Goal: Task Accomplishment & Management: Manage account settings

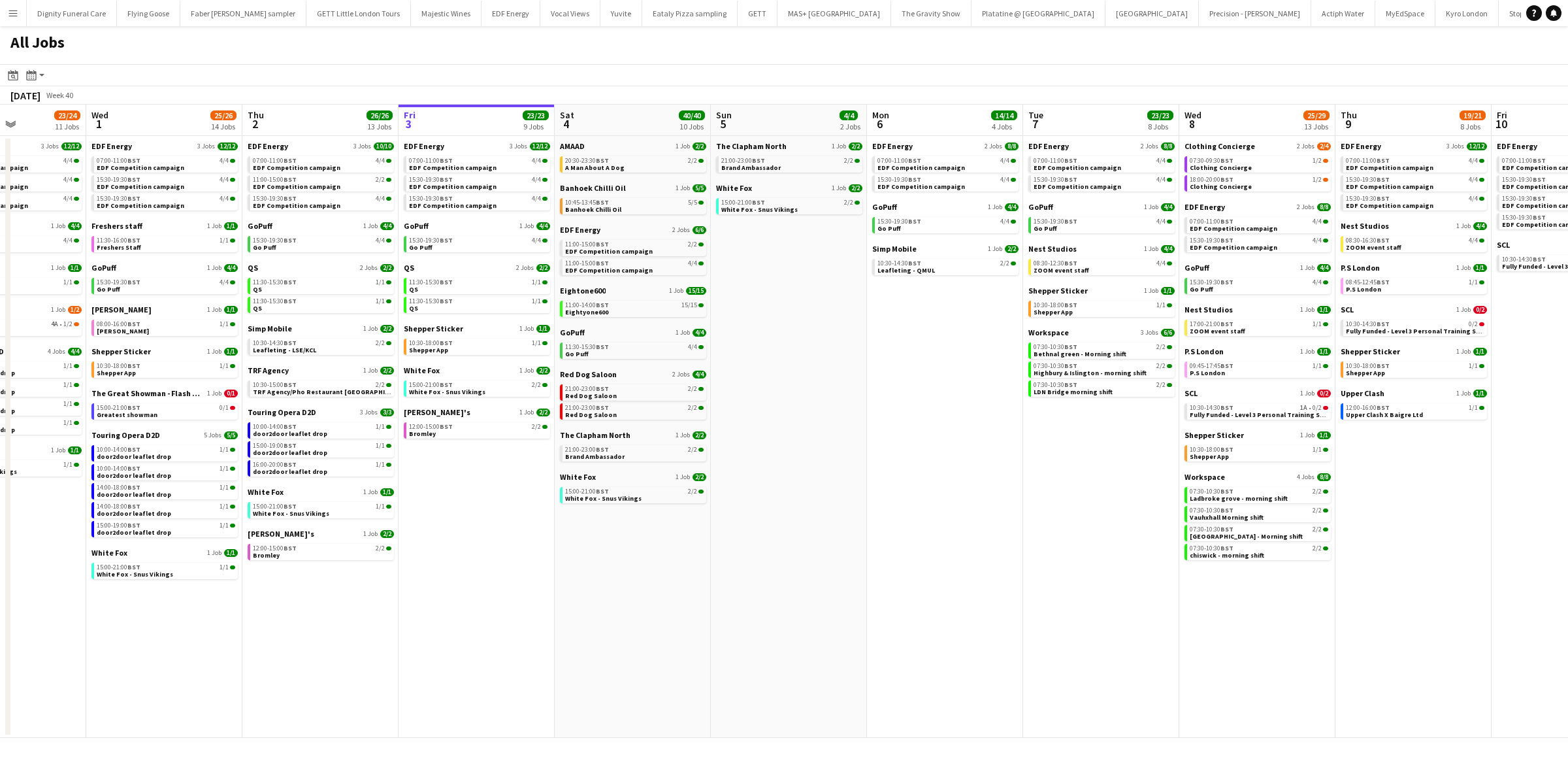
scroll to position [0, 379]
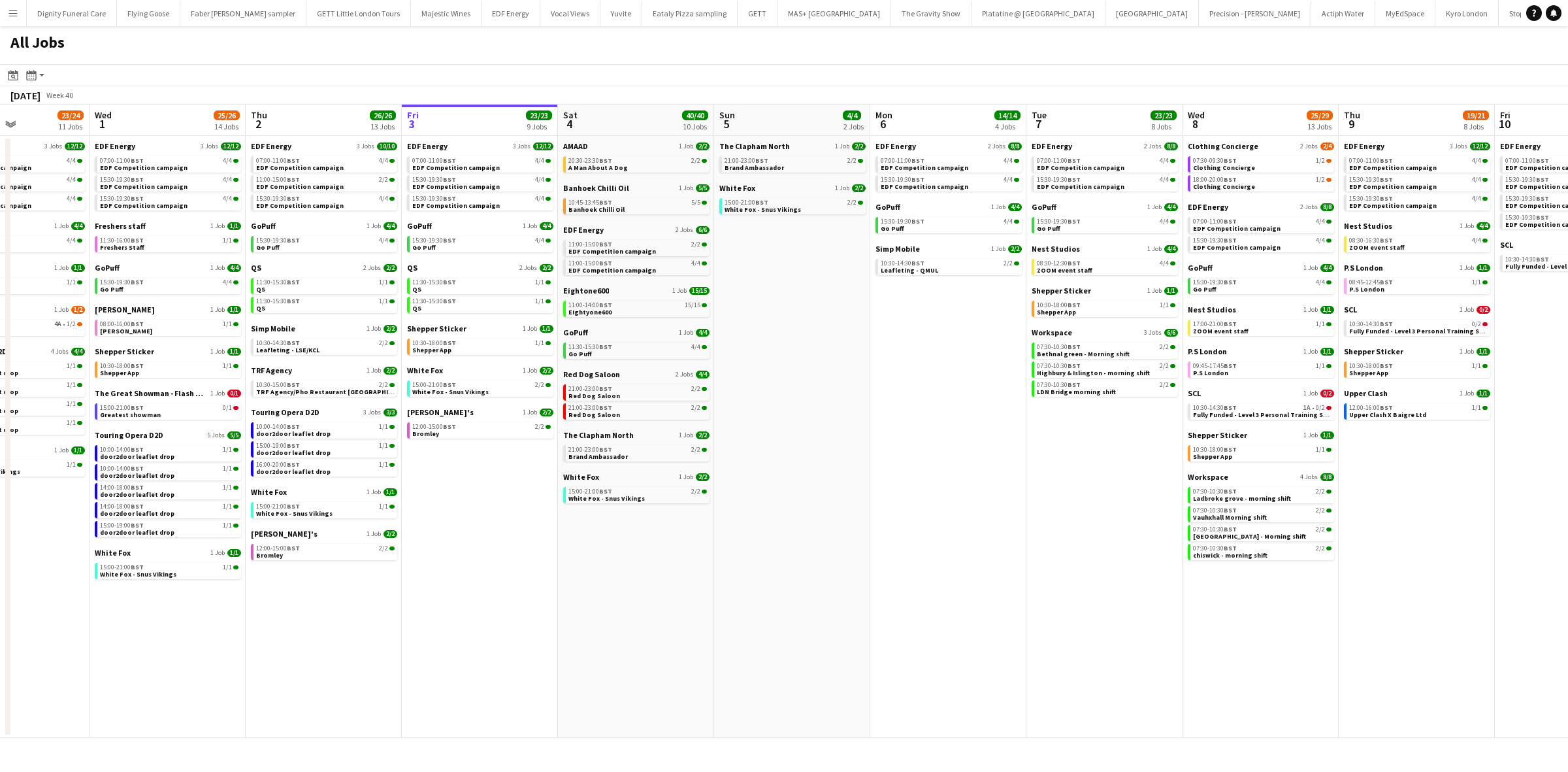
drag, startPoint x: 852, startPoint y: 535, endPoint x: 941, endPoint y: 533, distance: 89.0
click at [941, 533] on app-calendar-viewport "Sun 28 11/12 4 Jobs Mon 29 21/21 9 Jobs Tue 30 23/24 11 Jobs Wed 1 25/26 14 Job…" at bounding box center [784, 421] width 1568 height 633
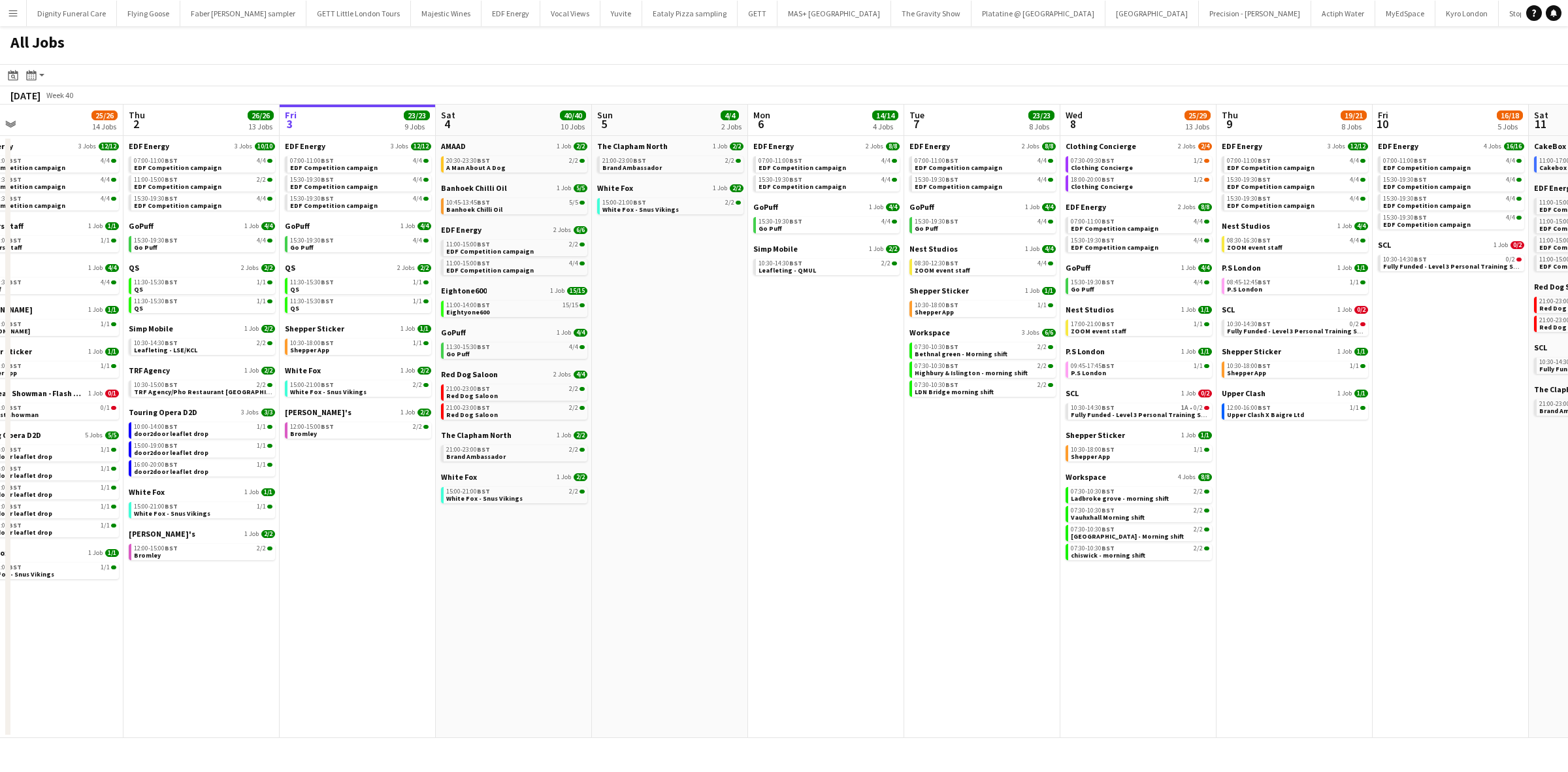
scroll to position [0, 657]
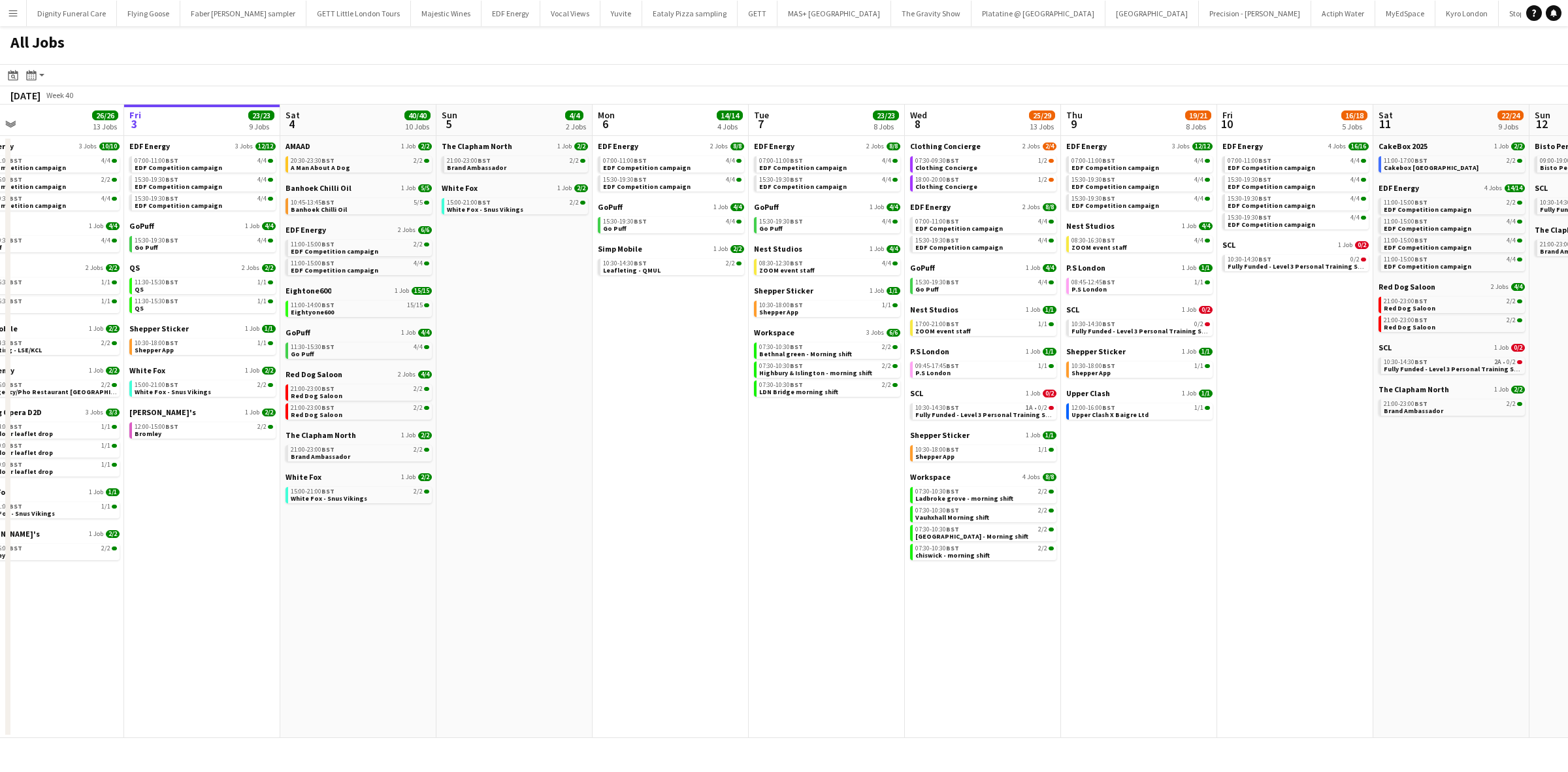
drag, startPoint x: 979, startPoint y: 469, endPoint x: 701, endPoint y: 460, distance: 278.1
click at [701, 460] on app-calendar-viewport "Sun 28 11/12 4 Jobs Mon 29 21/21 9 Jobs Tue 30 23/24 11 Jobs Wed 1 25/26 14 Job…" at bounding box center [784, 421] width 1568 height 633
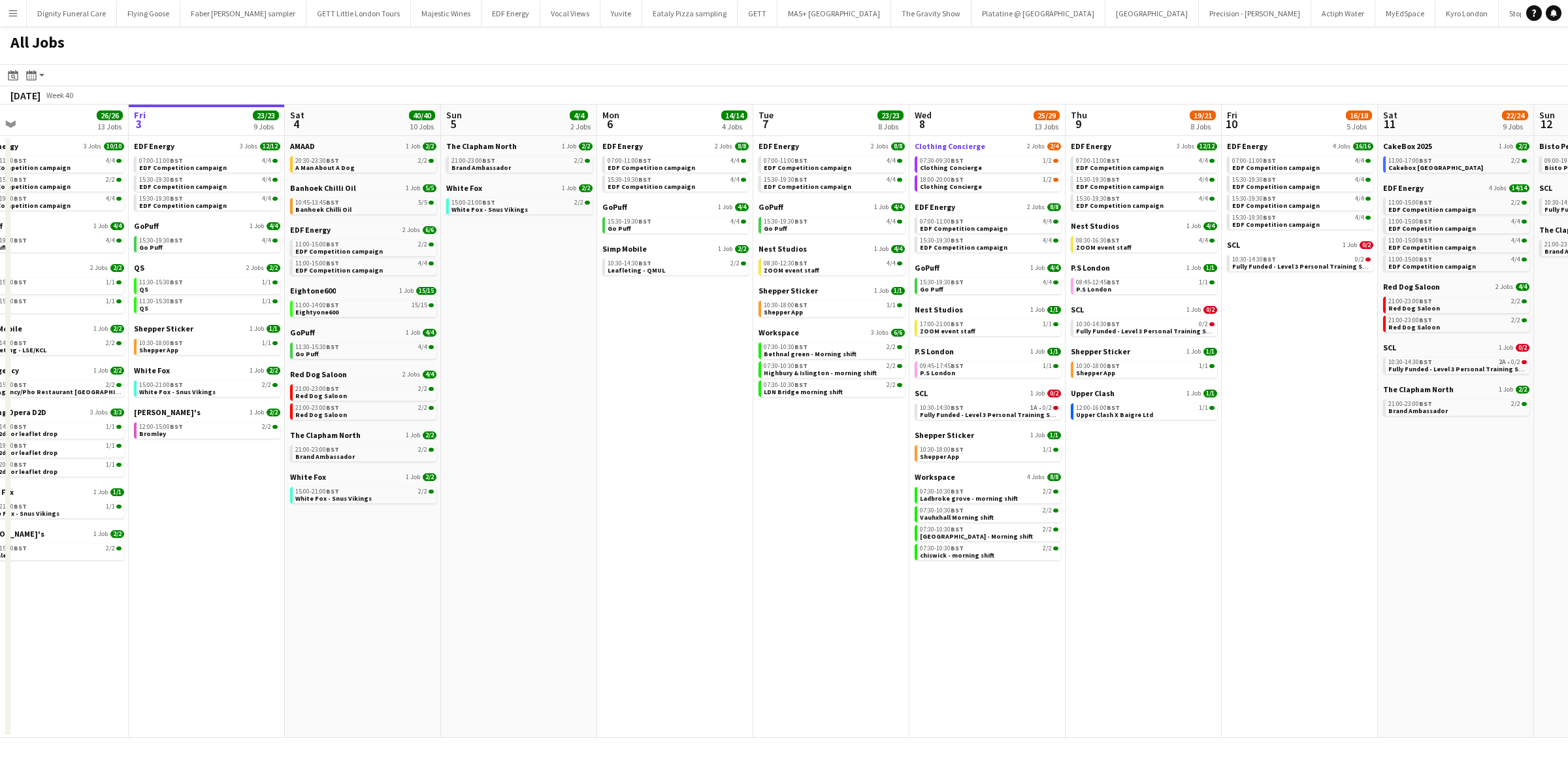
drag, startPoint x: 1113, startPoint y: 556, endPoint x: 945, endPoint y: 149, distance: 440.3
click at [945, 149] on span "Clothing Concierge" at bounding box center [950, 146] width 71 height 10
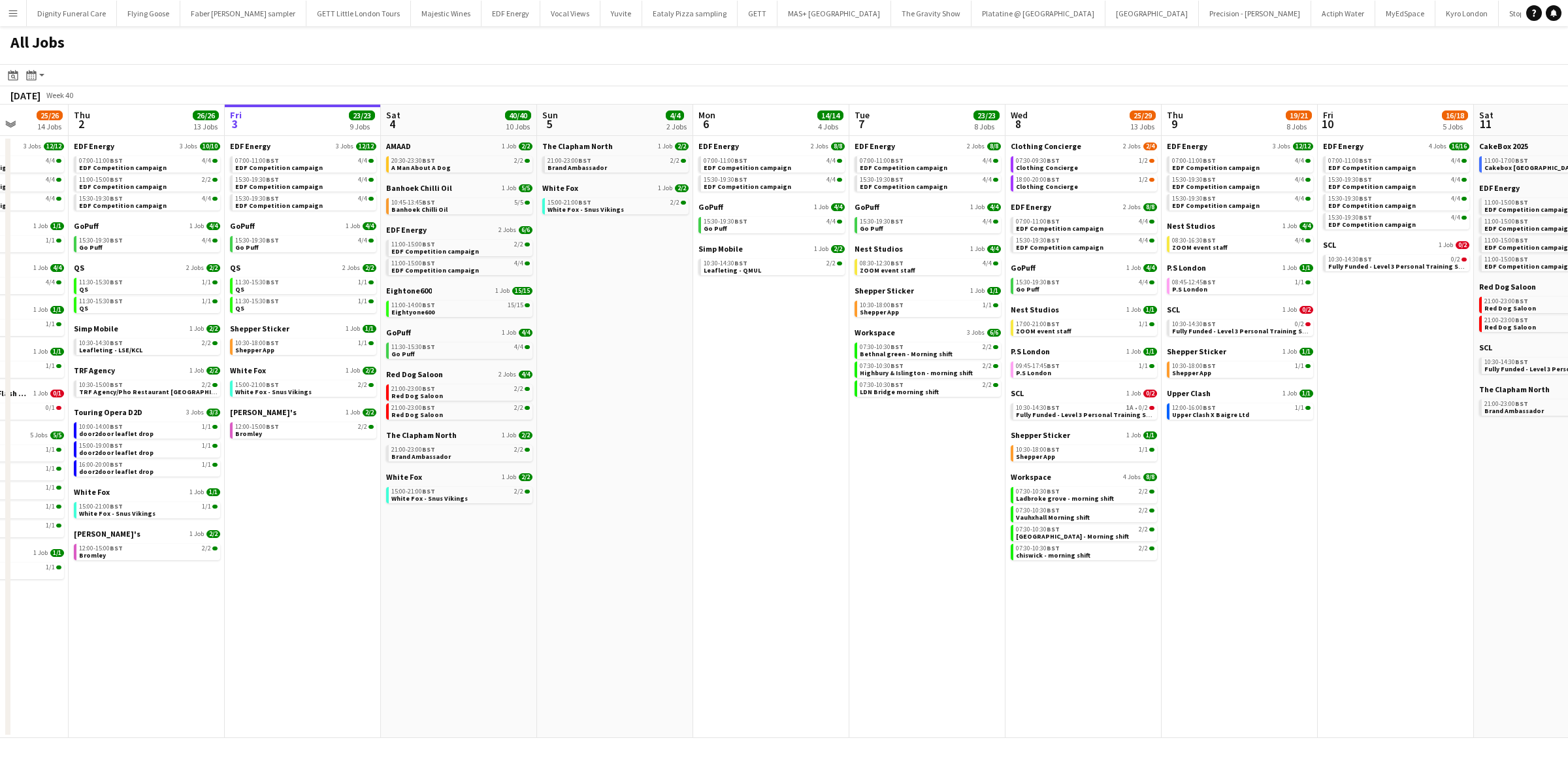
scroll to position [0, 536]
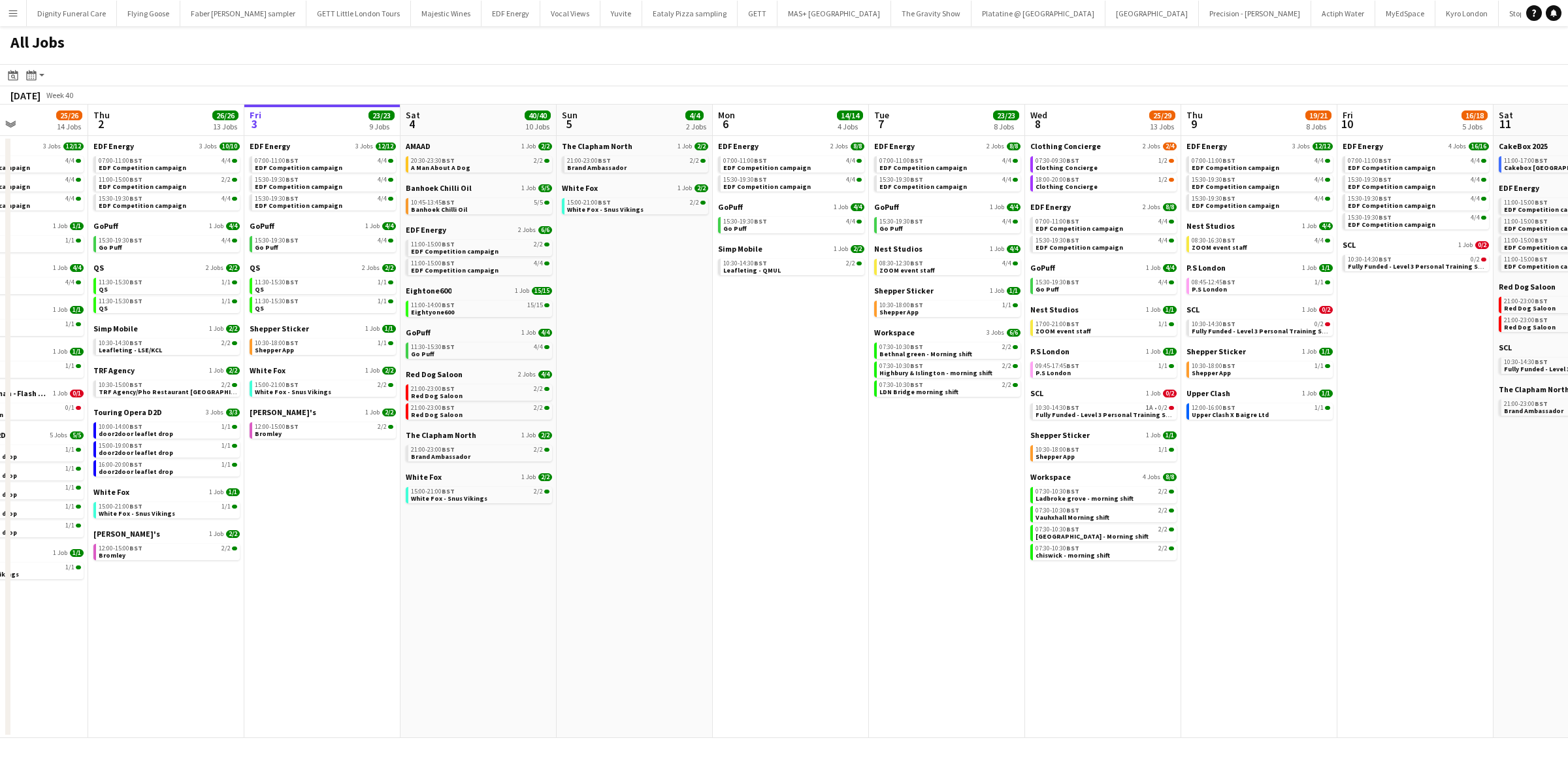
drag, startPoint x: 730, startPoint y: 551, endPoint x: 846, endPoint y: 537, distance: 116.8
click at [846, 537] on app-calendar-viewport "Sun 28 11/12 4 Jobs Mon 29 21/21 9 Jobs Tue 30 23/24 11 Jobs Wed 1 25/26 14 Job…" at bounding box center [784, 421] width 1568 height 633
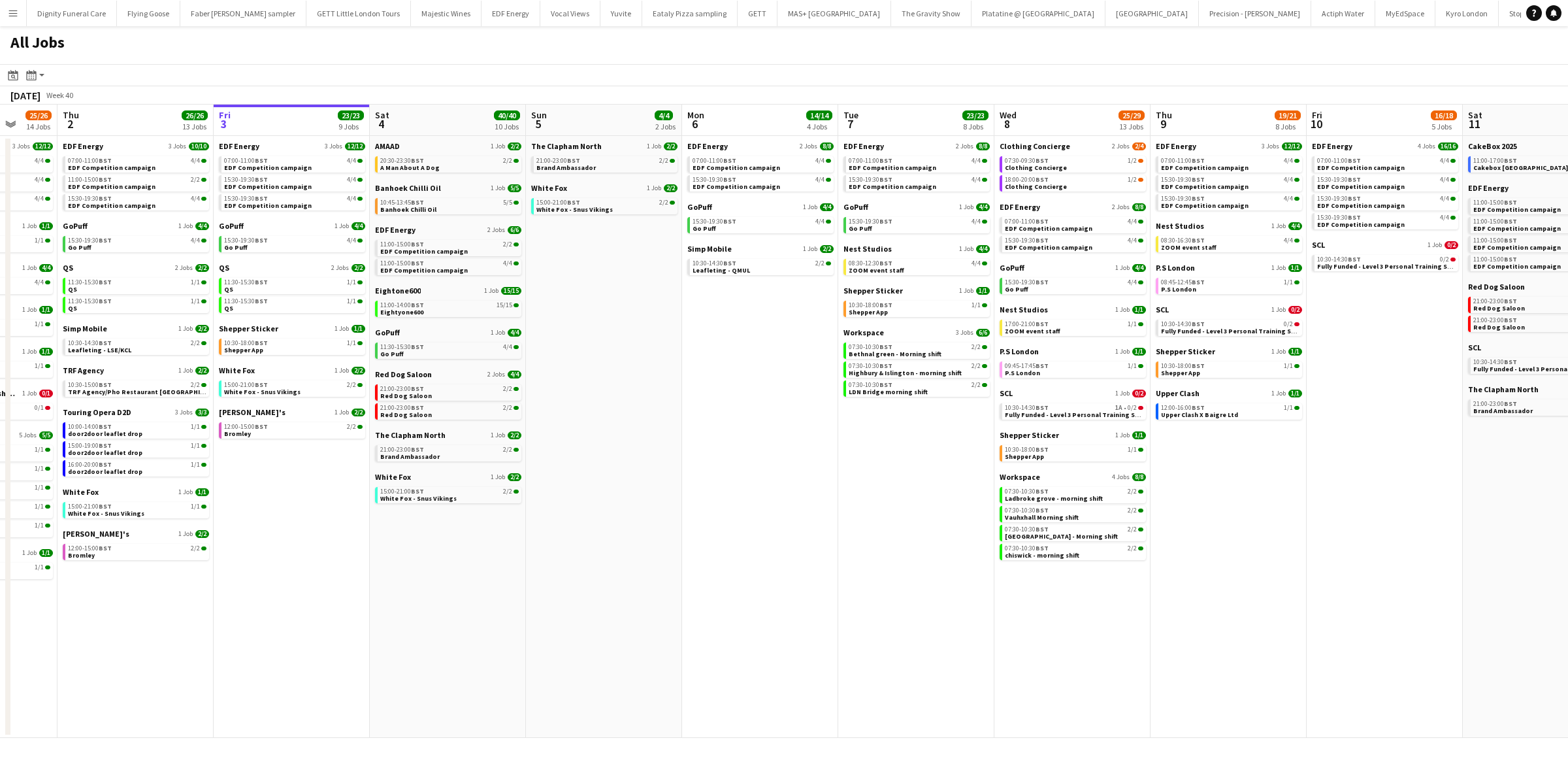
scroll to position [0, 655]
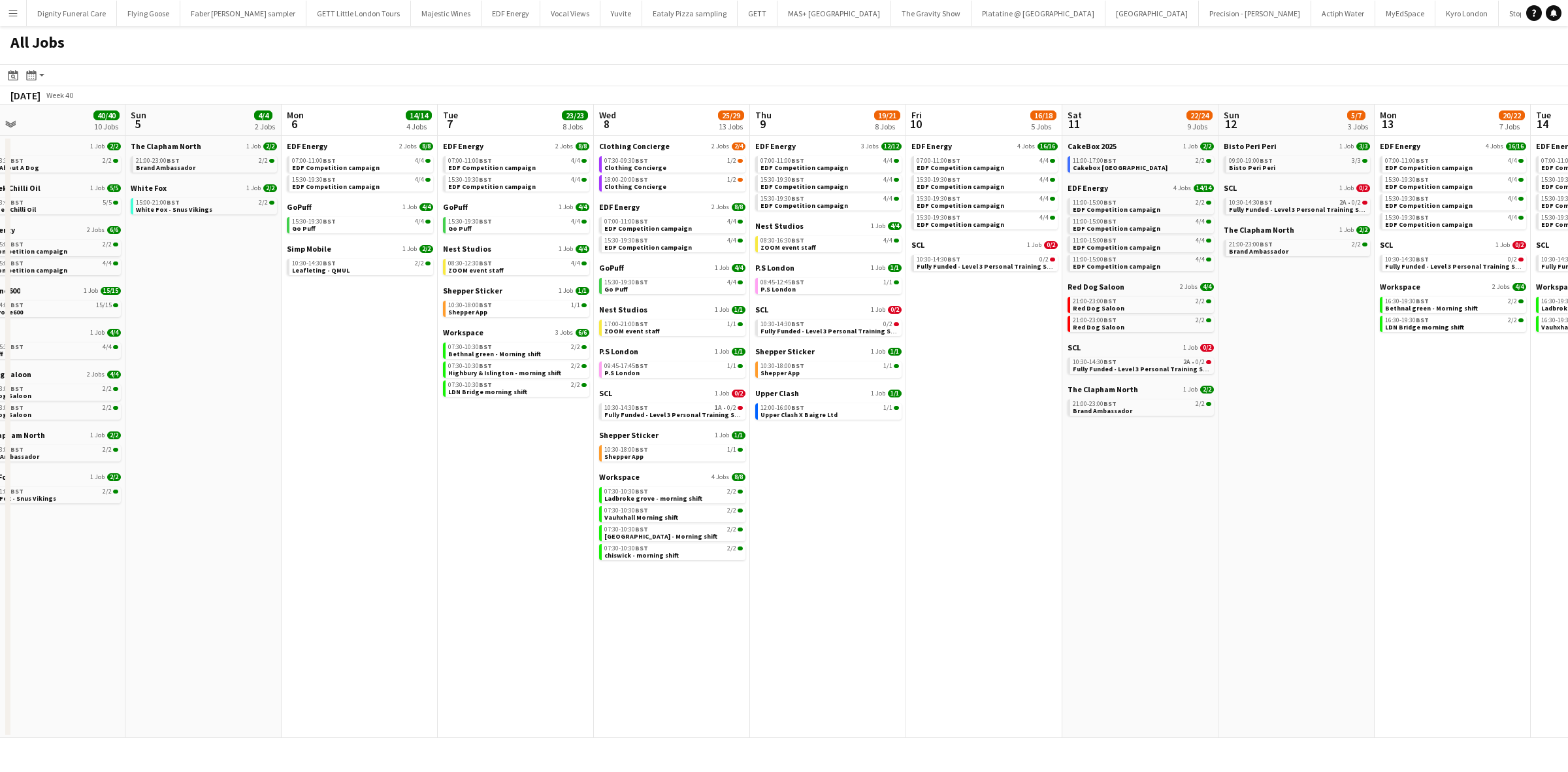
drag, startPoint x: 1361, startPoint y: 436, endPoint x: 930, endPoint y: 439, distance: 431.0
click at [930, 439] on app-calendar-viewport "Tue 30 23/24 11 Jobs Wed 1 25/26 14 Jobs Thu 2 26/26 13 Jobs Fri 3 23/23 9 Jobs…" at bounding box center [784, 421] width 1568 height 633
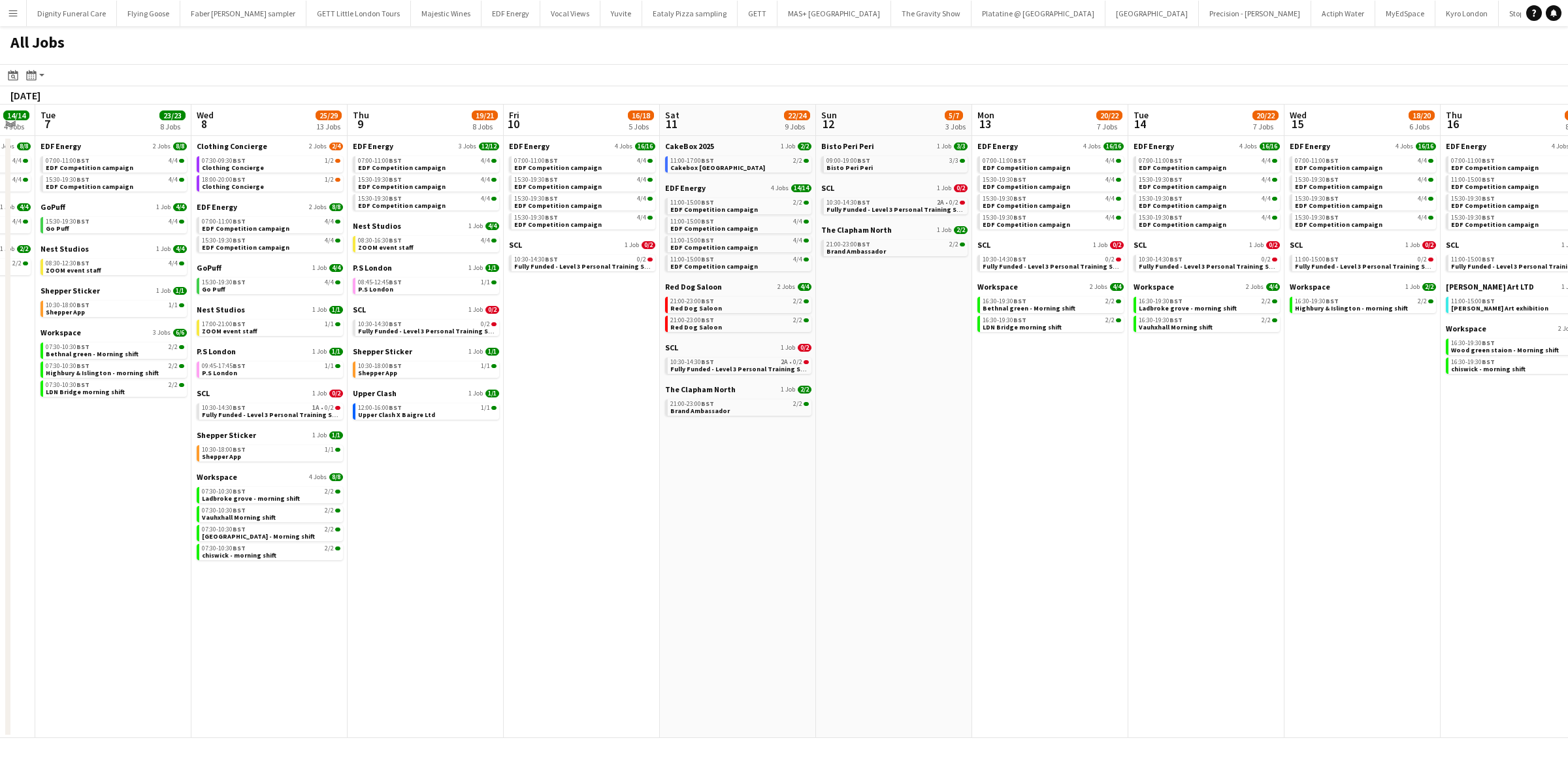
drag, startPoint x: 1203, startPoint y: 503, endPoint x: 893, endPoint y: 503, distance: 310.0
click at [893, 503] on app-calendar-viewport "Fri 3 23/23 9 Jobs Sat 4 40/40 10 Jobs Sun 5 4/4 2 Jobs Mon 6 14/14 4 Jobs Tue …" at bounding box center [784, 421] width 1568 height 633
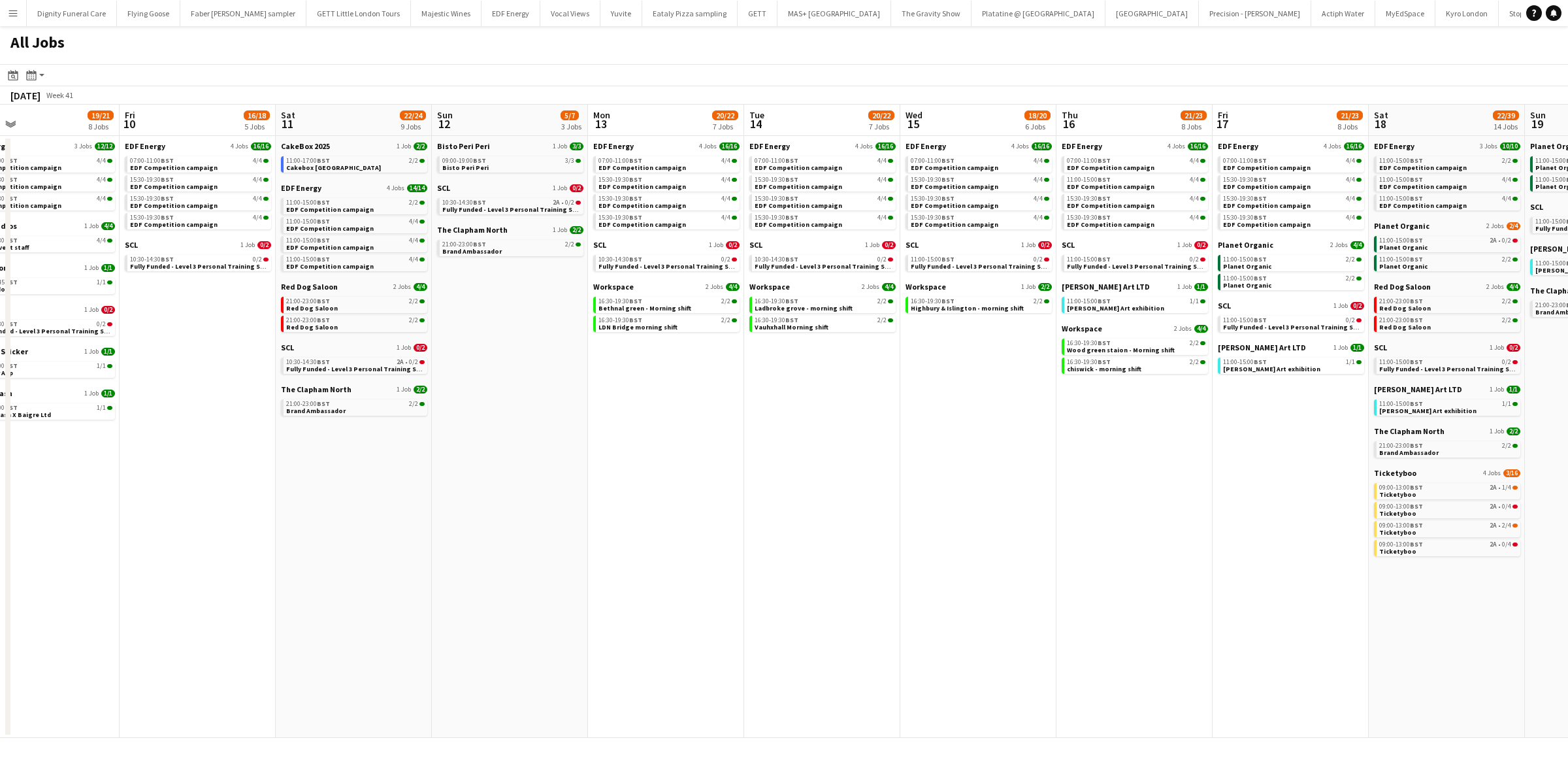
drag, startPoint x: 1210, startPoint y: 455, endPoint x: 842, endPoint y: 457, distance: 368.0
click at [842, 456] on app-calendar-viewport "Sun 5 4/4 2 Jobs Mon 6 14/14 4 Jobs Tue 7 23/23 8 Jobs Wed 8 25/29 13 Jobs Thu …" at bounding box center [784, 421] width 1568 height 633
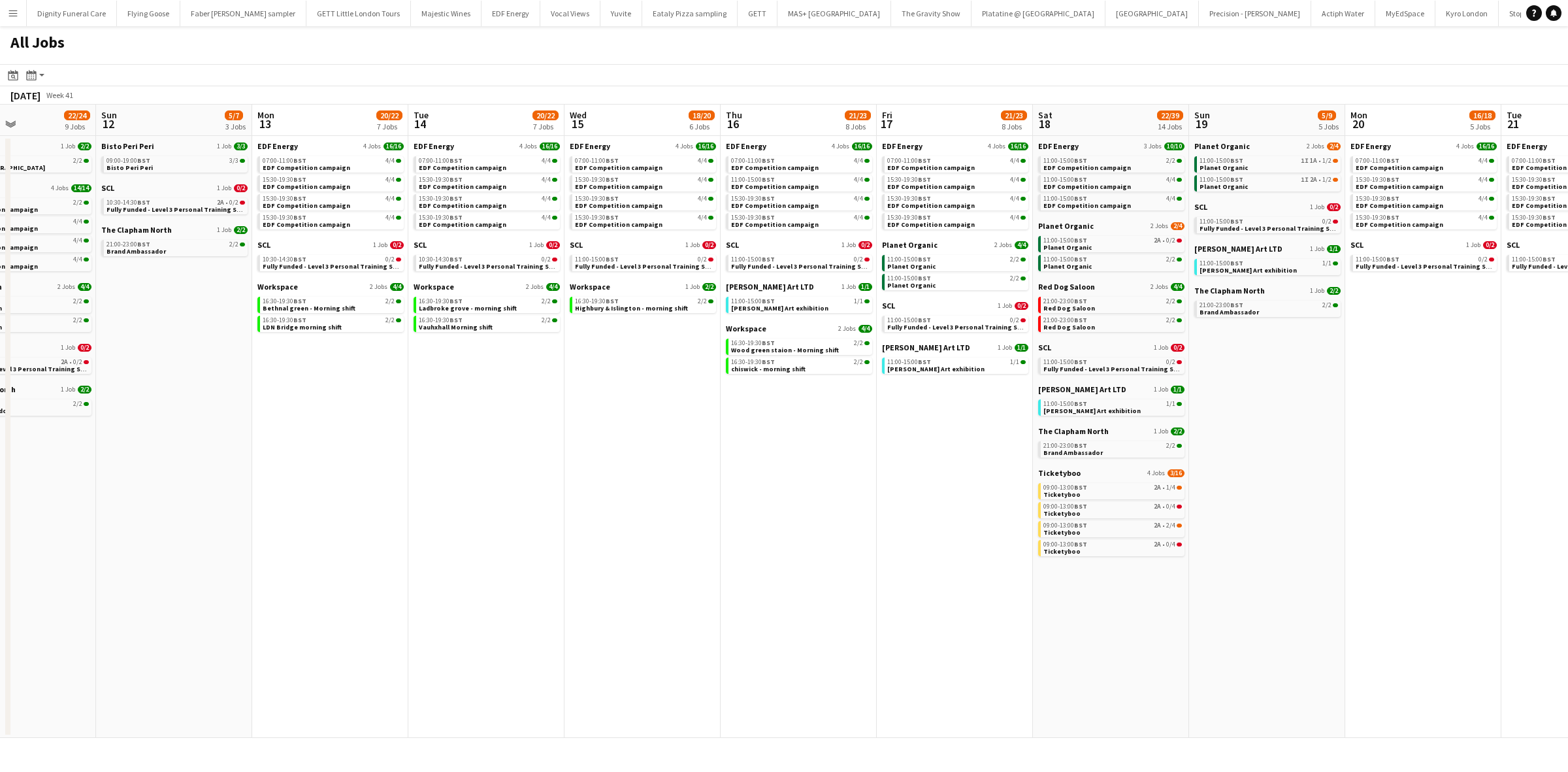
drag, startPoint x: 1220, startPoint y: 537, endPoint x: 913, endPoint y: 520, distance: 307.5
click at [884, 527] on app-calendar-viewport "Thu 9 19/21 8 Jobs Fri 10 16/18 5 Jobs Sat 11 22/24 9 Jobs Sun 12 5/7 3 Jobs Mo…" at bounding box center [784, 421] width 1568 height 633
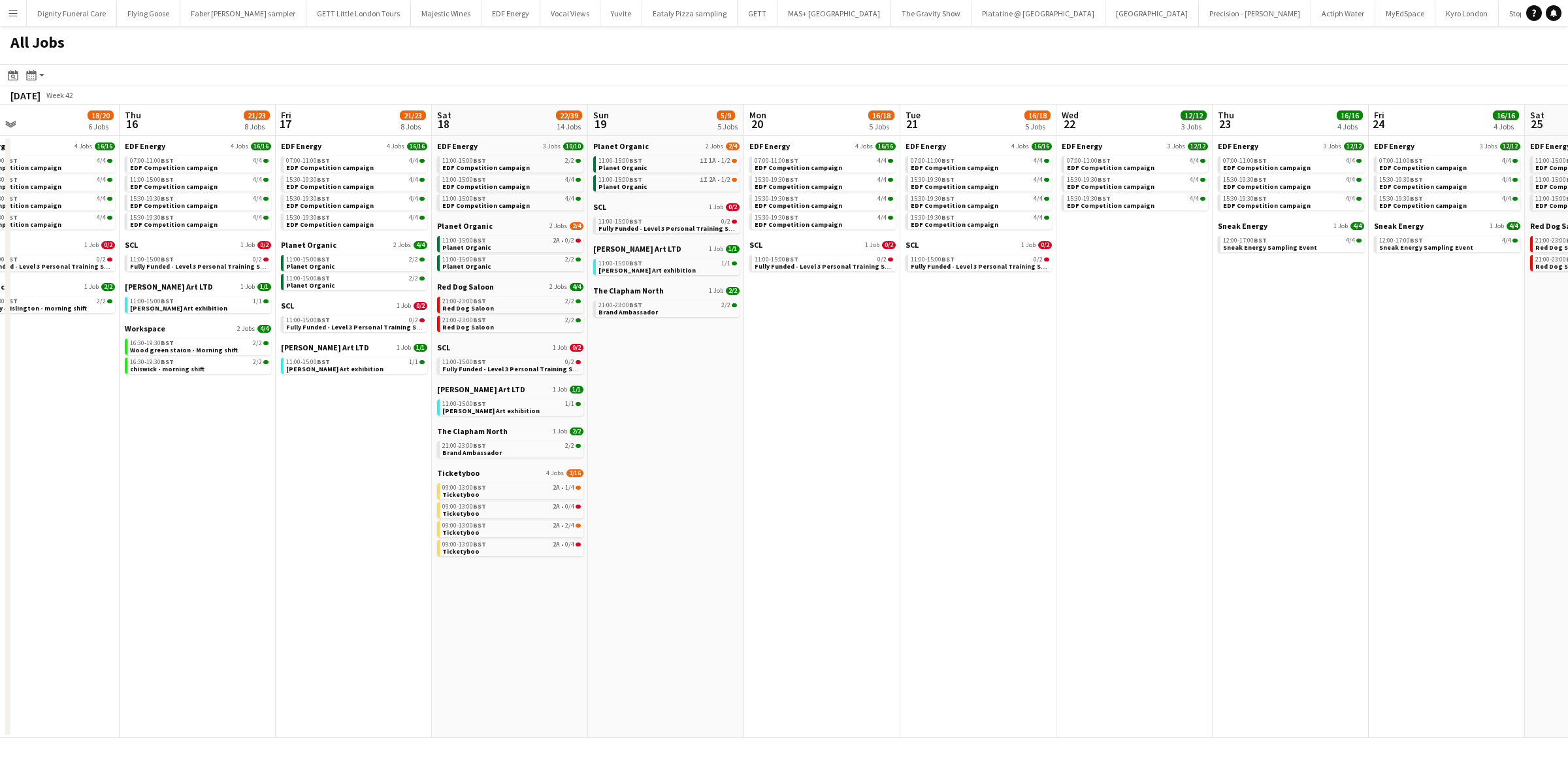
scroll to position [0, 433]
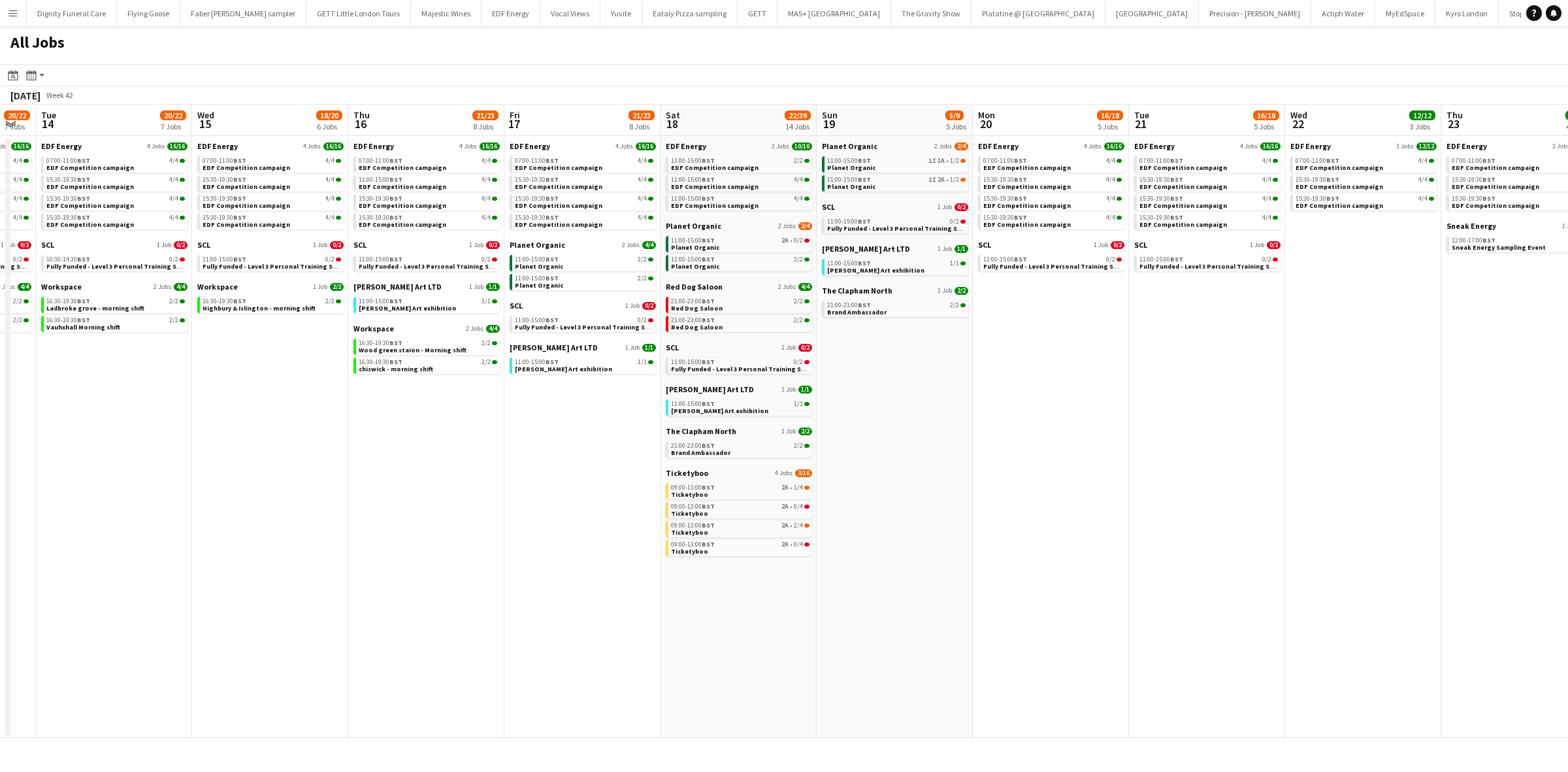
drag, startPoint x: 1369, startPoint y: 556, endPoint x: 1009, endPoint y: 556, distance: 360.0
click at [997, 557] on app-calendar-viewport "Sat 11 22/24 9 Jobs Sun 12 5/7 3 Jobs Mon 13 20/22 7 Jobs Tue 14 20/22 7 Jobs W…" at bounding box center [784, 421] width 1568 height 633
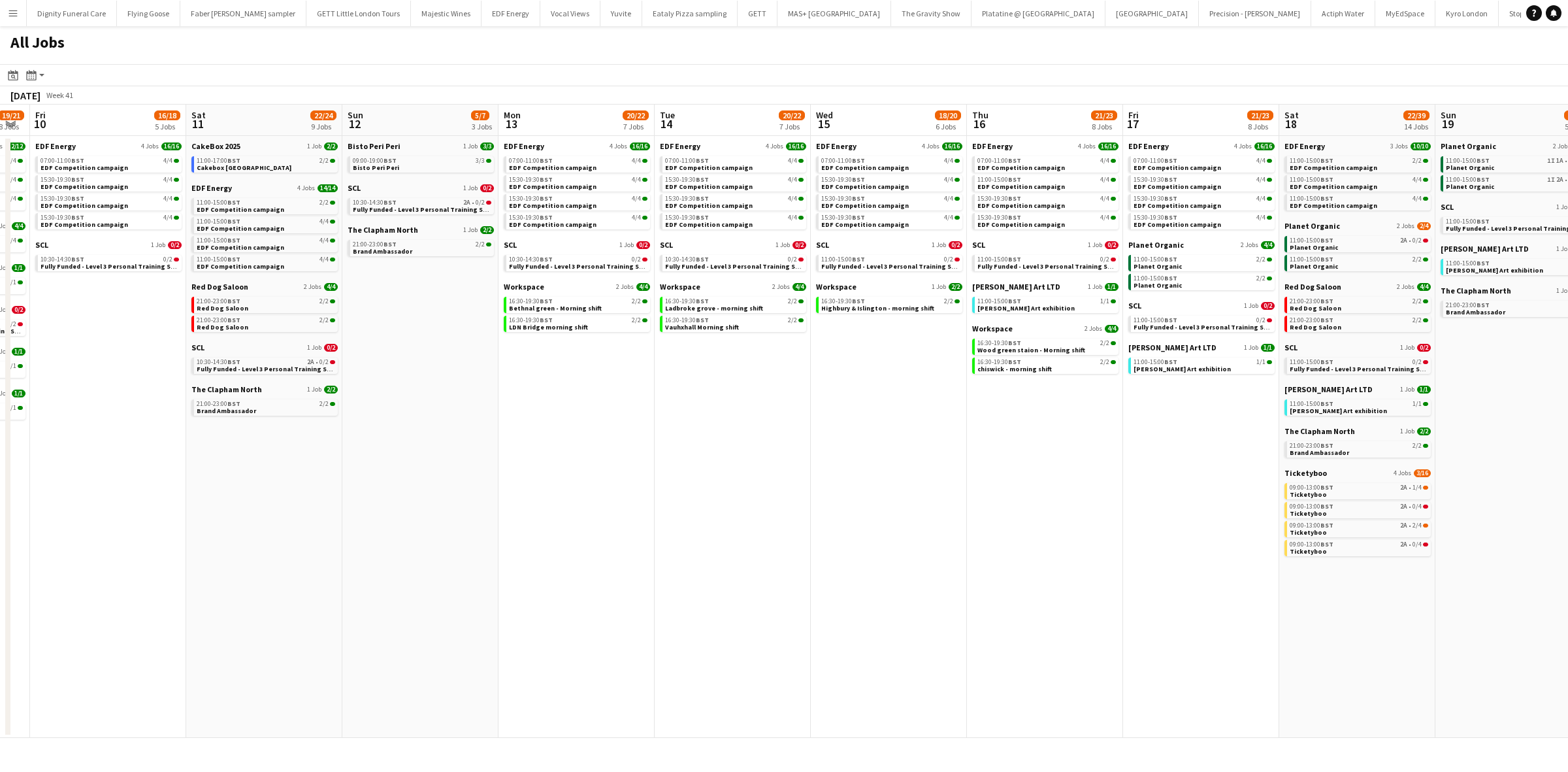
drag, startPoint x: 882, startPoint y: 498, endPoint x: 1348, endPoint y: 504, distance: 466.0
click at [1430, 504] on app-calendar-viewport "Tue 7 23/23 8 Jobs Wed 8 25/29 13 Jobs Thu 9 19/21 8 Jobs Fri 10 16/18 5 Jobs S…" at bounding box center [784, 421] width 1568 height 633
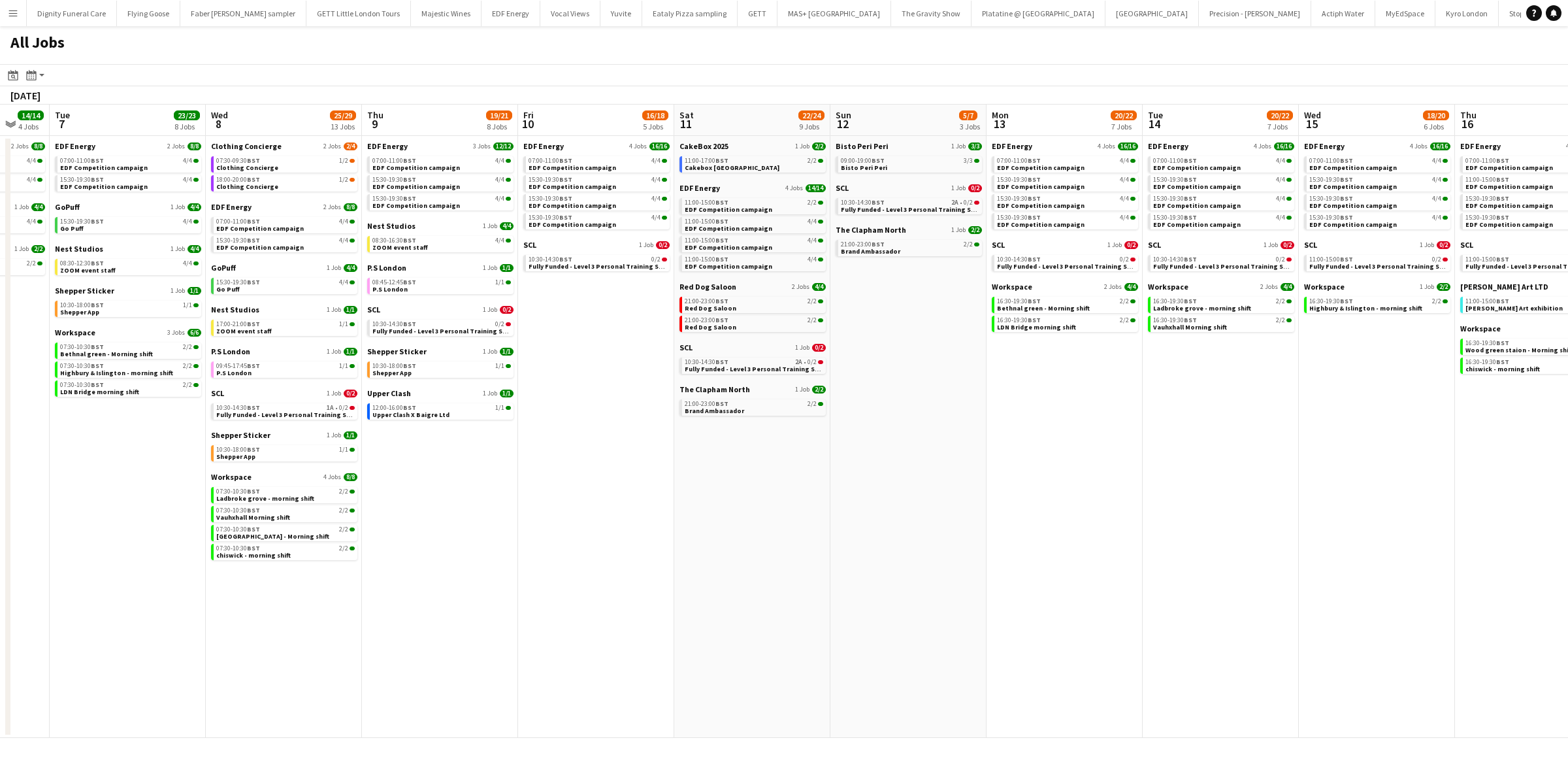
drag, startPoint x: 908, startPoint y: 546, endPoint x: 1524, endPoint y: 586, distance: 617.3
click at [1530, 587] on app-calendar-viewport "Sun 5 4/4 2 Jobs Mon 6 14/14 4 Jobs Tue 7 23/23 8 Jobs Wed 8 25/29 13 Jobs Thu …" at bounding box center [784, 421] width 1568 height 633
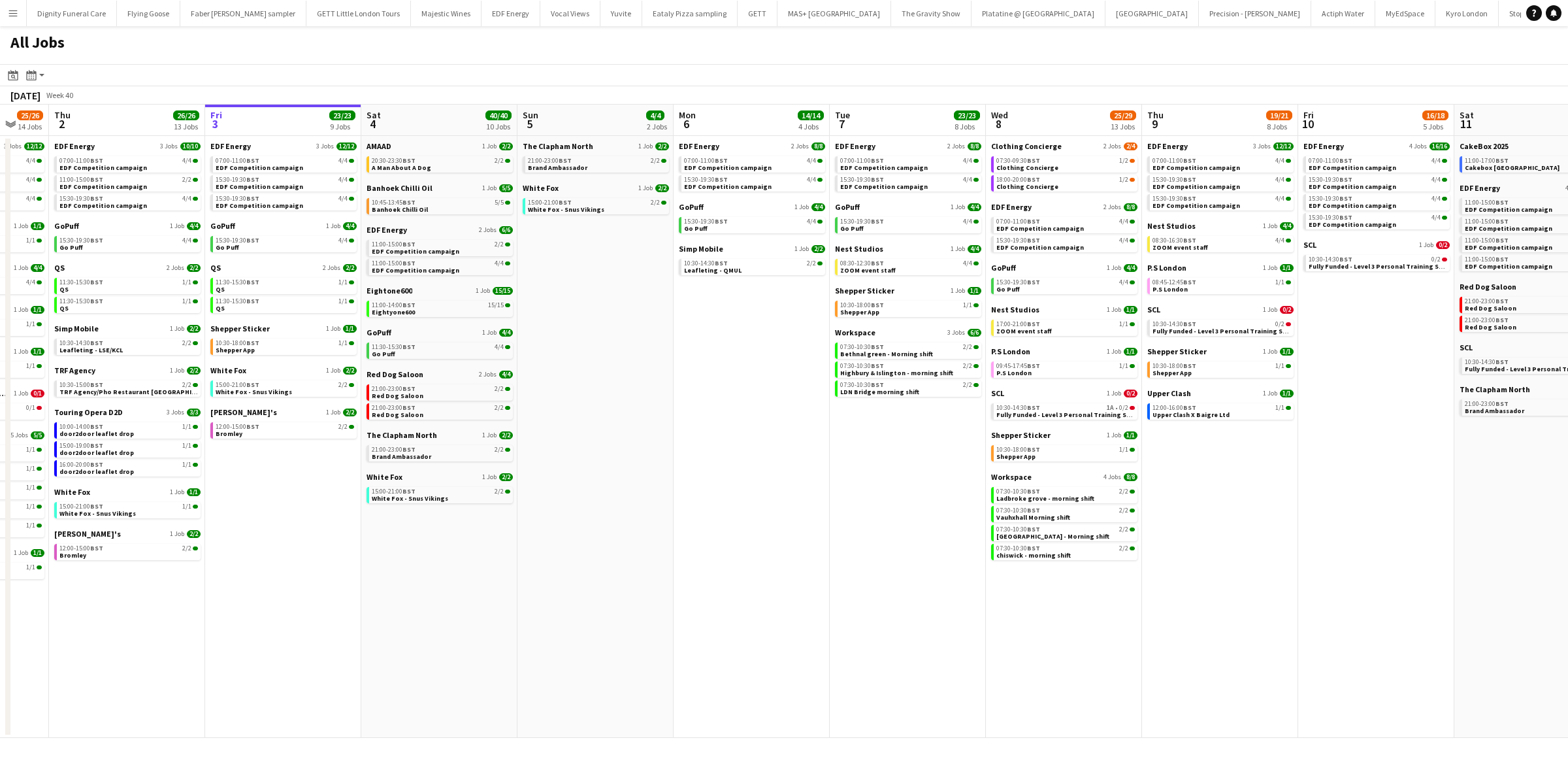
scroll to position [0, 373]
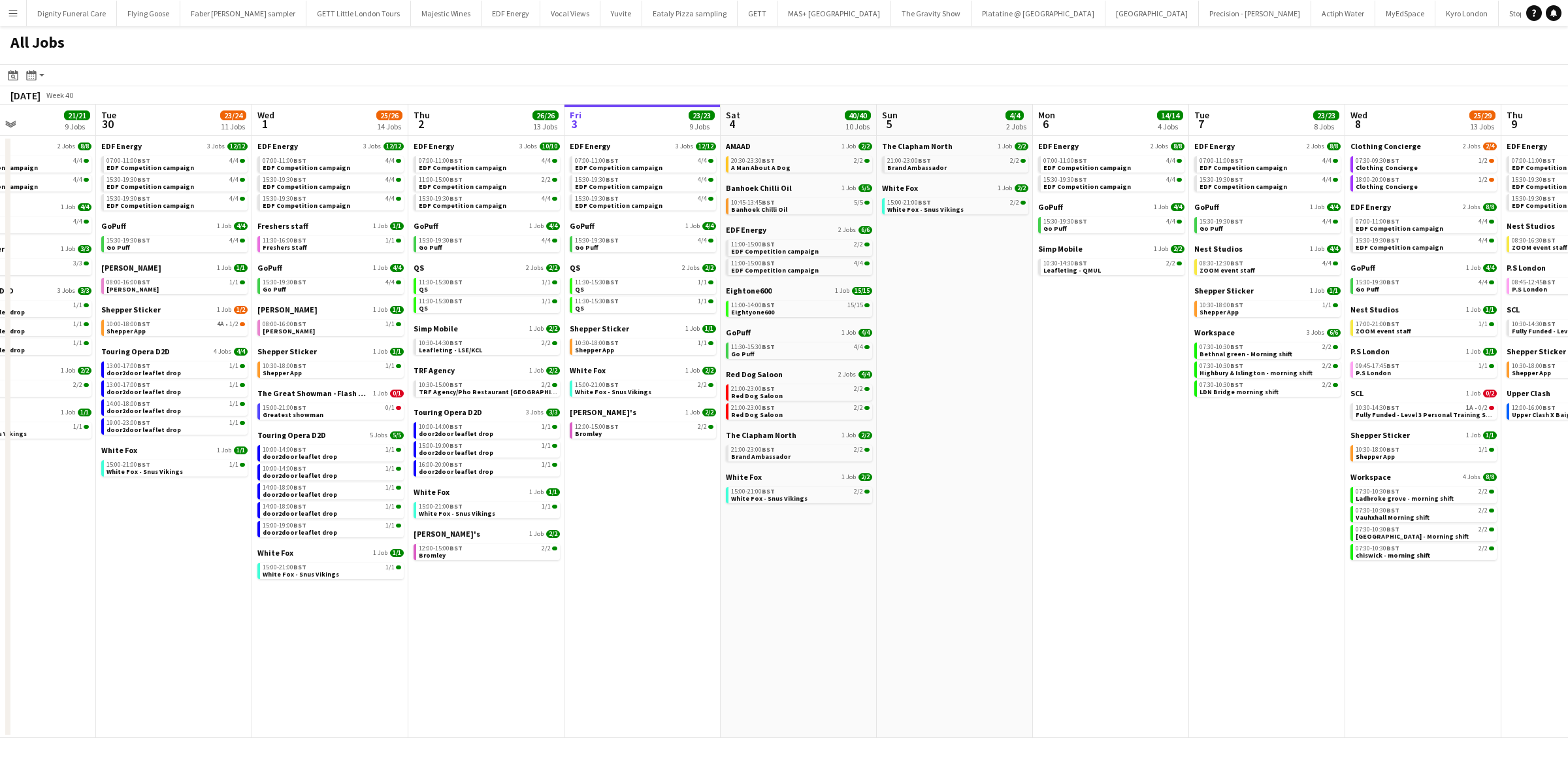
drag, startPoint x: 1256, startPoint y: 585, endPoint x: 1380, endPoint y: 585, distance: 124.0
click at [1380, 585] on app-calendar-viewport "Sat 27 25/29 9 Jobs Sun 28 11/12 4 Jobs Mon 29 21/21 9 Jobs Tue 30 23/24 11 Job…" at bounding box center [784, 421] width 1568 height 633
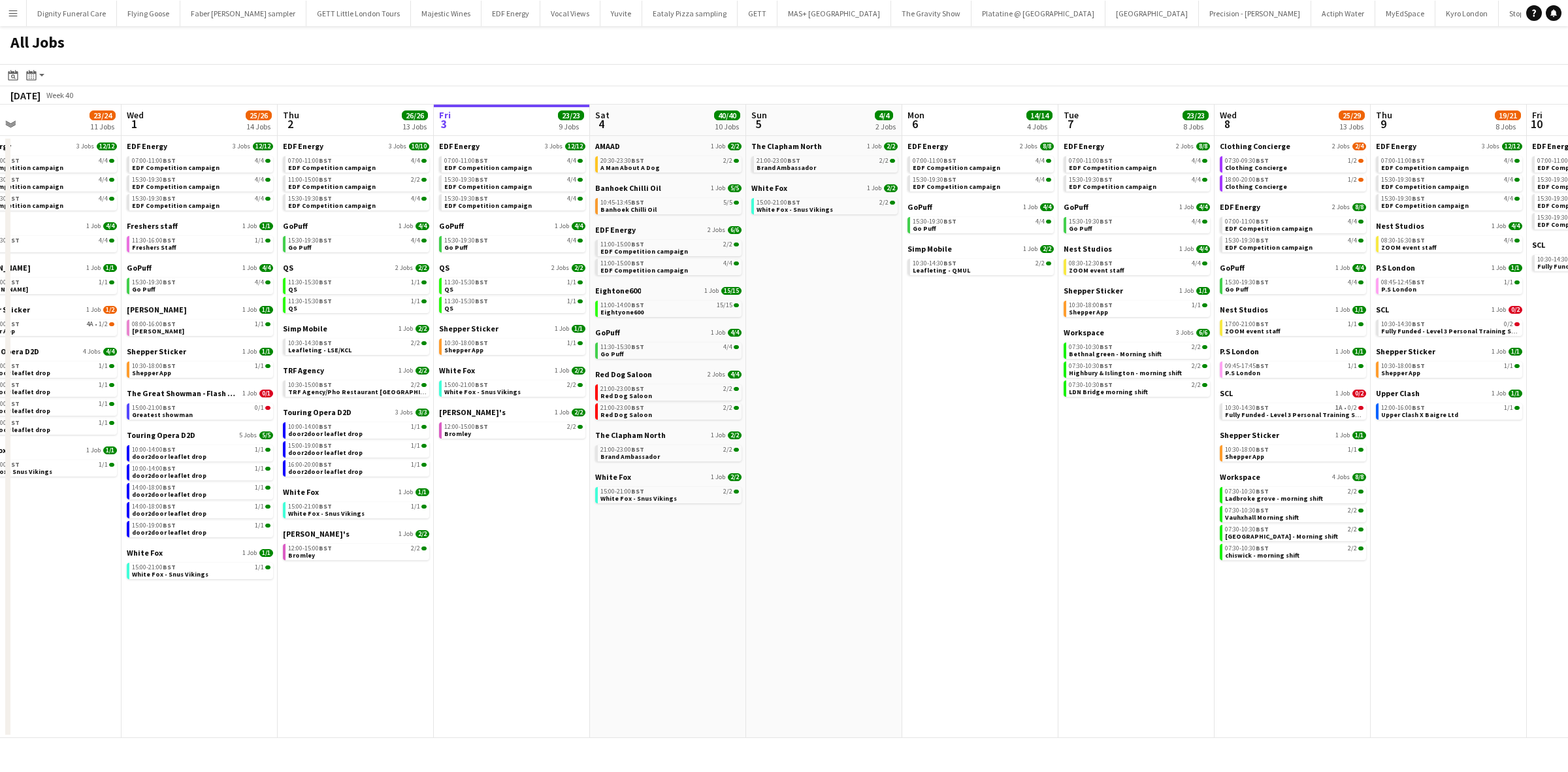
drag, startPoint x: 1299, startPoint y: 577, endPoint x: 1168, endPoint y: 567, distance: 131.4
click at [1168, 567] on app-calendar-viewport "Sat 27 25/29 9 Jobs Sun 28 11/12 4 Jobs Mon 29 21/21 9 Jobs Tue 30 23/24 11 Job…" at bounding box center [784, 421] width 1568 height 633
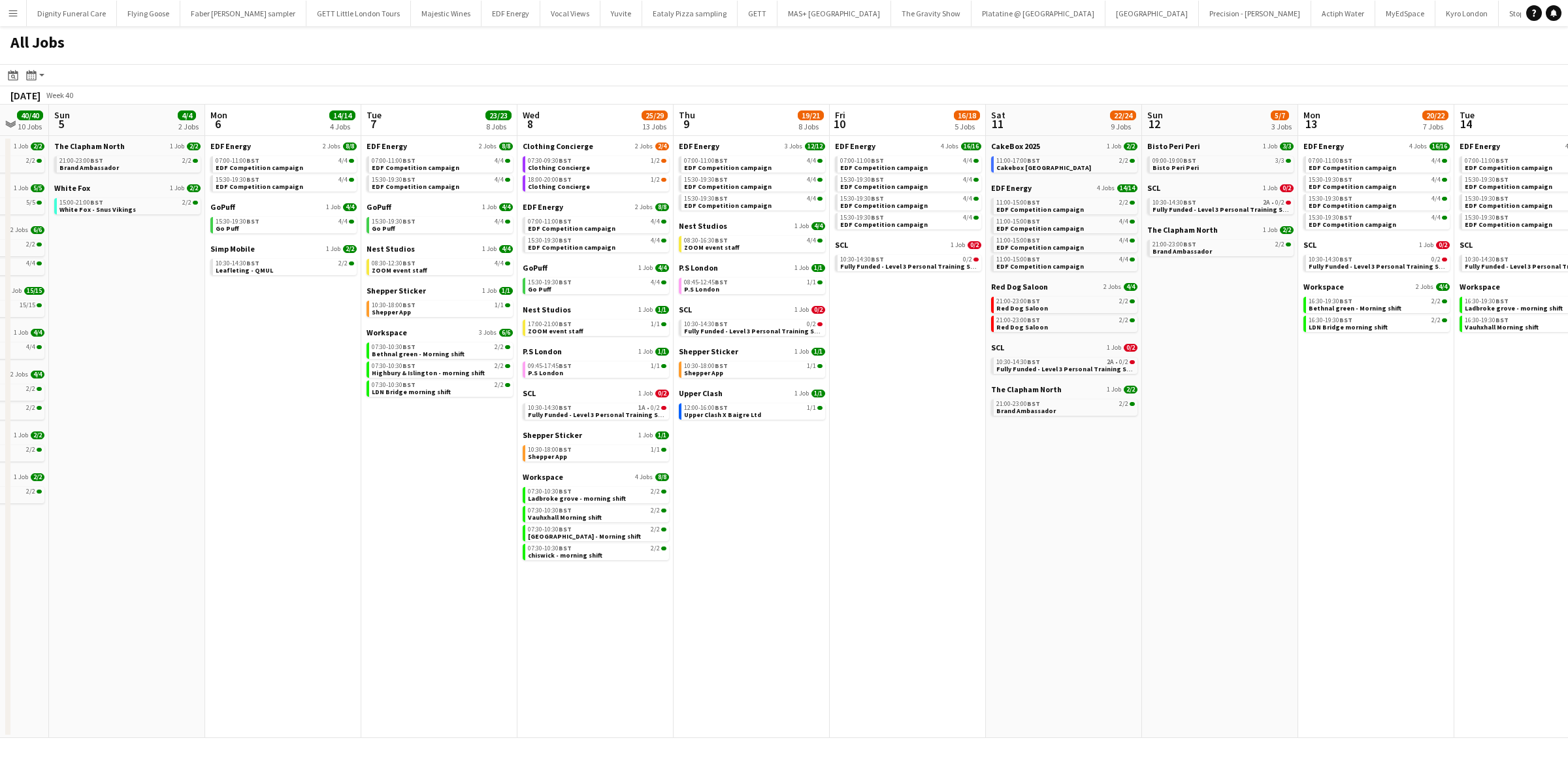
drag, startPoint x: 1406, startPoint y: 589, endPoint x: 737, endPoint y: 489, distance: 676.4
click at [714, 497] on app-calendar-viewport "Wed 1 25/26 14 Jobs Thu 2 26/26 13 Jobs Fri 3 23/23 9 Jobs Sat 4 40/40 10 Jobs …" at bounding box center [784, 421] width 1568 height 633
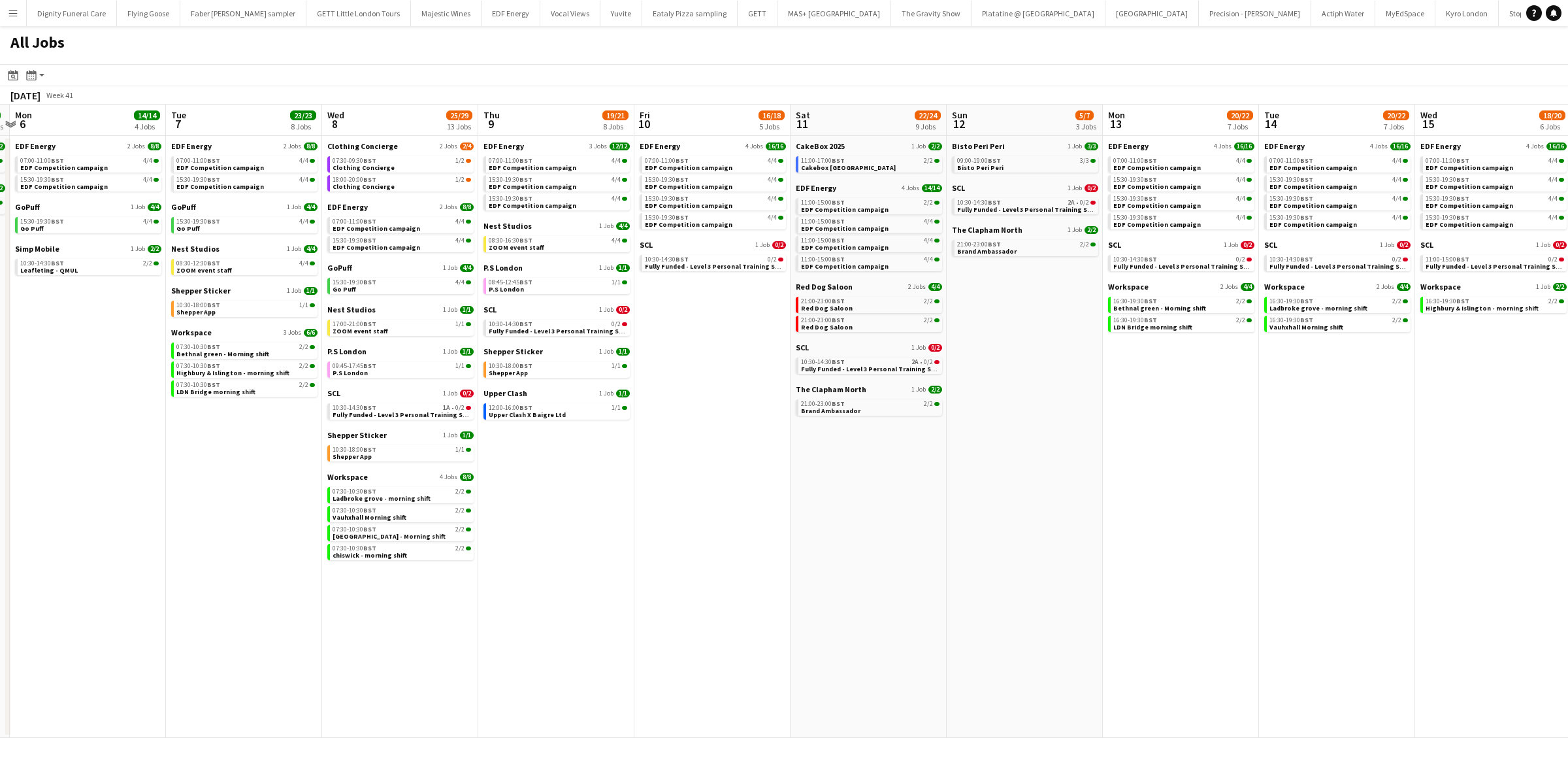
scroll to position [0, 510]
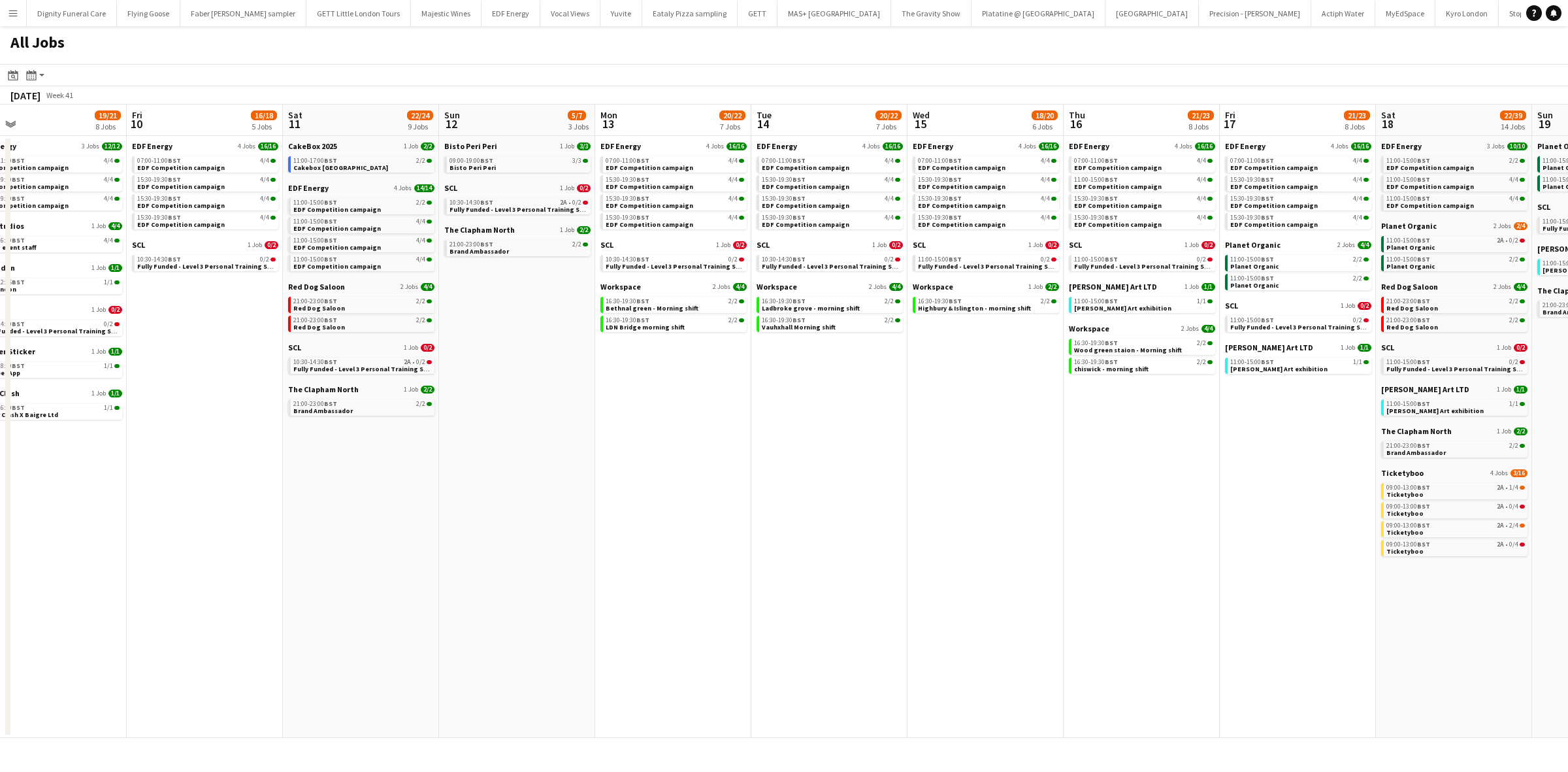
drag, startPoint x: 1256, startPoint y: 566, endPoint x: 831, endPoint y: 500, distance: 430.1
click at [789, 504] on app-calendar-viewport "Sun 5 4/4 2 Jobs Mon 6 14/14 4 Jobs Tue 7 23/23 8 Jobs Wed 8 25/29 13 Jobs Thu …" at bounding box center [784, 421] width 1568 height 633
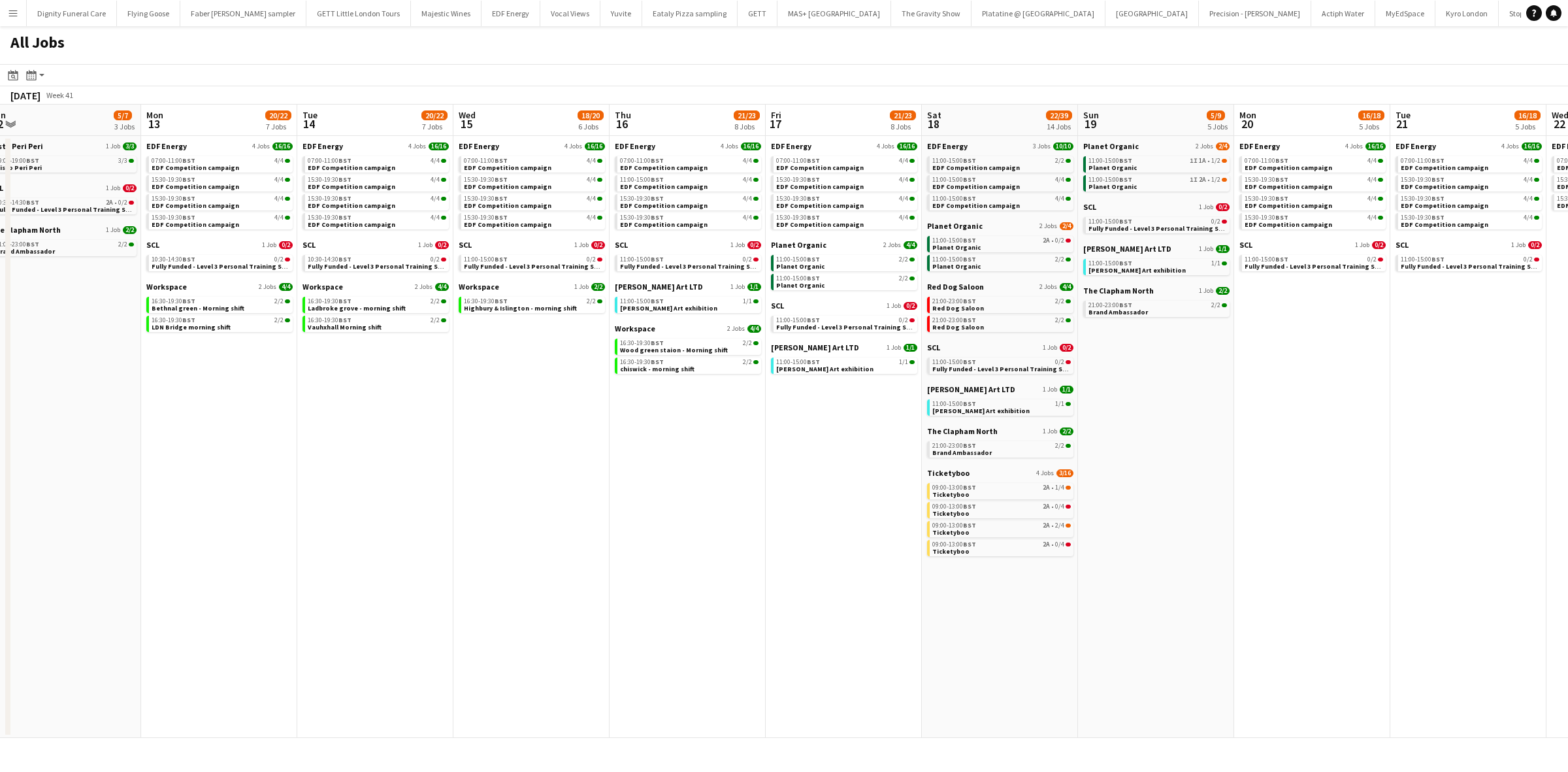
drag, startPoint x: 1384, startPoint y: 573, endPoint x: 688, endPoint y: 476, distance: 702.7
click at [687, 477] on app-calendar-viewport "Thu 9 19/21 8 Jobs Fri 10 16/18 5 Jobs Sat 11 22/24 9 Jobs Sun 12 5/7 3 Jobs Mo…" at bounding box center [784, 421] width 1568 height 633
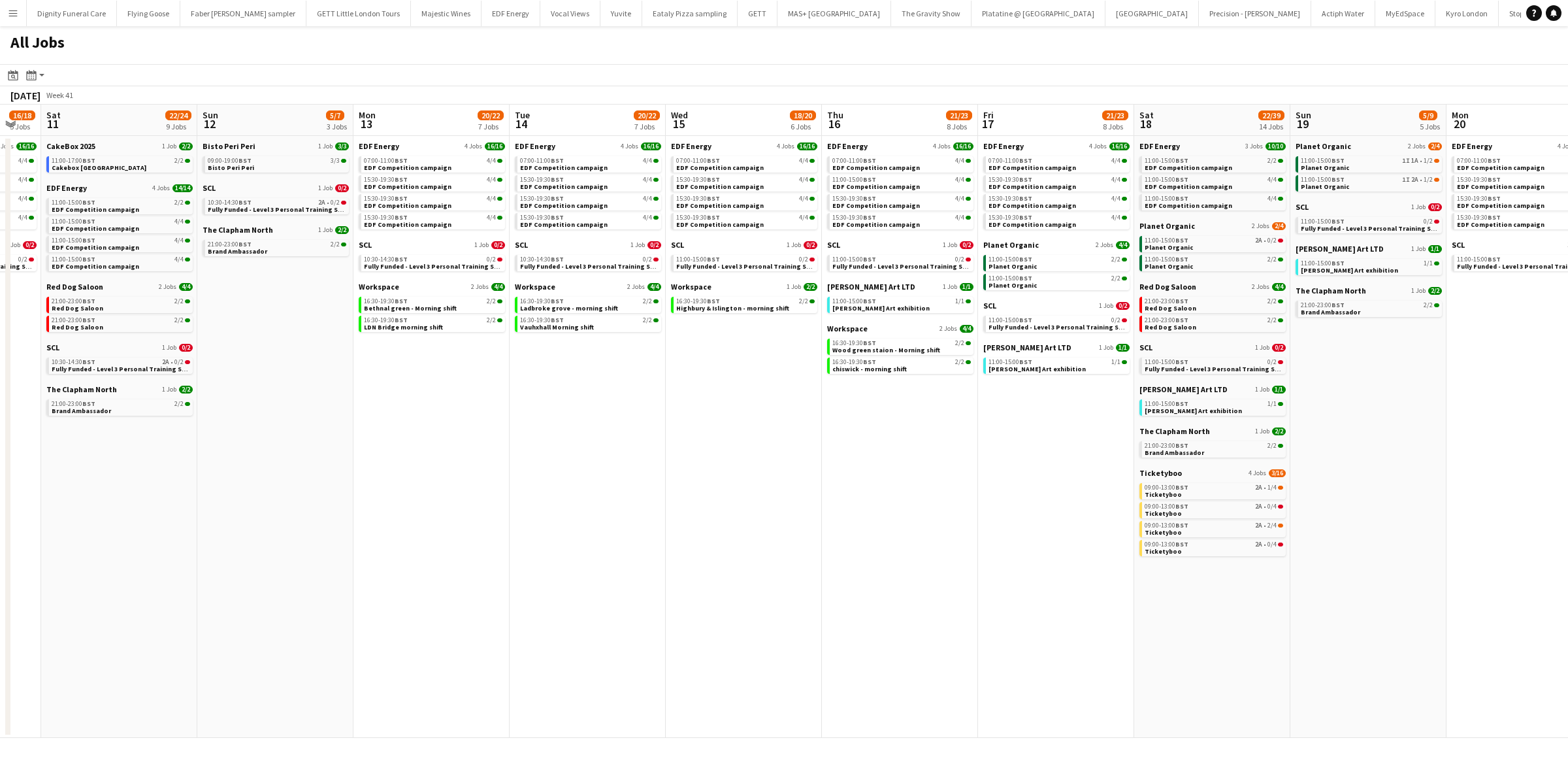
drag, startPoint x: 1148, startPoint y: 504, endPoint x: 917, endPoint y: 531, distance: 232.6
click at [1432, 533] on app-calendar-viewport "Thu 9 19/21 8 Jobs Fri 10 16/18 5 Jobs Sat 11 22/24 9 Jobs Sun 12 5/7 3 Jobs Mo…" at bounding box center [784, 421] width 1568 height 633
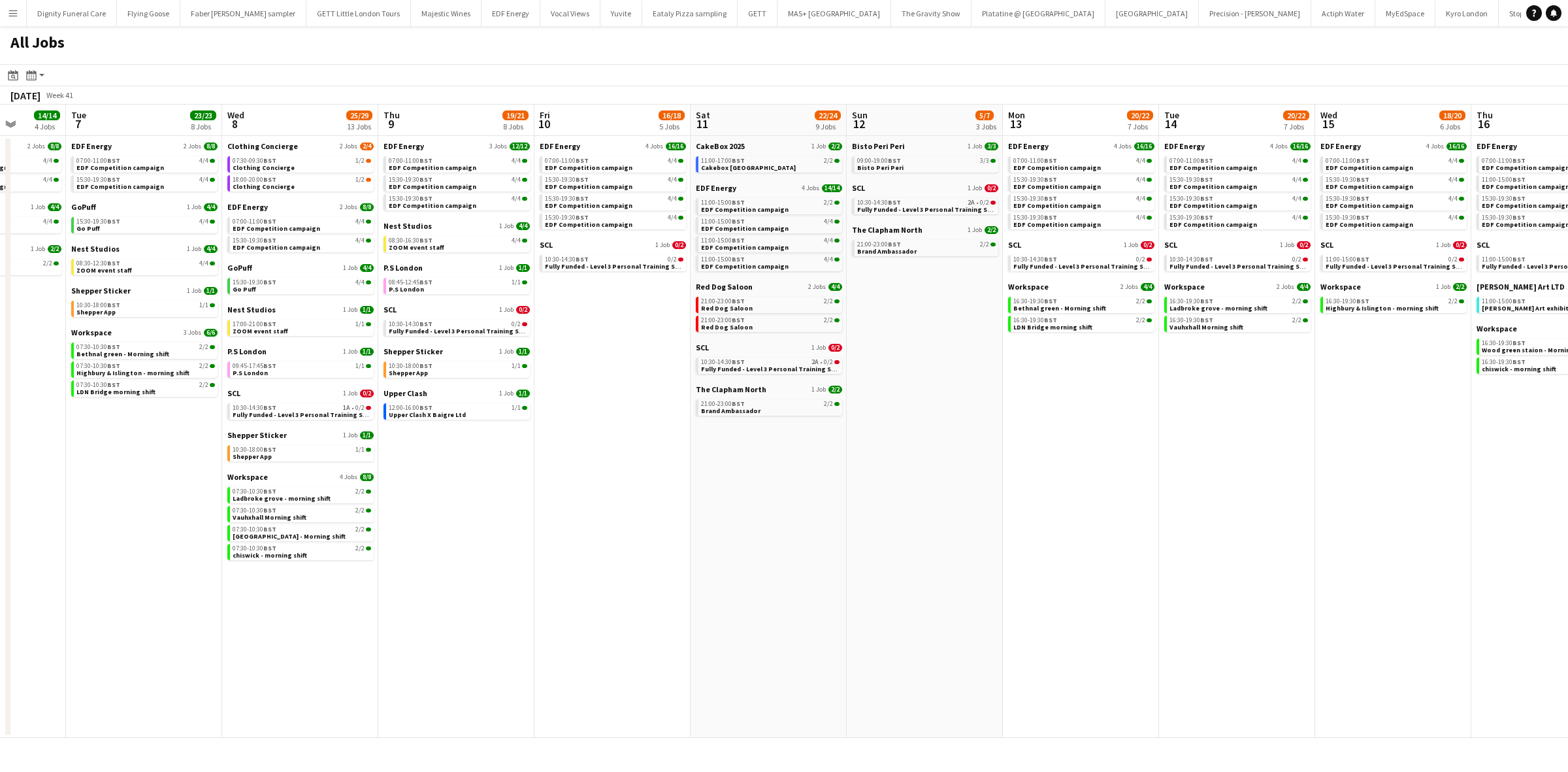
drag, startPoint x: 724, startPoint y: 535, endPoint x: 1132, endPoint y: 528, distance: 408.1
click at [1363, 550] on app-calendar-viewport "Sun 5 4/4 2 Jobs Mon 6 14/14 4 Jobs Tue 7 23/23 8 Jobs Wed 8 25/29 13 Jobs Thu …" at bounding box center [784, 421] width 1568 height 633
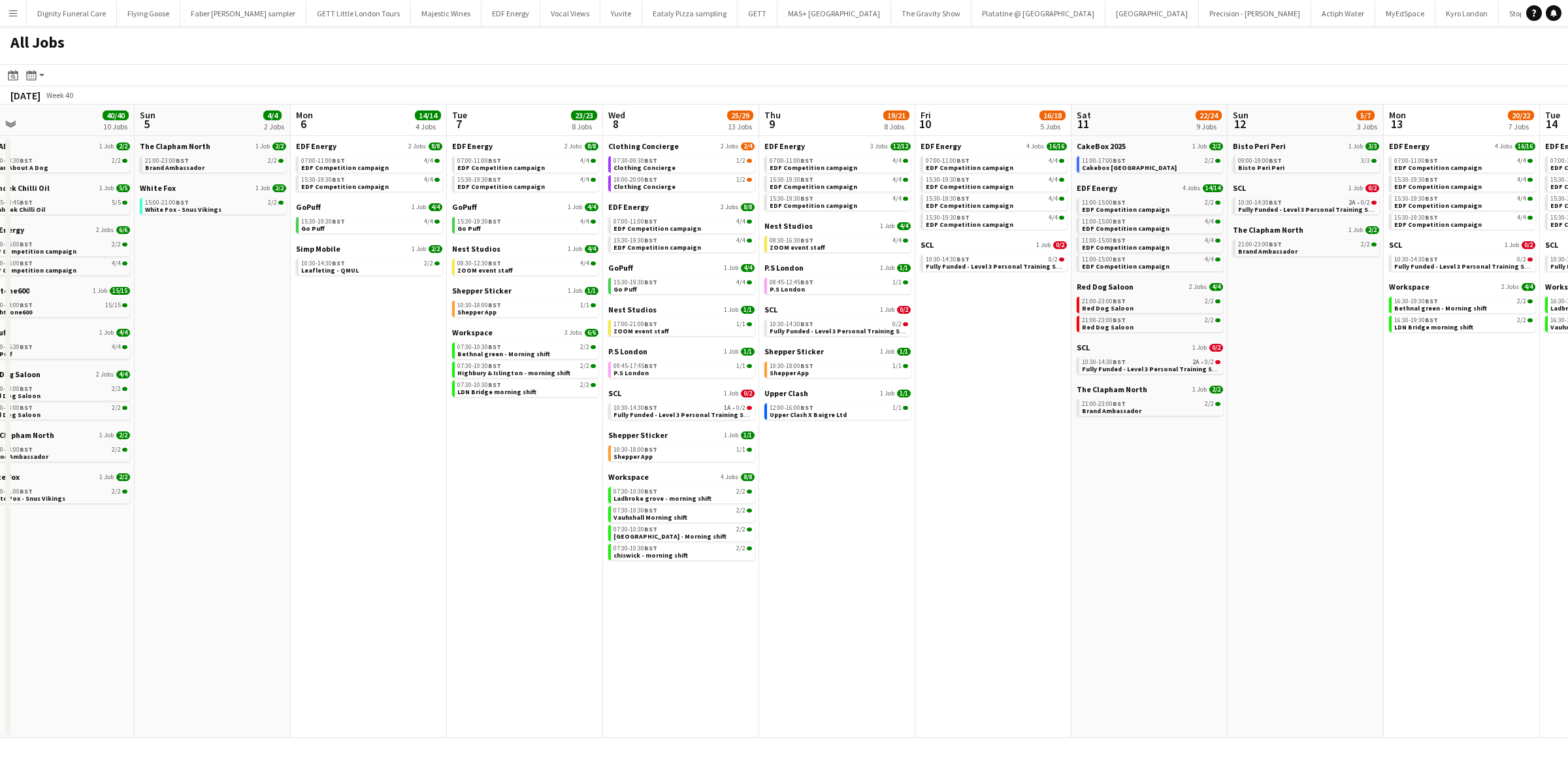
drag, startPoint x: 1095, startPoint y: 562, endPoint x: 1122, endPoint y: 560, distance: 27.1
click at [1209, 568] on app-calendar-viewport "Thu 2 26/26 13 Jobs Fri 3 23/23 9 Jobs Sat 4 40/40 10 Jobs Sun 5 4/4 2 Jobs Mon…" at bounding box center [784, 421] width 1568 height 633
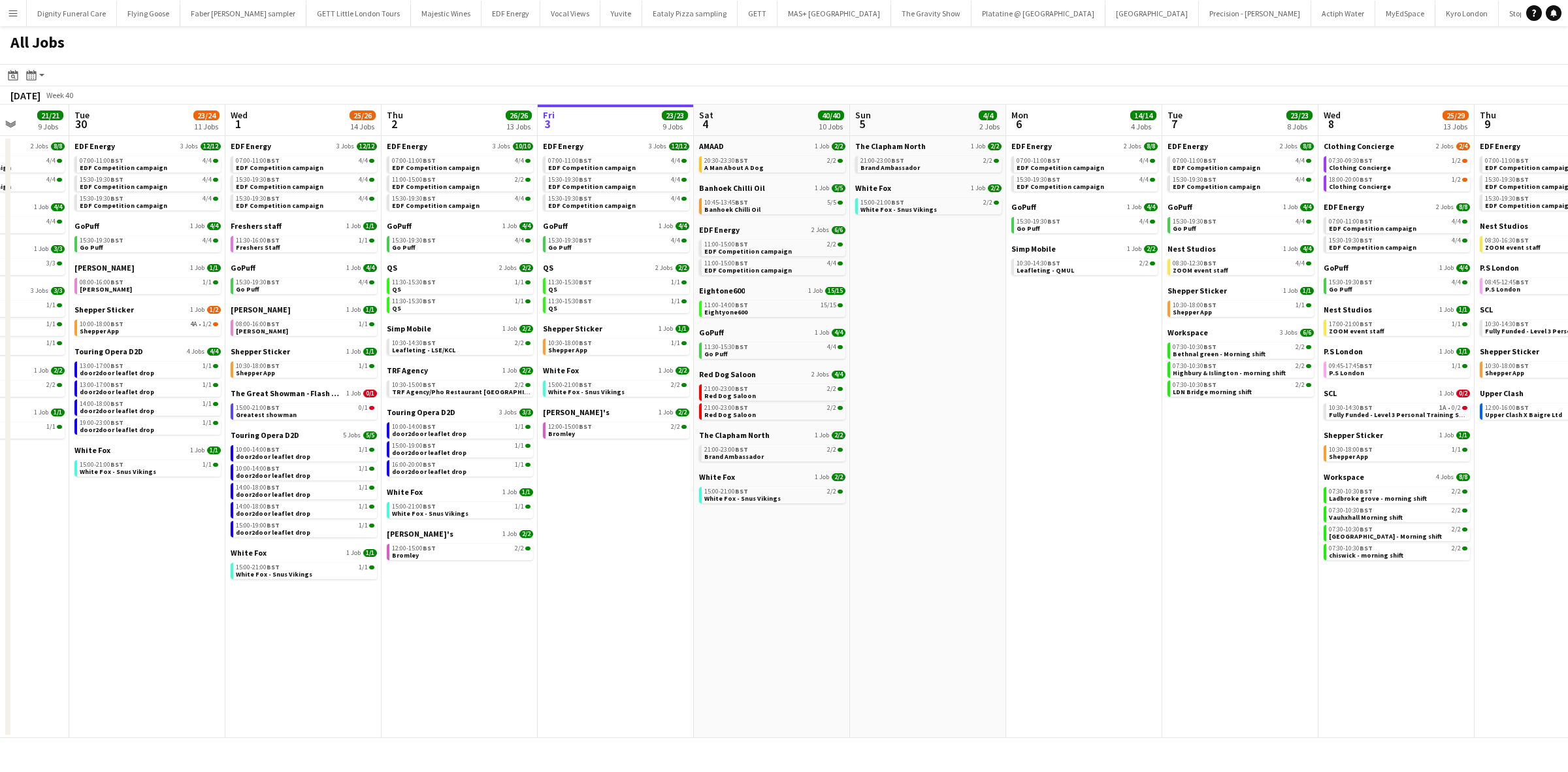
drag, startPoint x: 571, startPoint y: 550, endPoint x: 902, endPoint y: 563, distance: 331.3
click at [1122, 562] on app-calendar-viewport "Sat 27 25/29 9 Jobs Sun 28 11/12 4 Jobs Mon 29 21/21 9 Jobs Tue 30 23/24 11 Job…" at bounding box center [784, 421] width 1568 height 633
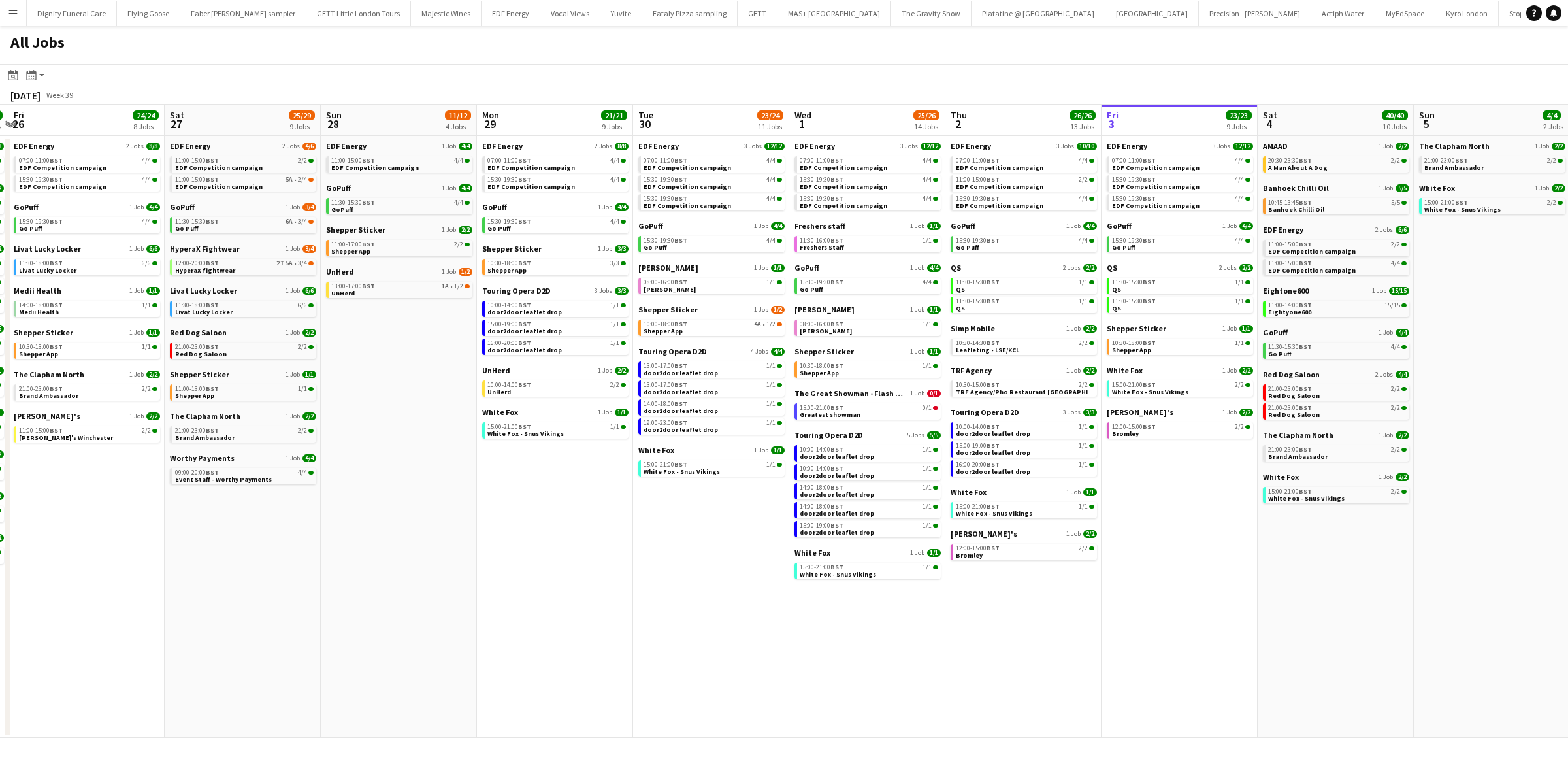
drag, startPoint x: 804, startPoint y: 566, endPoint x: 1370, endPoint y: 573, distance: 566.0
click at [1370, 573] on app-calendar-viewport "Wed 24 20/20 7 Jobs Thu 25 37/37 12 Jobs Fri 26 24/24 8 Jobs Sat 27 25/29 9 Job…" at bounding box center [784, 421] width 1568 height 633
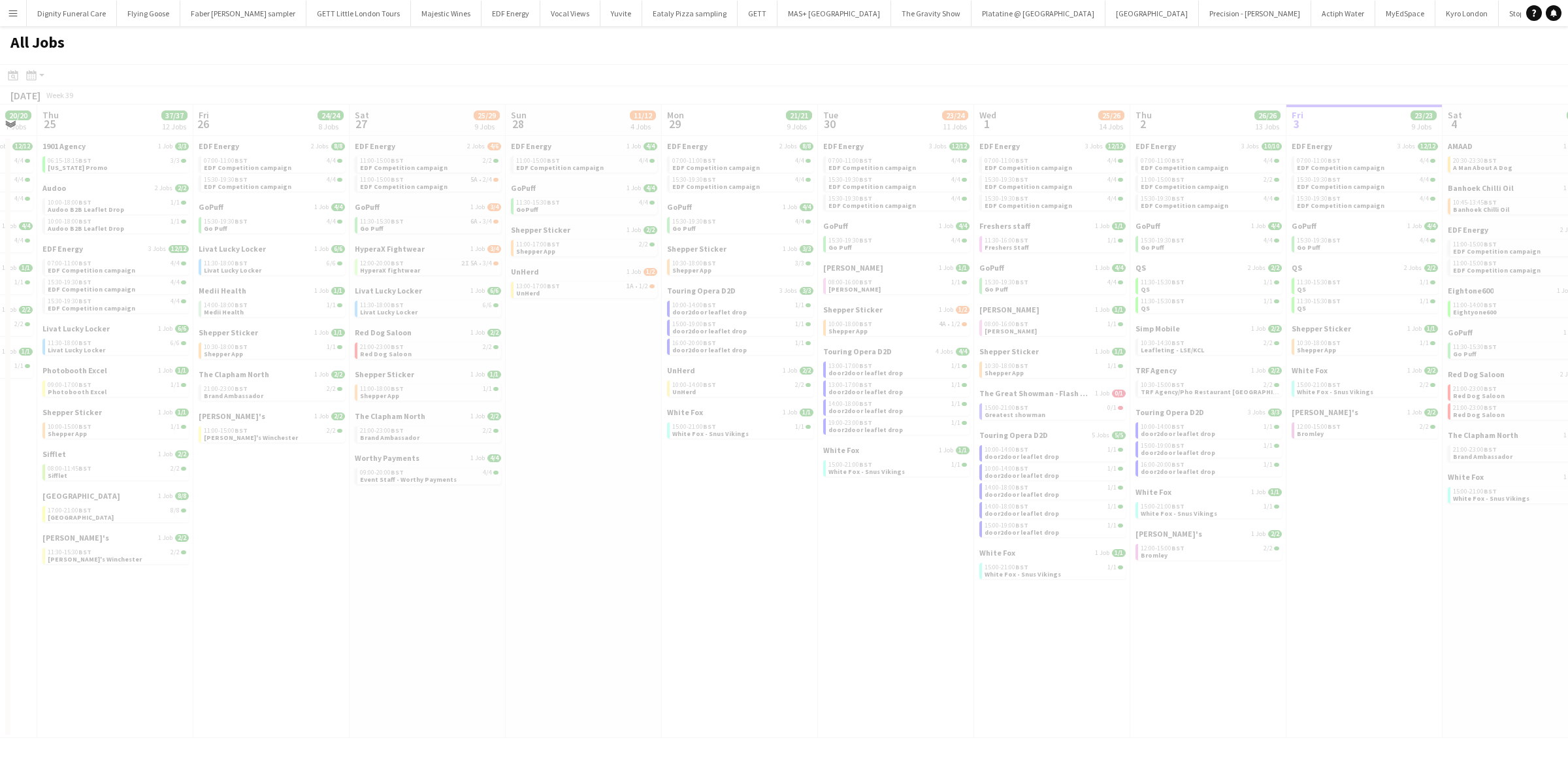
drag, startPoint x: 786, startPoint y: 603, endPoint x: 1250, endPoint y: 602, distance: 464.0
click at [1250, 602] on app-all-jobs "All Jobs Date picker [DATE] [DATE] [DATE] M [DATE] T [DATE] W [DATE] T [DATE] F…" at bounding box center [784, 382] width 1568 height 712
drag, startPoint x: 955, startPoint y: 603, endPoint x: 1250, endPoint y: 598, distance: 295.0
click at [1251, 598] on div at bounding box center [784, 419] width 1568 height 712
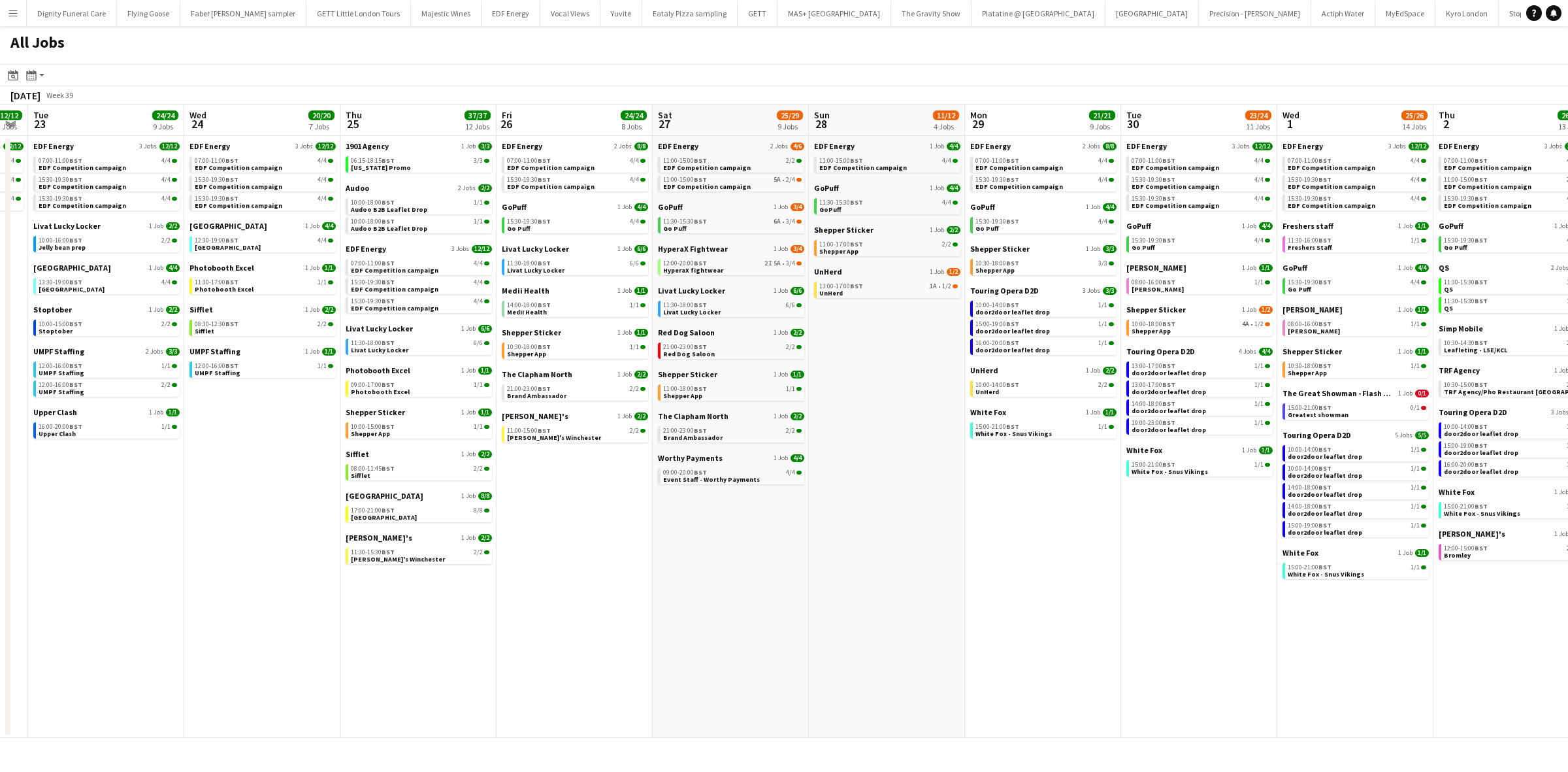
drag, startPoint x: 718, startPoint y: 557, endPoint x: 957, endPoint y: 557, distance: 239.0
click at [957, 557] on app-calendar-viewport "Sun 21 2/2 1 Job Mon 22 12/12 3 Jobs Tue 23 24/24 9 Jobs Wed 24 20/20 7 Jobs Th…" at bounding box center [784, 421] width 1568 height 633
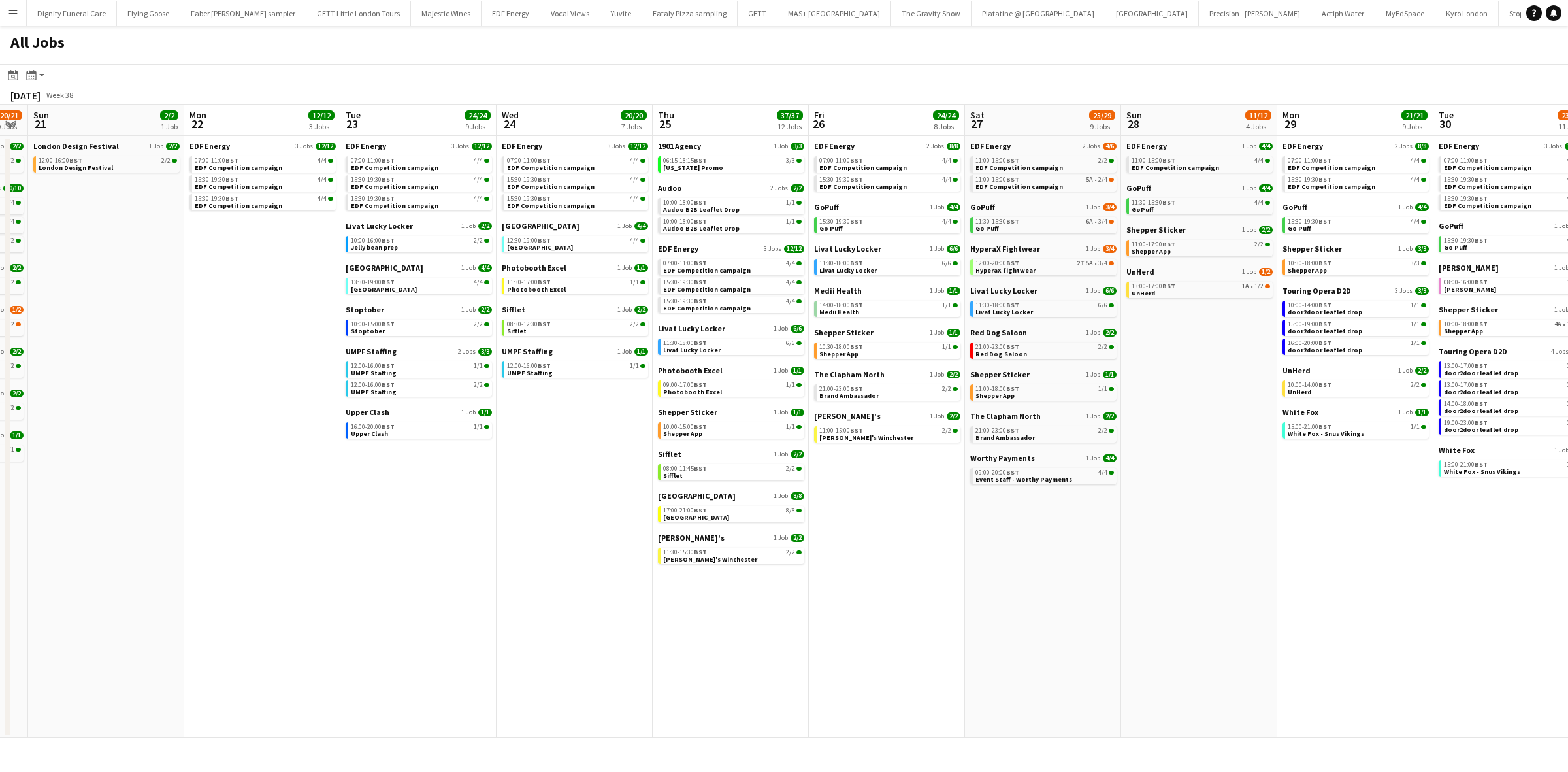
scroll to position [0, 358]
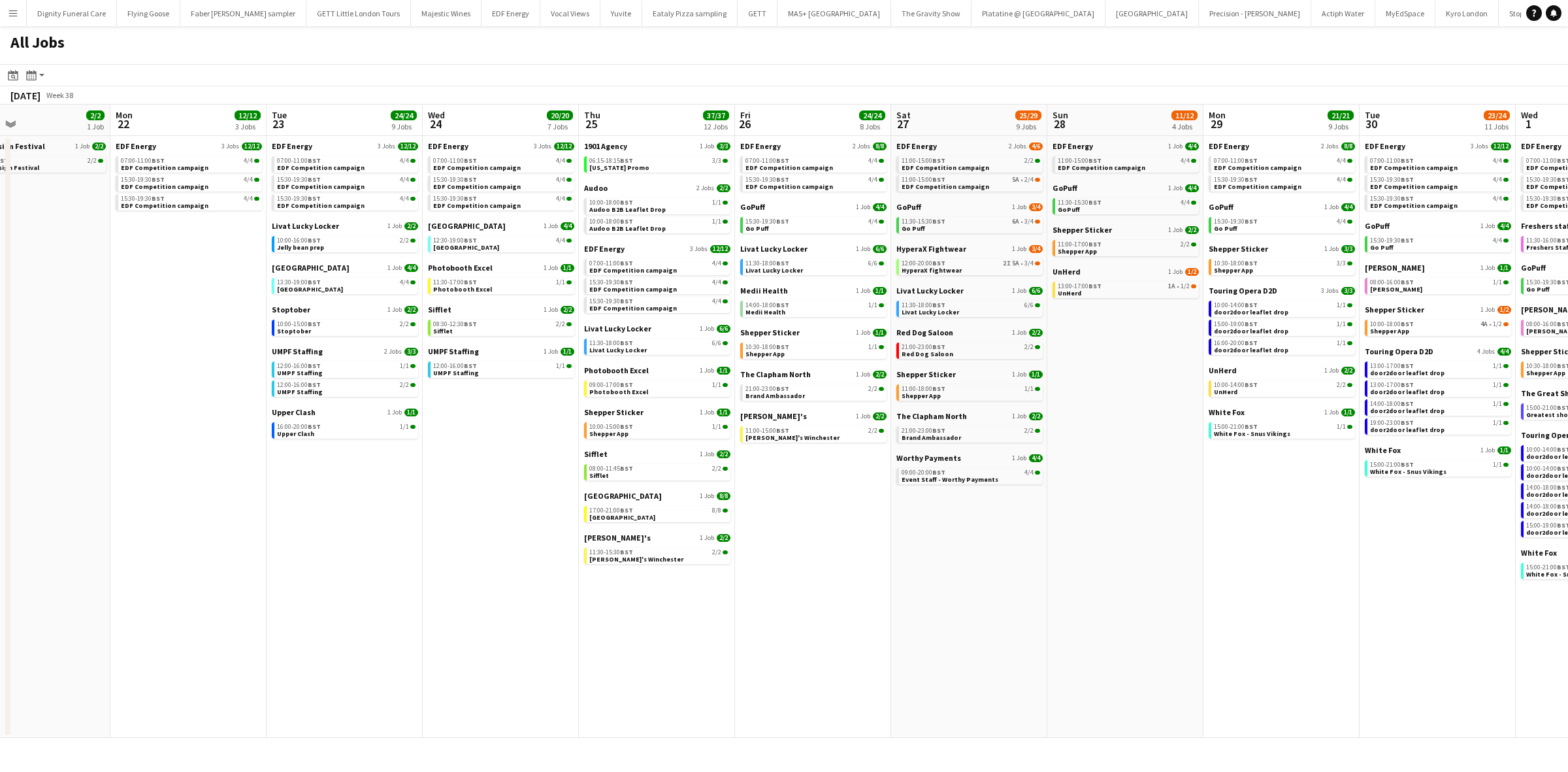
click at [1300, 565] on app-all-jobs "All Jobs Date picker [DATE] [DATE] [DATE] M [DATE] T [DATE] W [DATE] T [DATE] F…" at bounding box center [784, 382] width 1568 height 712
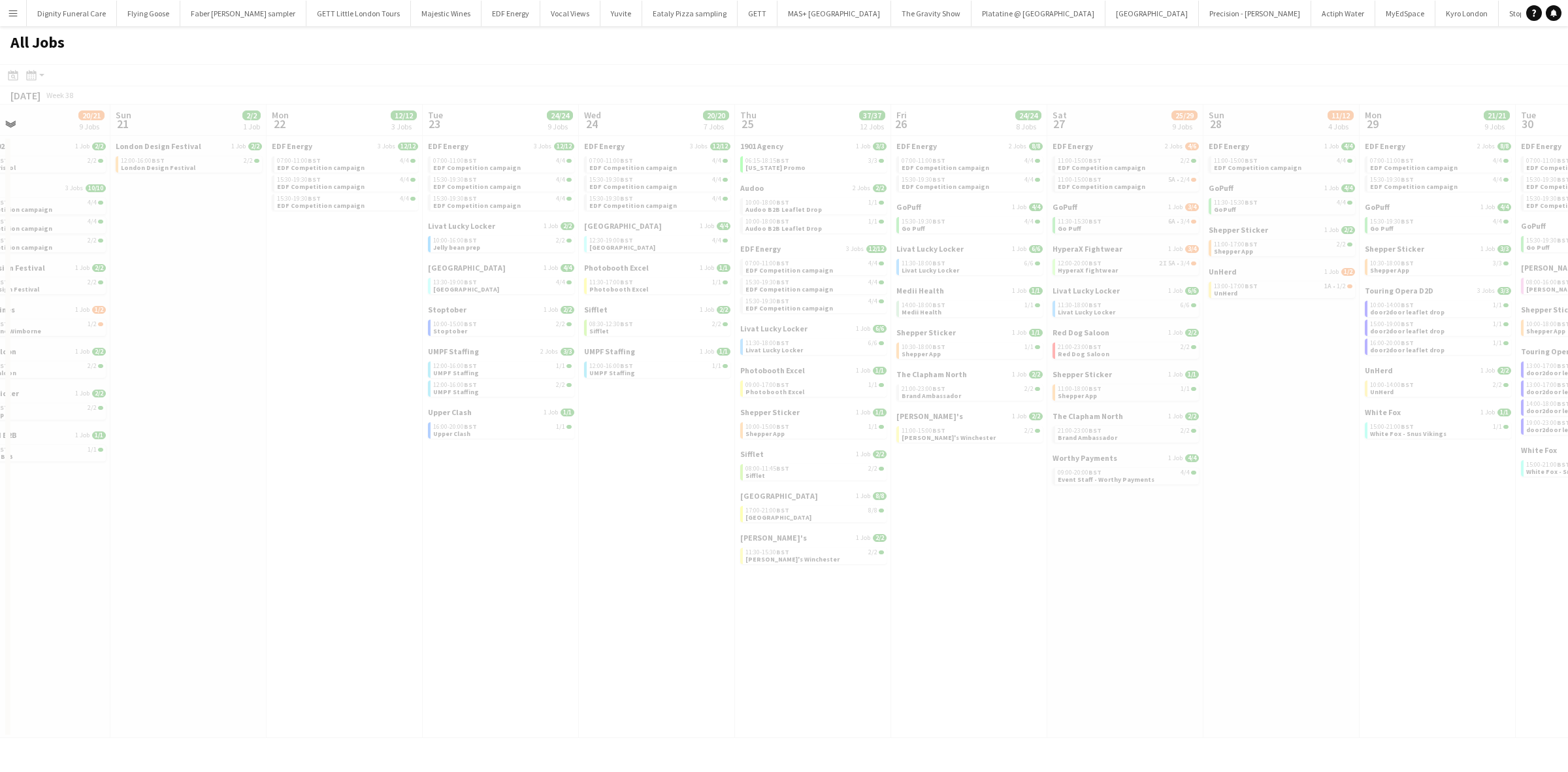
drag, startPoint x: 1265, startPoint y: 536, endPoint x: 1458, endPoint y: 533, distance: 193.0
click at [1458, 533] on div at bounding box center [784, 419] width 1568 height 712
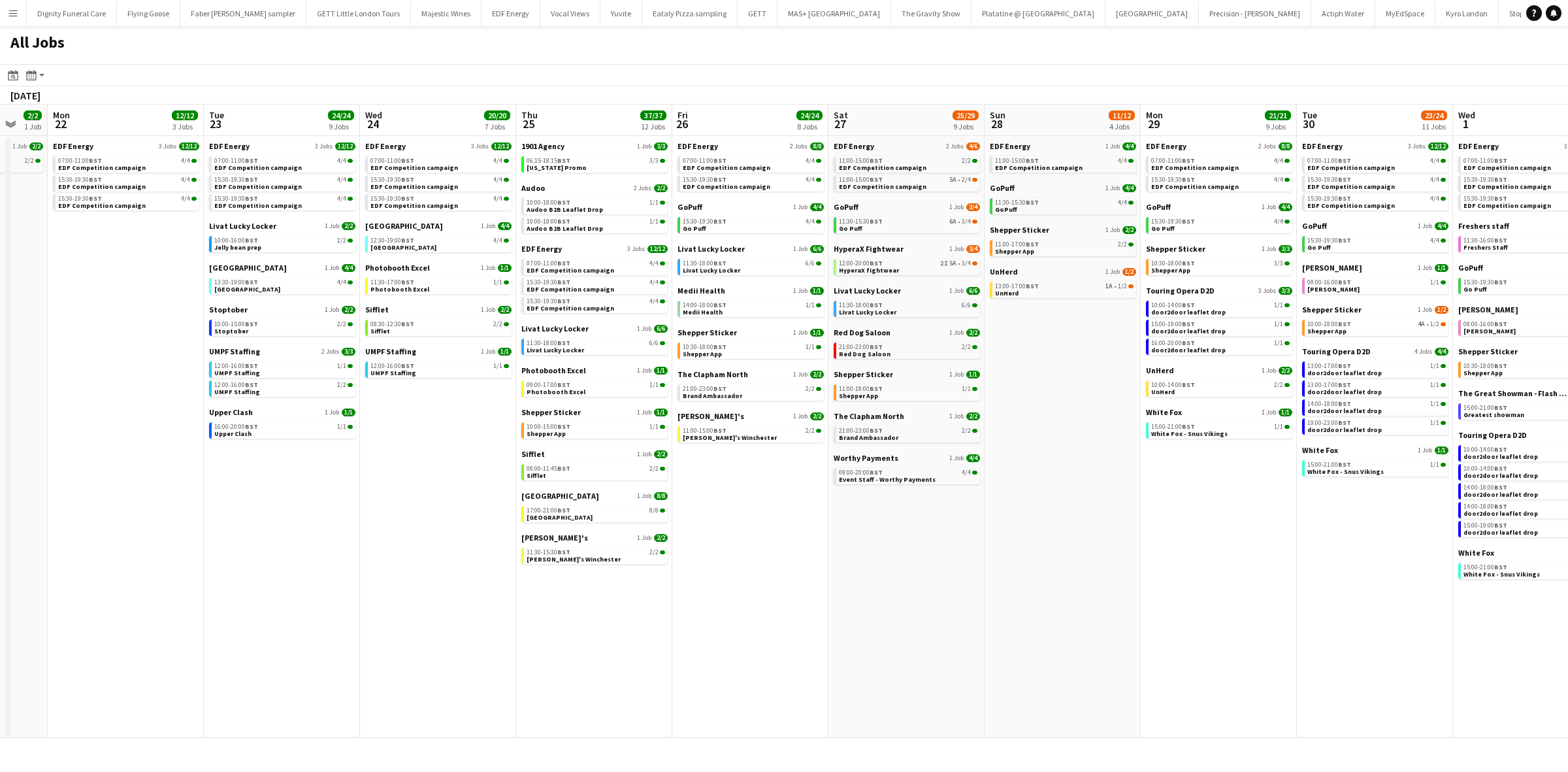
drag, startPoint x: 1183, startPoint y: 546, endPoint x: 621, endPoint y: 475, distance: 566.5
click at [622, 475] on app-calendar-viewport "Thu 18 29/29 14 Jobs Fri 19 22/22 9 Jobs Sat 20 20/21 9 Jobs Sun 21 2/2 1 Job M…" at bounding box center [784, 421] width 1568 height 633
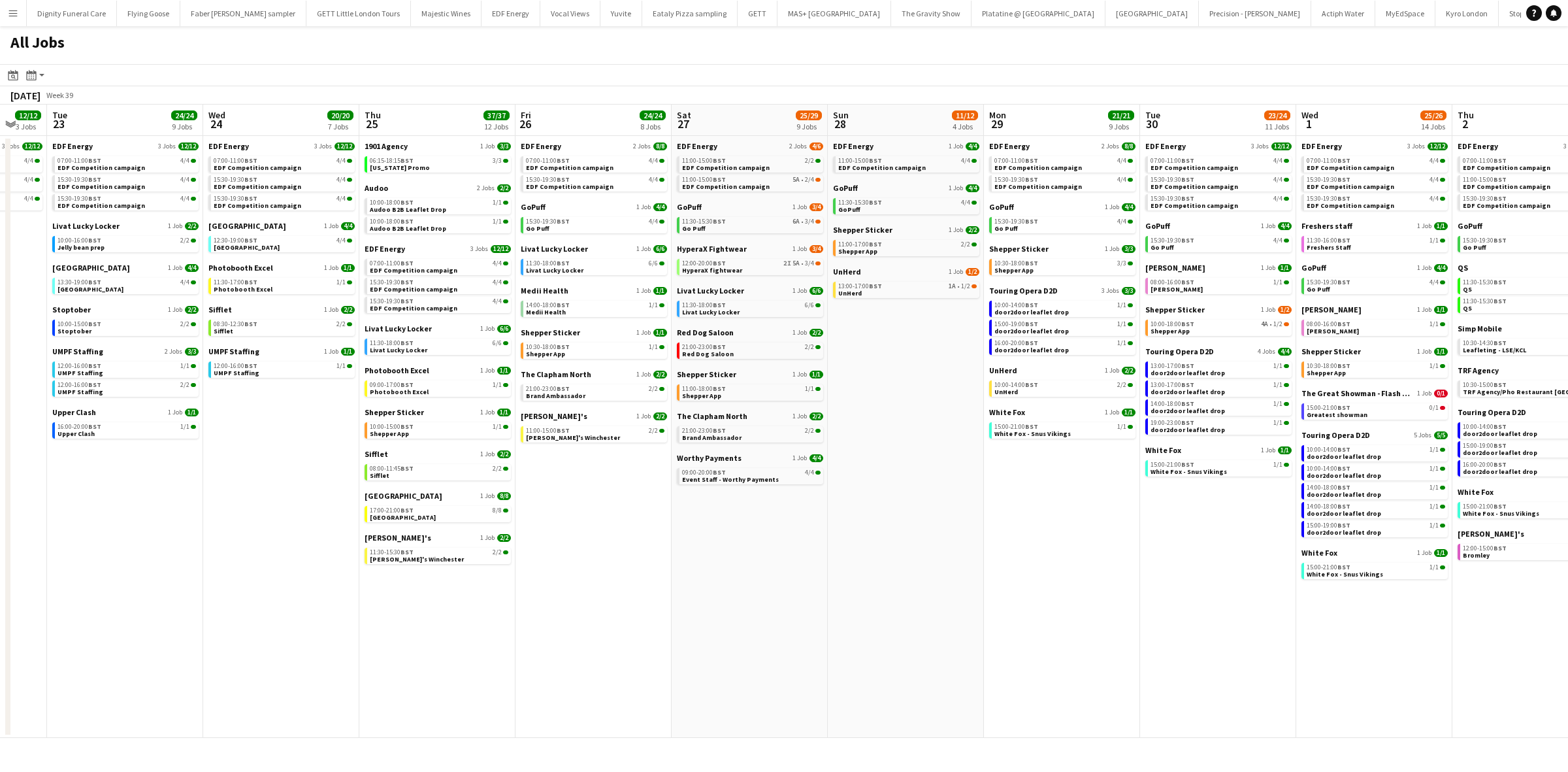
drag, startPoint x: 795, startPoint y: 452, endPoint x: 782, endPoint y: 452, distance: 13.0
click at [782, 452] on app-calendar-viewport "Sat 20 20/21 9 Jobs Sun 21 2/2 1 Job Mon 22 12/12 3 Jobs Tue 23 24/24 9 Jobs We…" at bounding box center [784, 421] width 1568 height 633
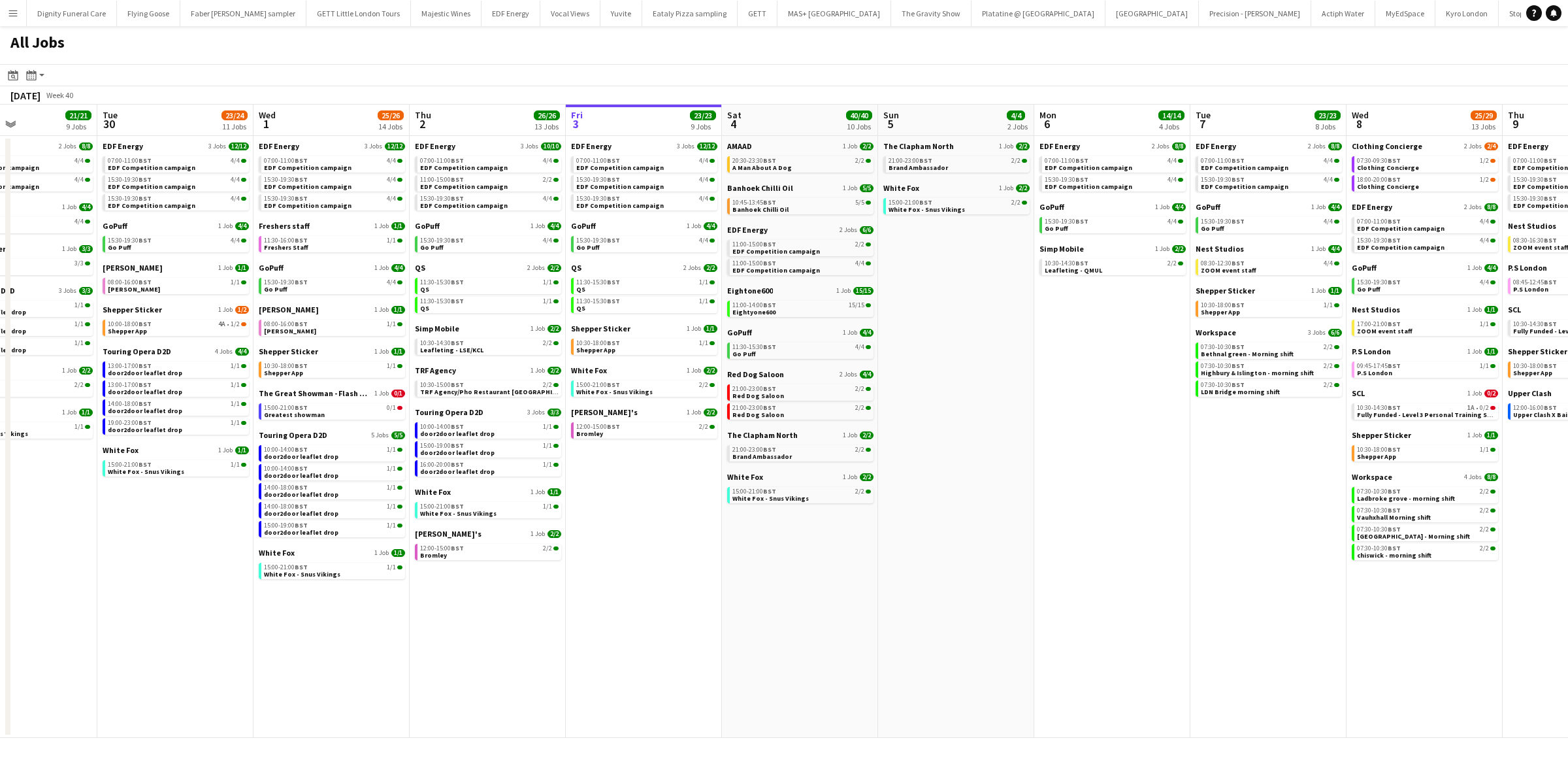
drag, startPoint x: 1016, startPoint y: 494, endPoint x: 820, endPoint y: 469, distance: 197.6
click at [820, 469] on app-calendar-viewport "Fri 26 24/24 8 Jobs Sat 27 25/29 9 Jobs Sun 28 11/12 4 Jobs Mon 29 21/21 9 Jobs…" at bounding box center [784, 421] width 1568 height 633
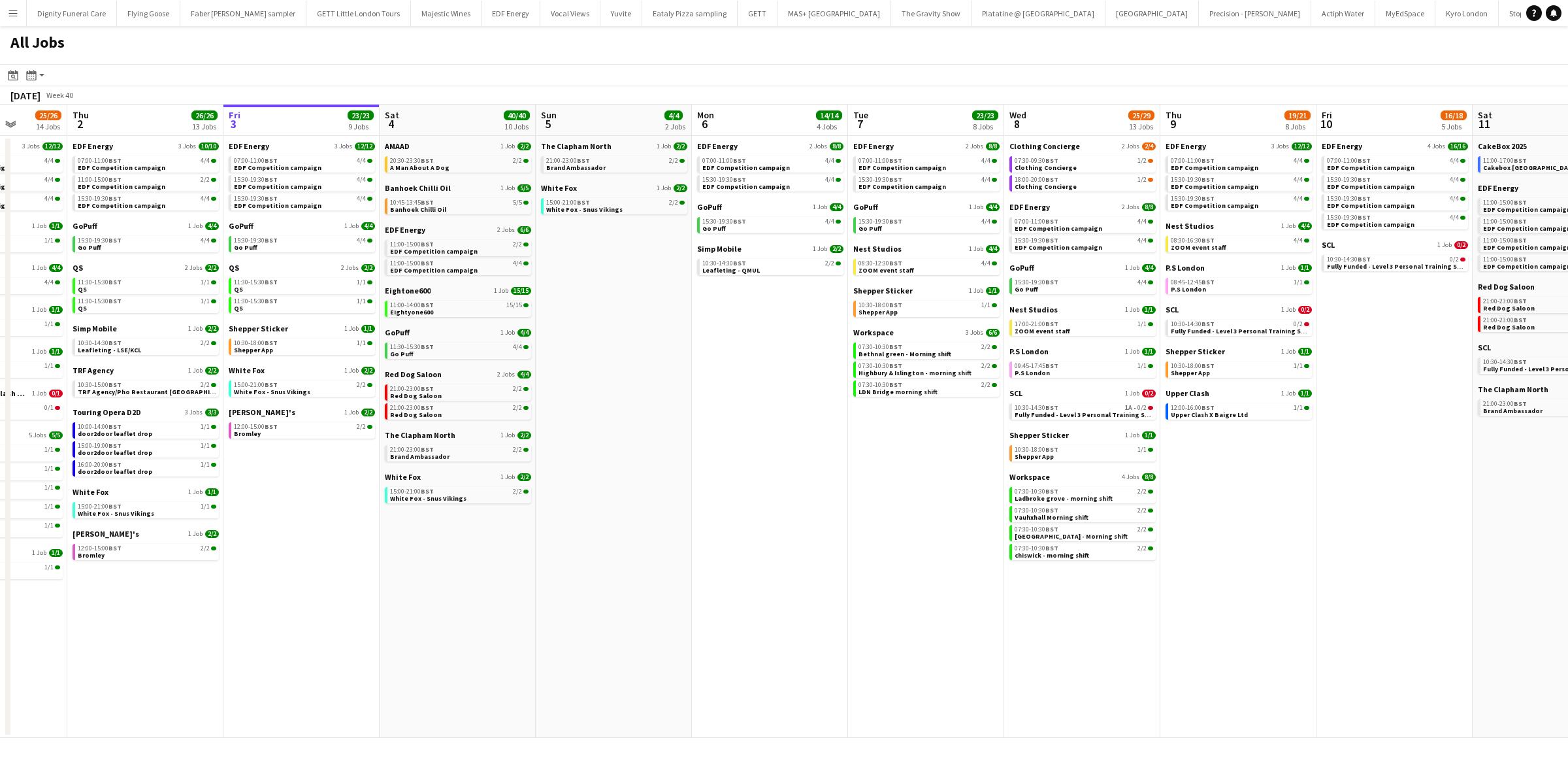
drag, startPoint x: 988, startPoint y: 477, endPoint x: 774, endPoint y: 457, distance: 214.9
click at [783, 458] on app-calendar-viewport "Sun 28 11/12 4 Jobs Mon 29 21/21 9 Jobs Tue 30 23/24 11 Jobs Wed 1 25/26 14 Job…" at bounding box center [784, 421] width 1568 height 633
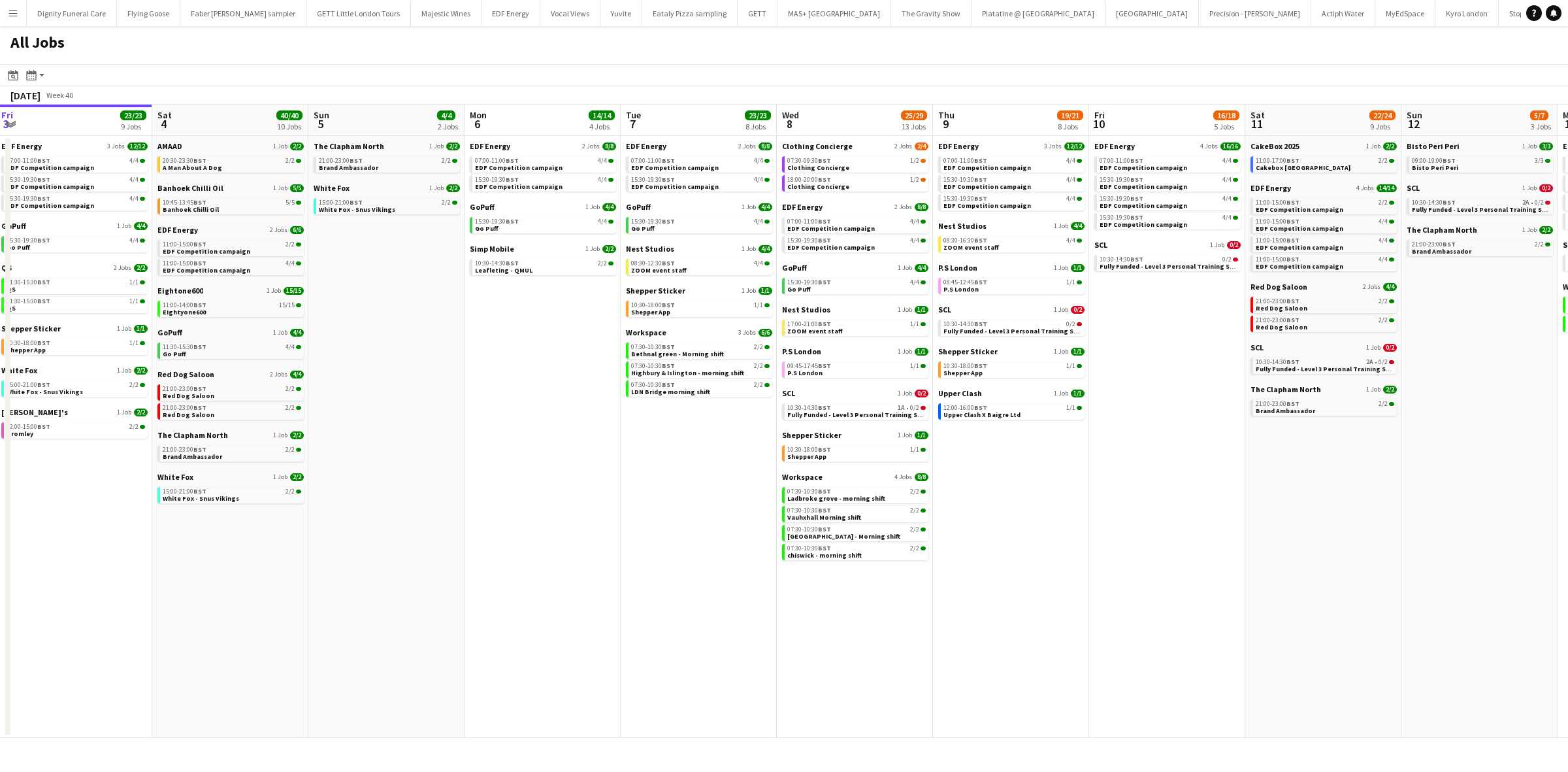
drag, startPoint x: 1138, startPoint y: 509, endPoint x: 931, endPoint y: 490, distance: 207.9
click at [884, 493] on app-calendar-viewport "Tue 30 23/24 11 Jobs Wed 1 25/26 14 Jobs Thu 2 26/26 13 Jobs Fri 3 23/23 9 Jobs…" at bounding box center [784, 421] width 1568 height 633
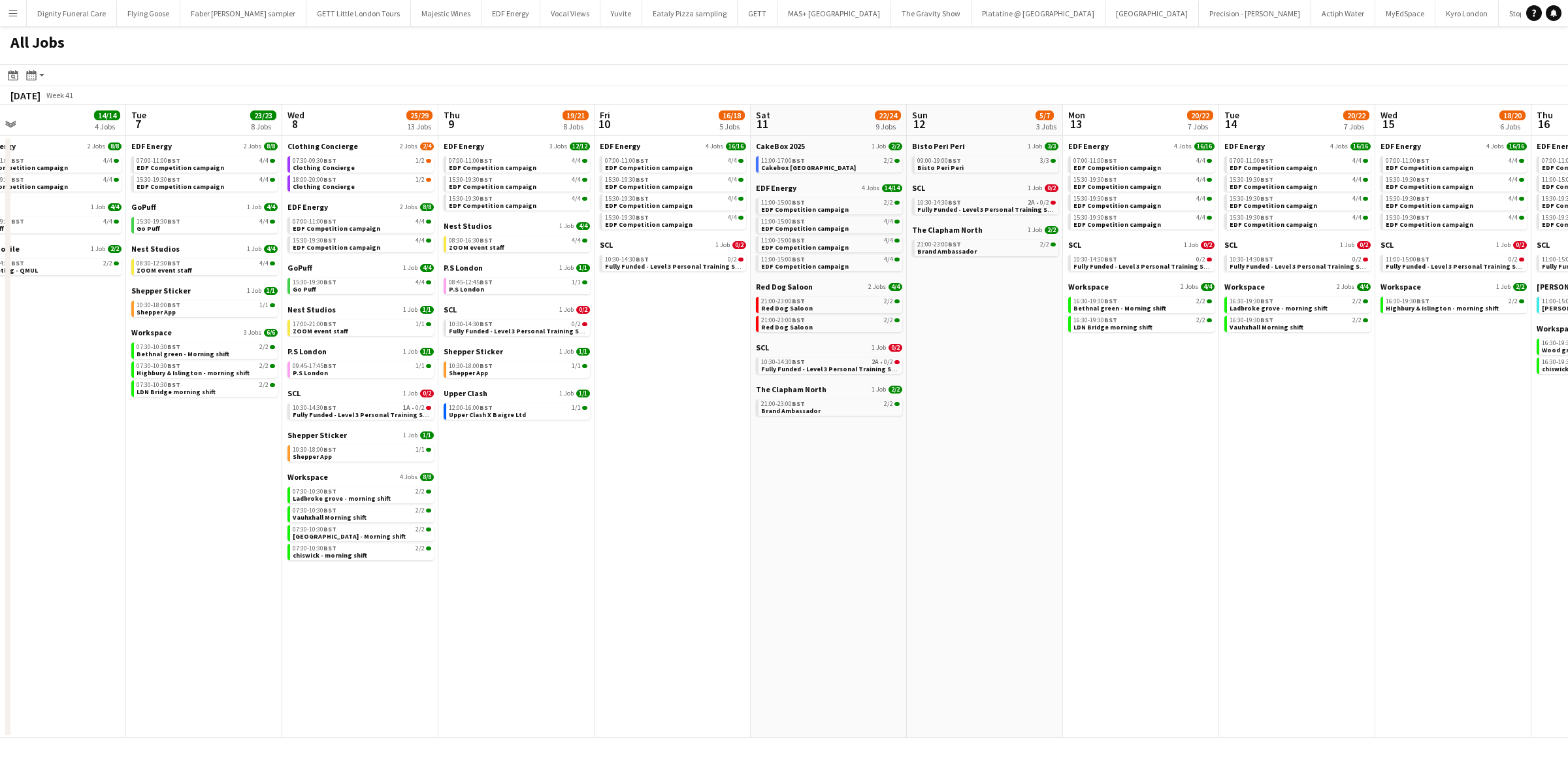
drag, startPoint x: 1223, startPoint y: 489, endPoint x: 456, endPoint y: 467, distance: 767.3
click at [462, 468] on app-calendar-viewport "Fri 3 23/23 9 Jobs Sat 4 40/40 10 Jobs Sun 5 4/4 2 Jobs Mon 6 14/14 4 Jobs Tue …" at bounding box center [784, 421] width 1568 height 633
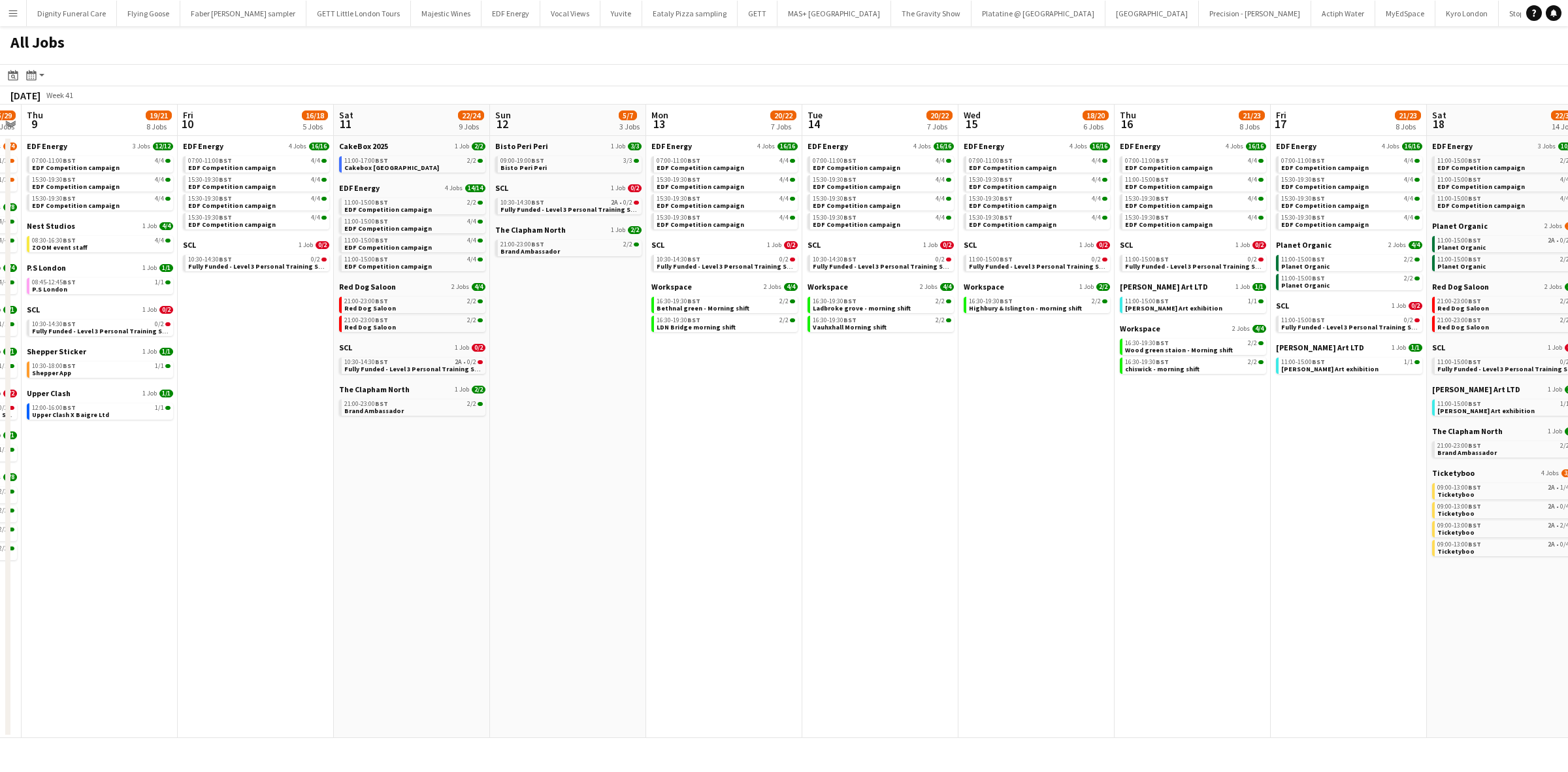
scroll to position [0, 381]
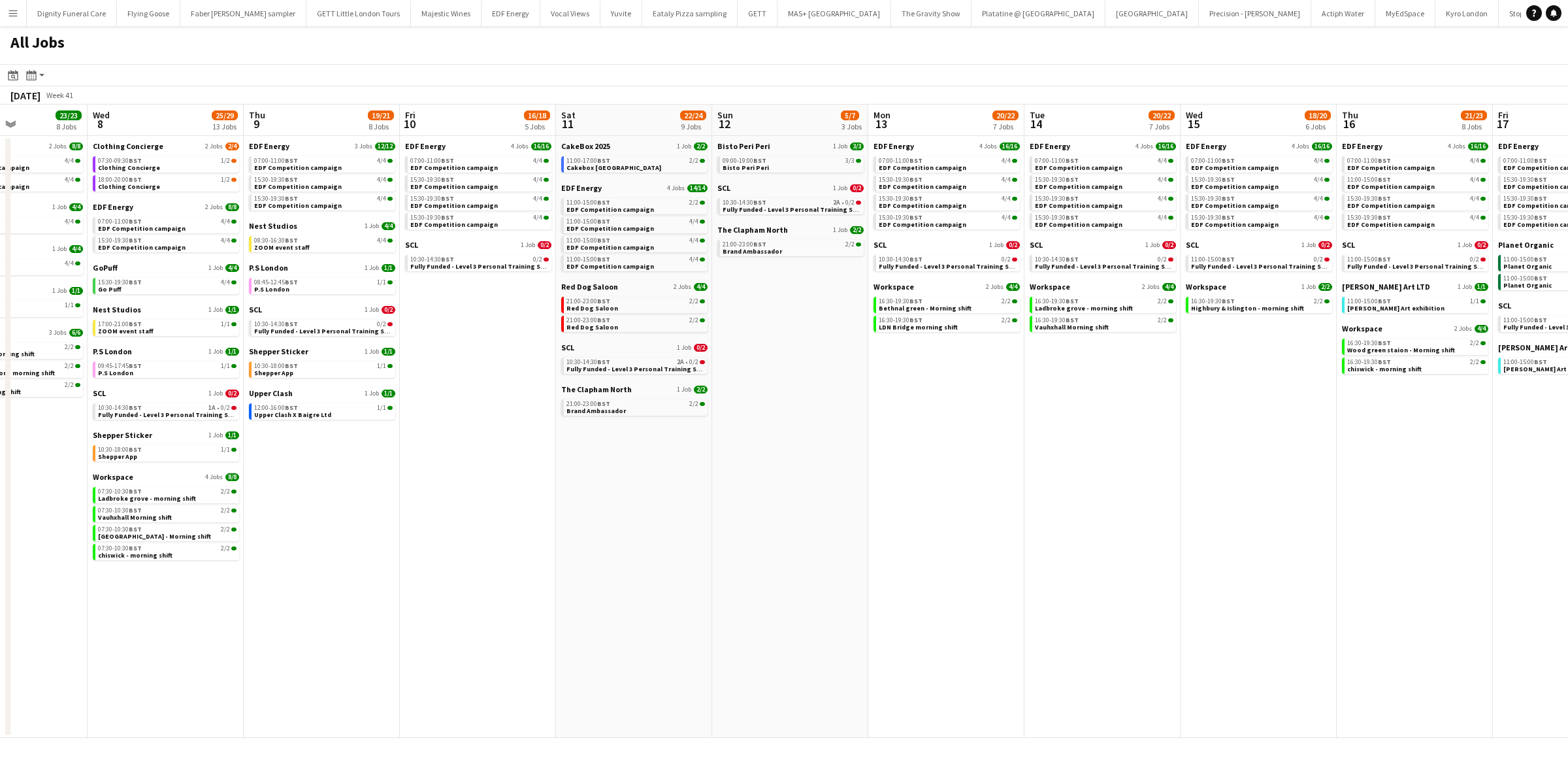
drag, startPoint x: 817, startPoint y: 468, endPoint x: 756, endPoint y: 468, distance: 61.0
click at [756, 468] on app-calendar-viewport "Sun 5 4/4 2 Jobs Mon 6 14/14 4 Jobs Tue 7 23/23 8 Jobs Wed 8 25/29 13 Jobs Thu …" at bounding box center [784, 421] width 1568 height 633
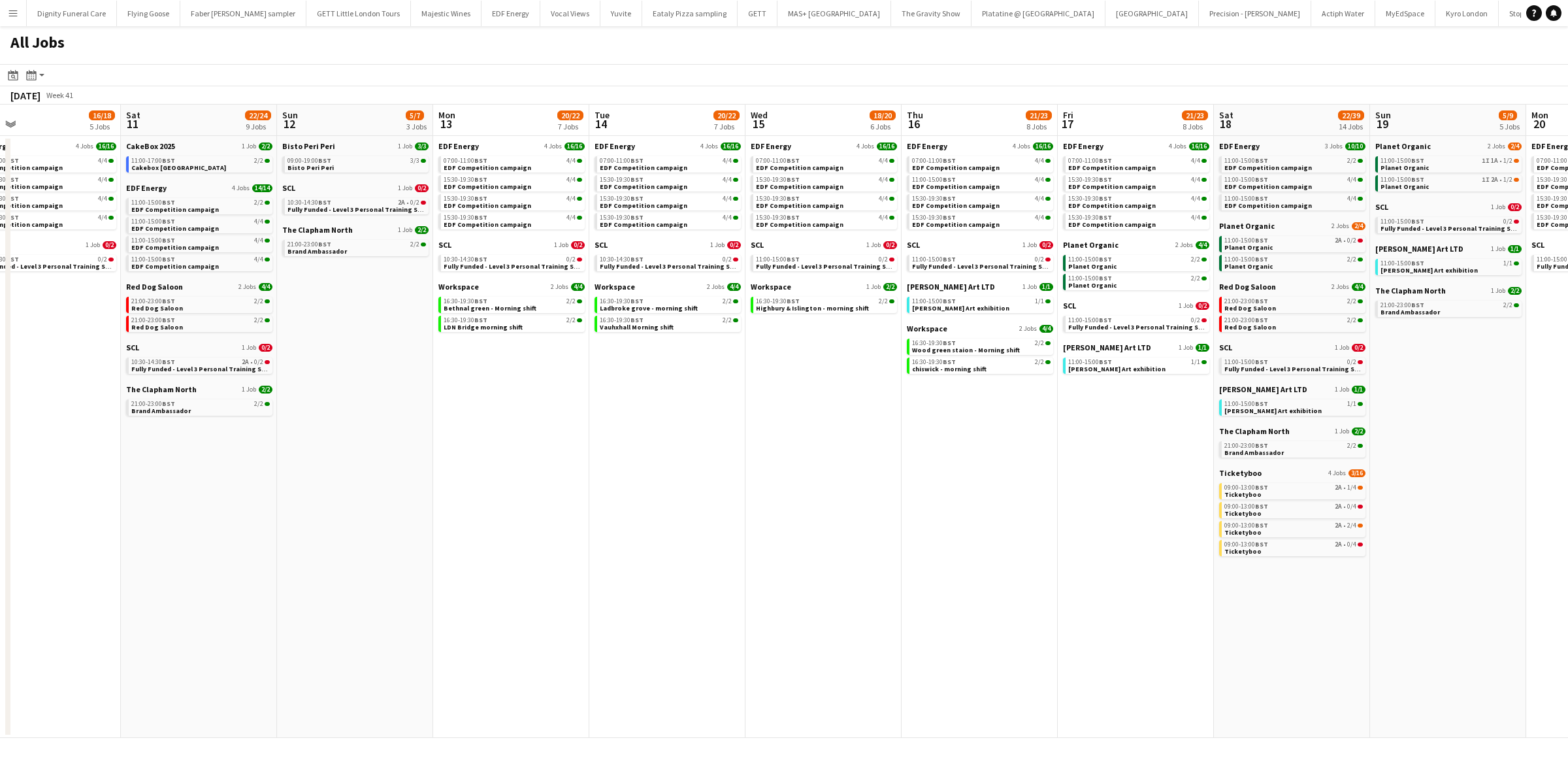
drag, startPoint x: 1118, startPoint y: 438, endPoint x: 683, endPoint y: 438, distance: 435.0
click at [683, 438] on app-calendar-viewport "Tue 7 23/23 8 Jobs Wed 8 25/29 13 Jobs Thu 9 19/21 8 Jobs Fri 10 16/18 5 Jobs S…" at bounding box center [784, 421] width 1568 height 633
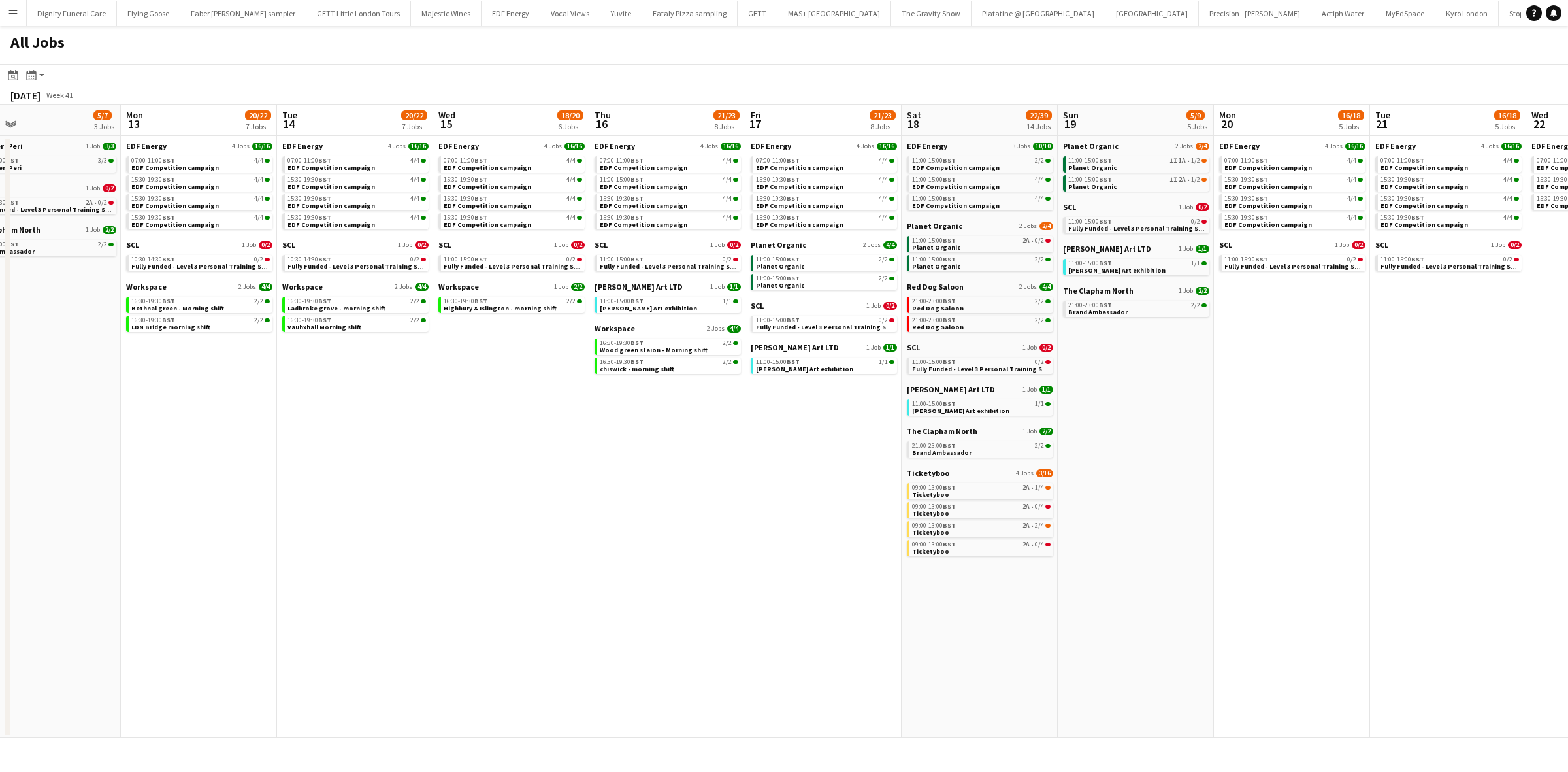
scroll to position [0, 511]
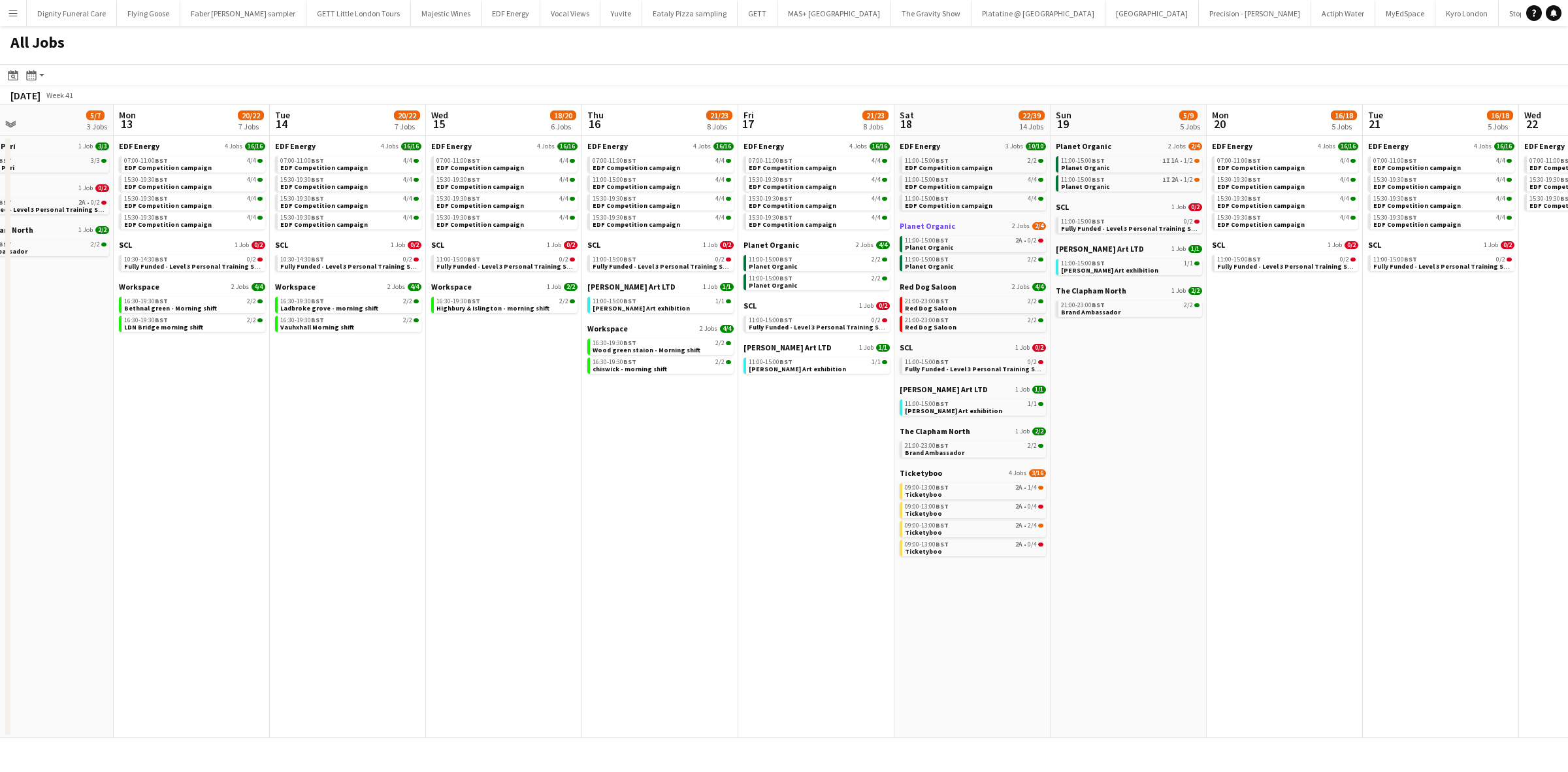
click at [912, 221] on span "Planet Organic" at bounding box center [928, 225] width 56 height 10
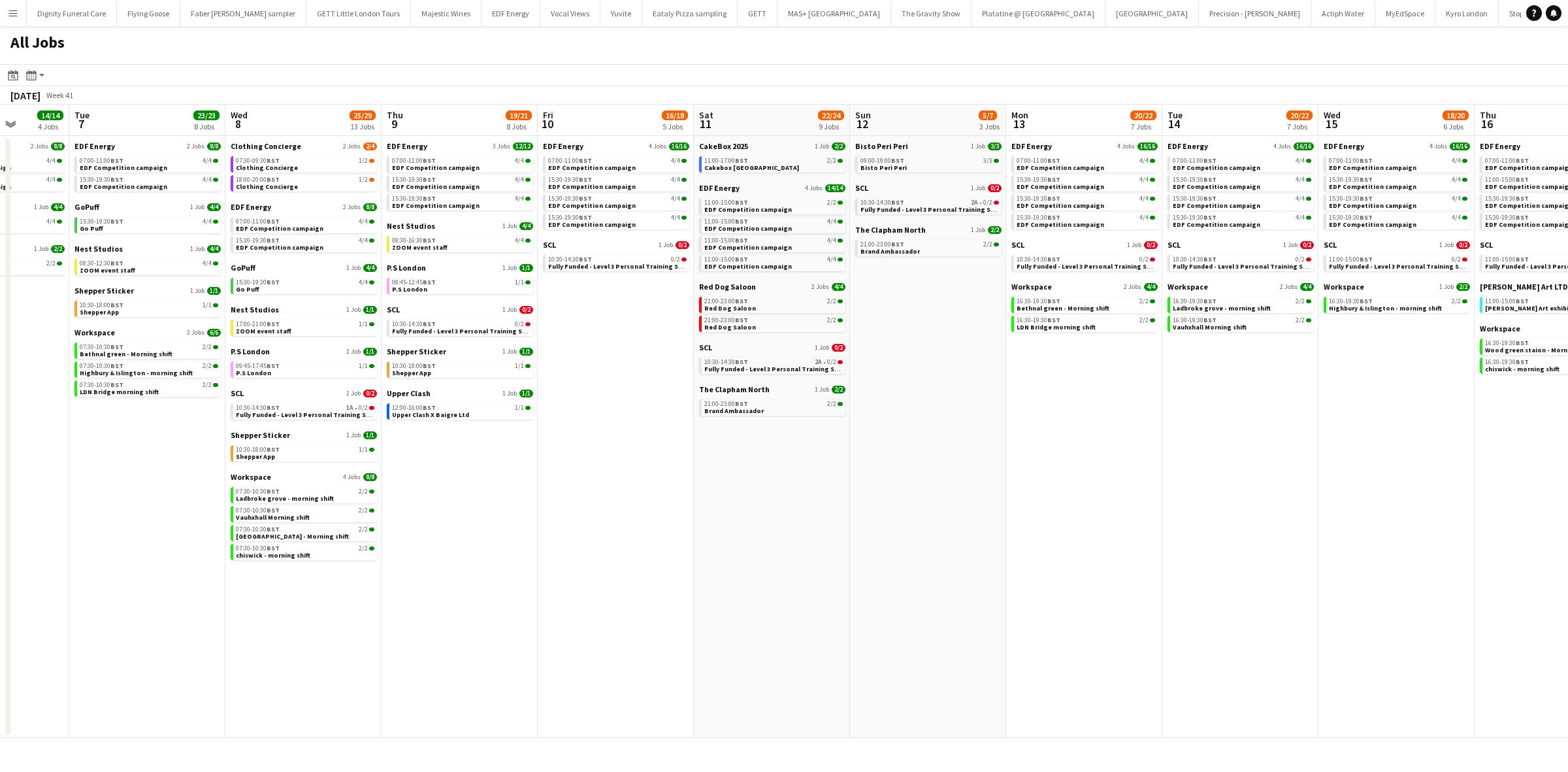
drag, startPoint x: 451, startPoint y: 330, endPoint x: 1187, endPoint y: 373, distance: 737.3
click at [1187, 373] on app-calendar-viewport "Sun 5 4/4 2 Jobs Mon 6 14/14 4 Jobs Tue 7 23/23 8 Jobs Wed 8 25/29 13 Jobs Thu …" at bounding box center [784, 421] width 1568 height 633
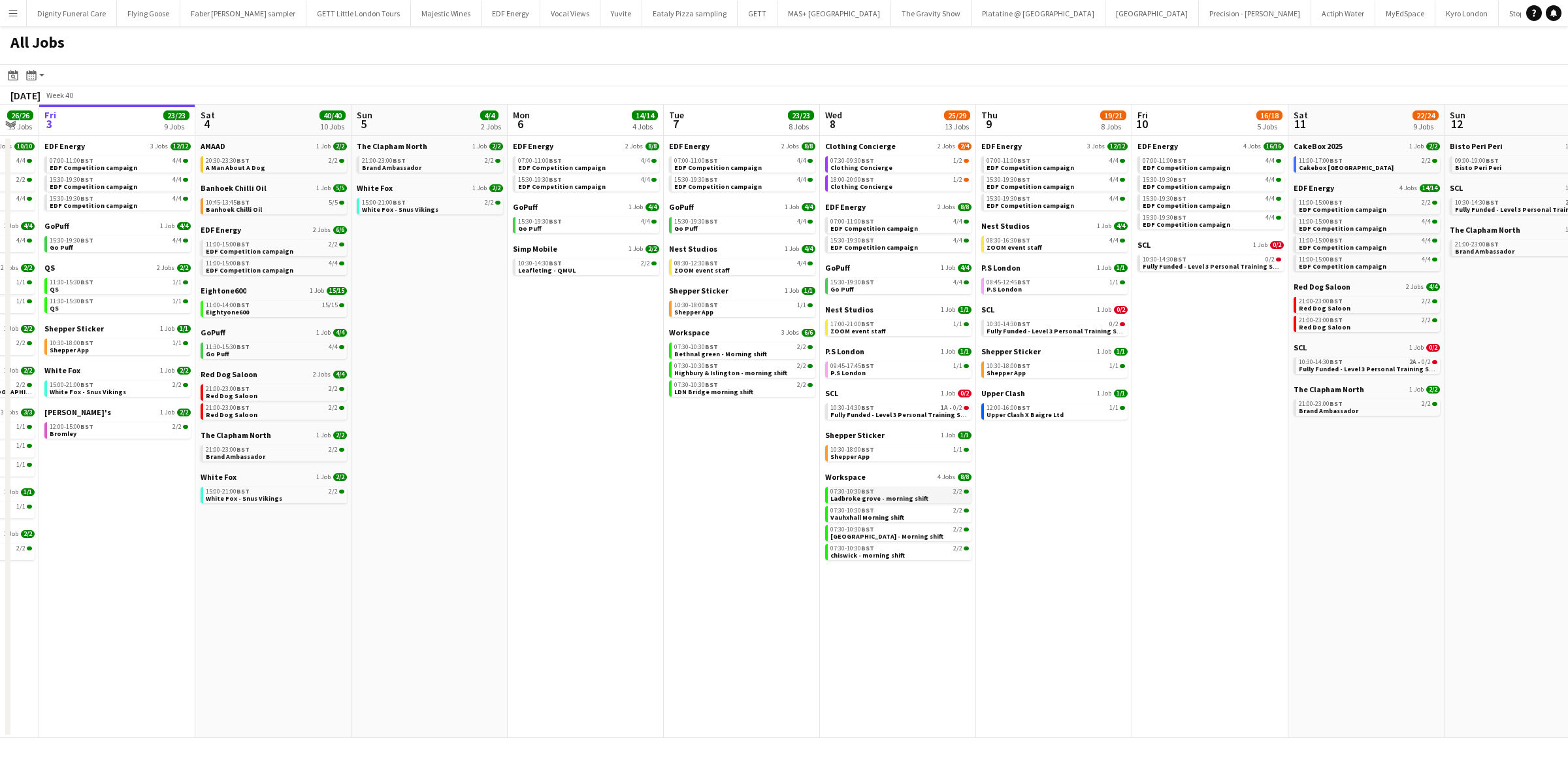
drag, startPoint x: 800, startPoint y: 517, endPoint x: 954, endPoint y: 495, distance: 155.6
click at [1296, 501] on app-calendar-viewport "Wed 1 25/26 14 Jobs Thu 2 26/26 13 Jobs Fri 3 23/23 9 Jobs Sat 4 40/40 10 Jobs …" at bounding box center [784, 421] width 1568 height 633
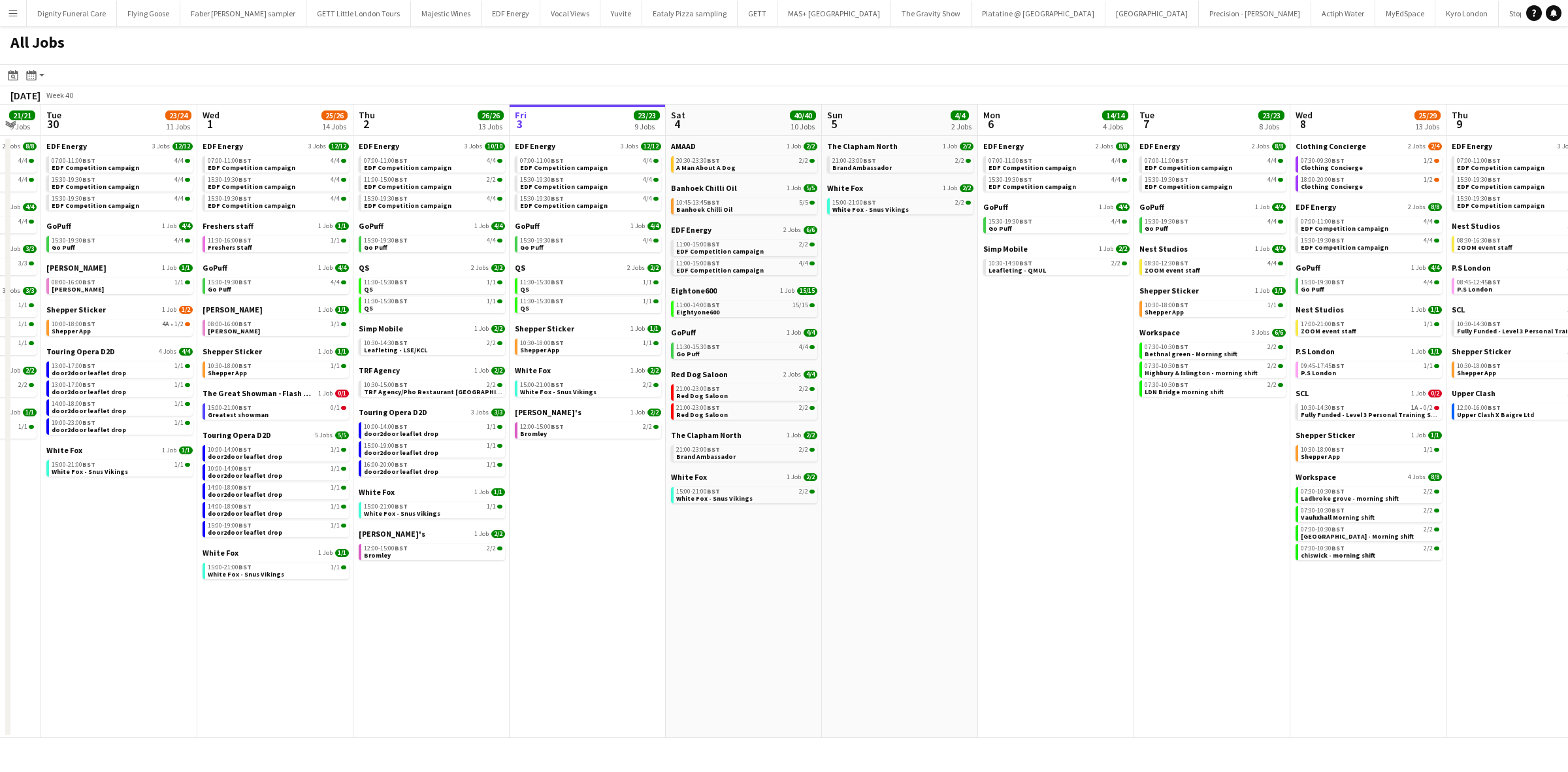
drag, startPoint x: 690, startPoint y: 506, endPoint x: 959, endPoint y: 508, distance: 269.0
click at [1135, 513] on app-calendar-viewport "Sun 28 11/12 4 Jobs Mon 29 21/21 9 Jobs Tue 30 23/24 11 Jobs Wed 1 25/26 14 Job…" at bounding box center [784, 421] width 1568 height 633
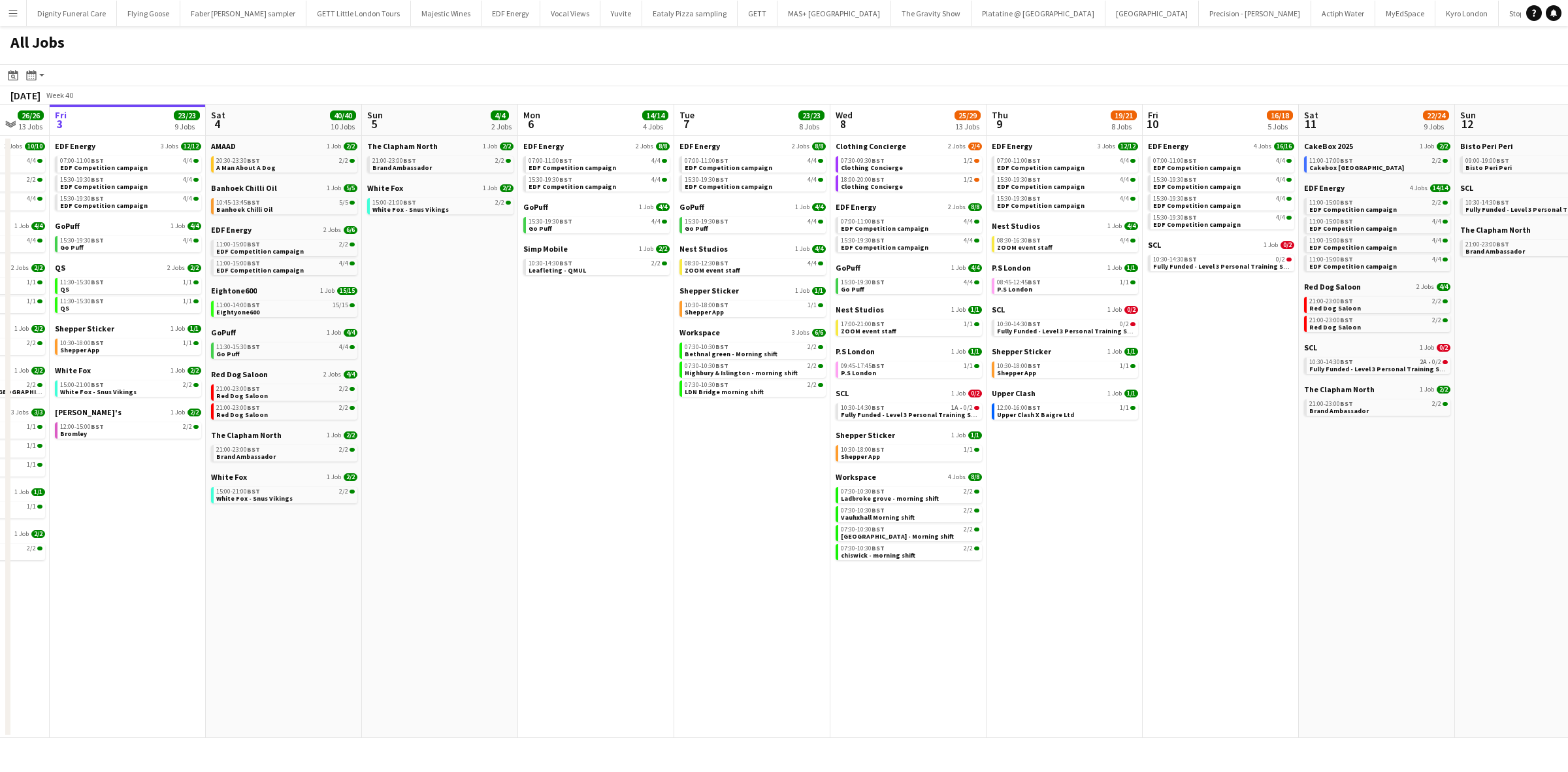
drag, startPoint x: 1041, startPoint y: 481, endPoint x: 624, endPoint y: 501, distance: 417.5
click at [637, 504] on app-calendar-viewport "Mon 29 21/21 9 Jobs Tue 30 23/24 11 Jobs Wed 1 25/26 14 Jobs Thu 2 26/26 13 Job…" at bounding box center [784, 421] width 1568 height 633
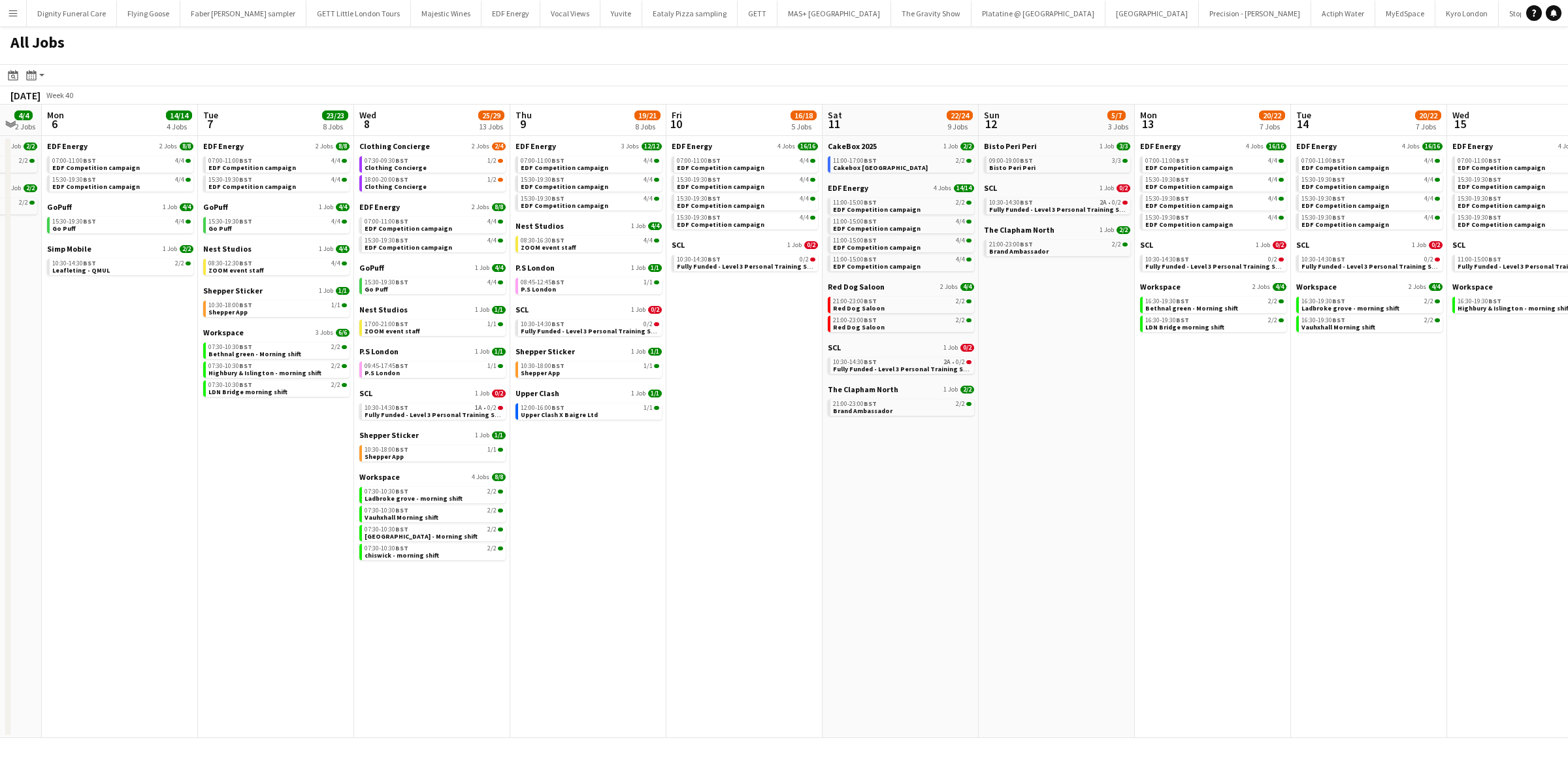
drag, startPoint x: 1320, startPoint y: 469, endPoint x: 852, endPoint y: 463, distance: 468.0
click at [853, 463] on app-calendar-viewport "Fri 3 23/23 9 Jobs Sat 4 40/40 10 Jobs Sun 5 4/4 2 Jobs Mon 6 14/14 4 Jobs Tue …" at bounding box center [784, 421] width 1568 height 633
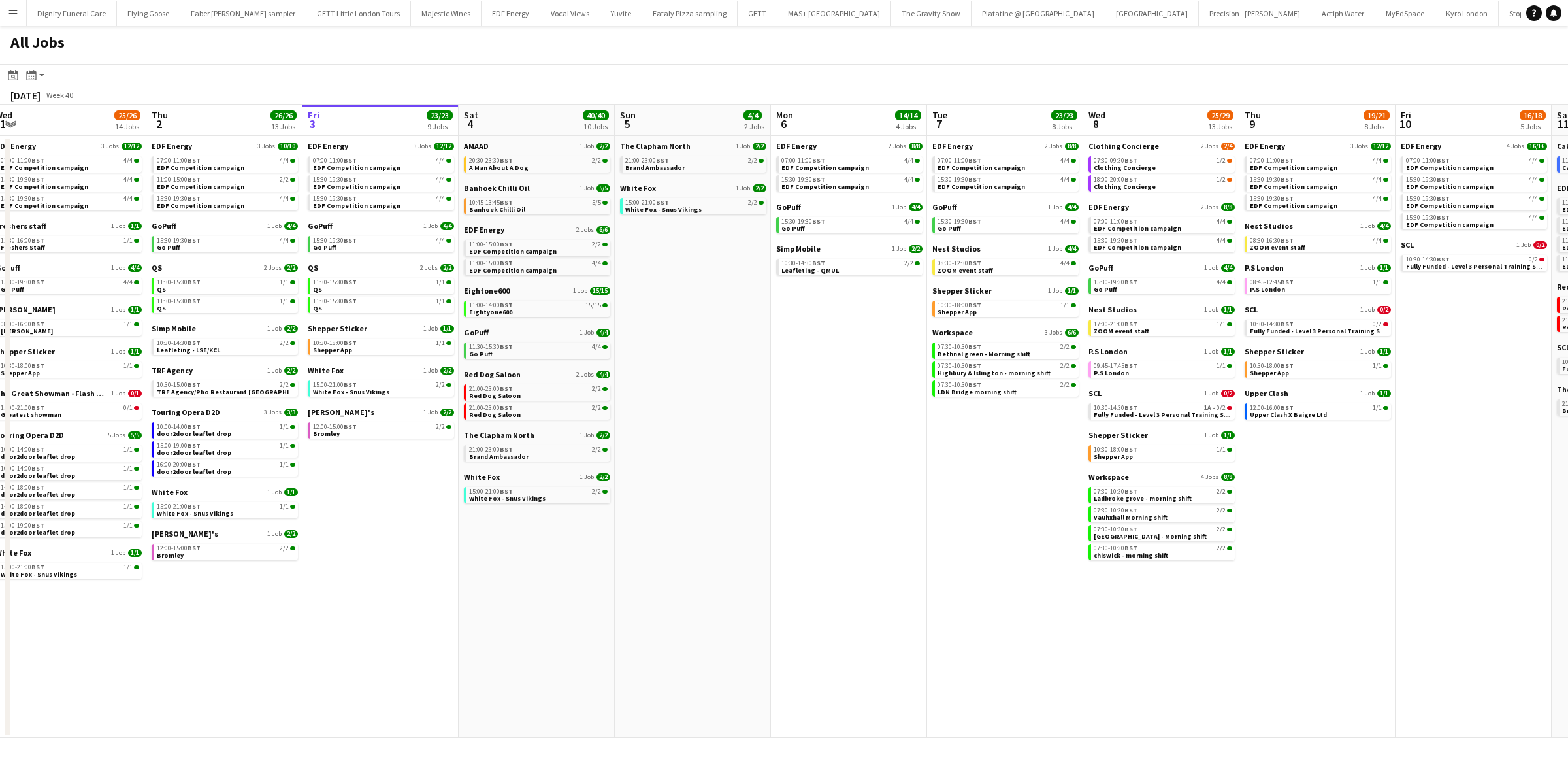
scroll to position [0, 277]
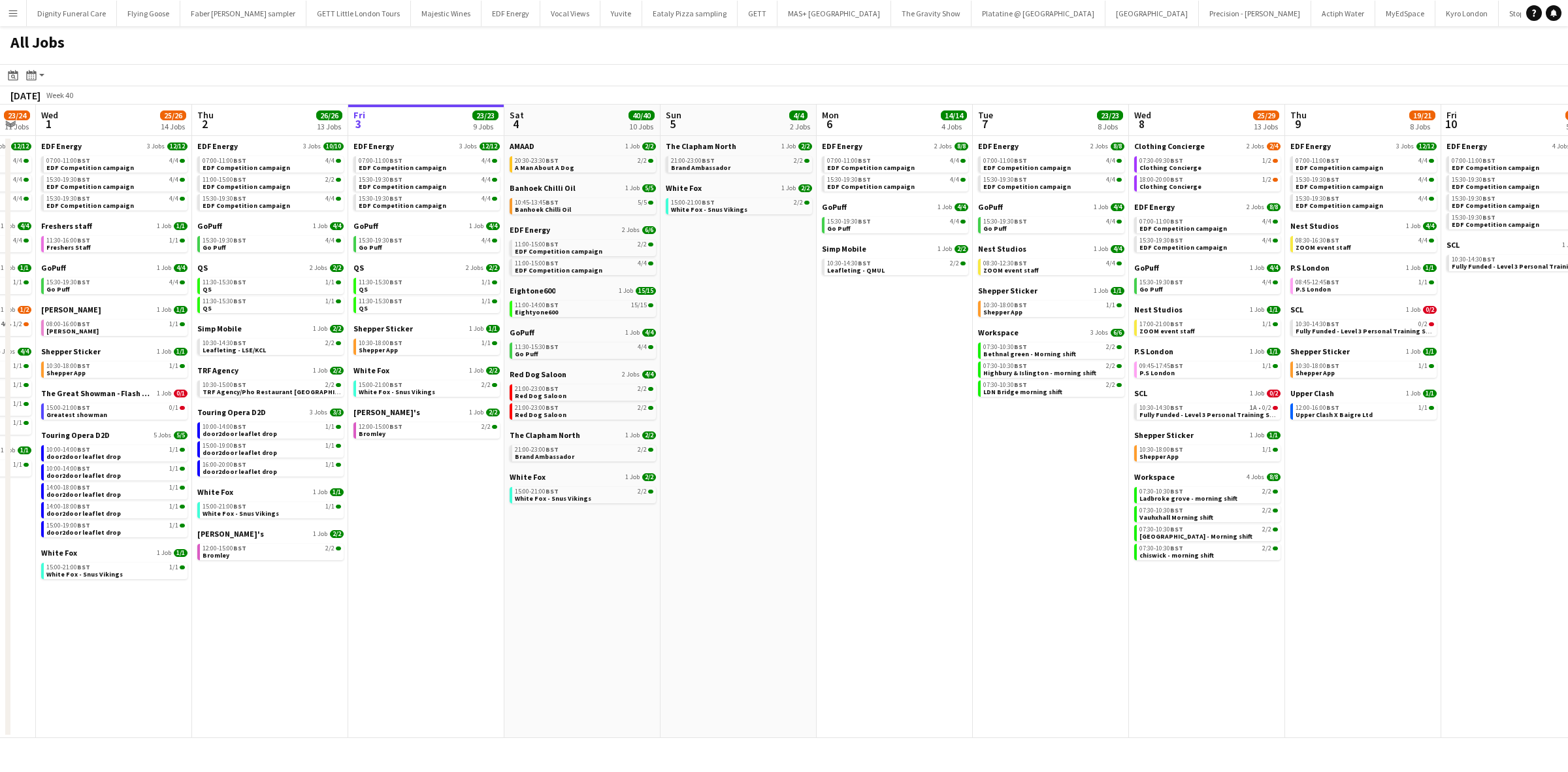
drag, startPoint x: 916, startPoint y: 456, endPoint x: 1567, endPoint y: 430, distance: 651.5
click at [1567, 430] on app-calendar-viewport "Mon 29 21/21 9 Jobs Tue 30 23/24 11 Jobs Wed 1 25/26 14 Jobs Thu 2 26/26 13 Job…" at bounding box center [784, 421] width 1568 height 633
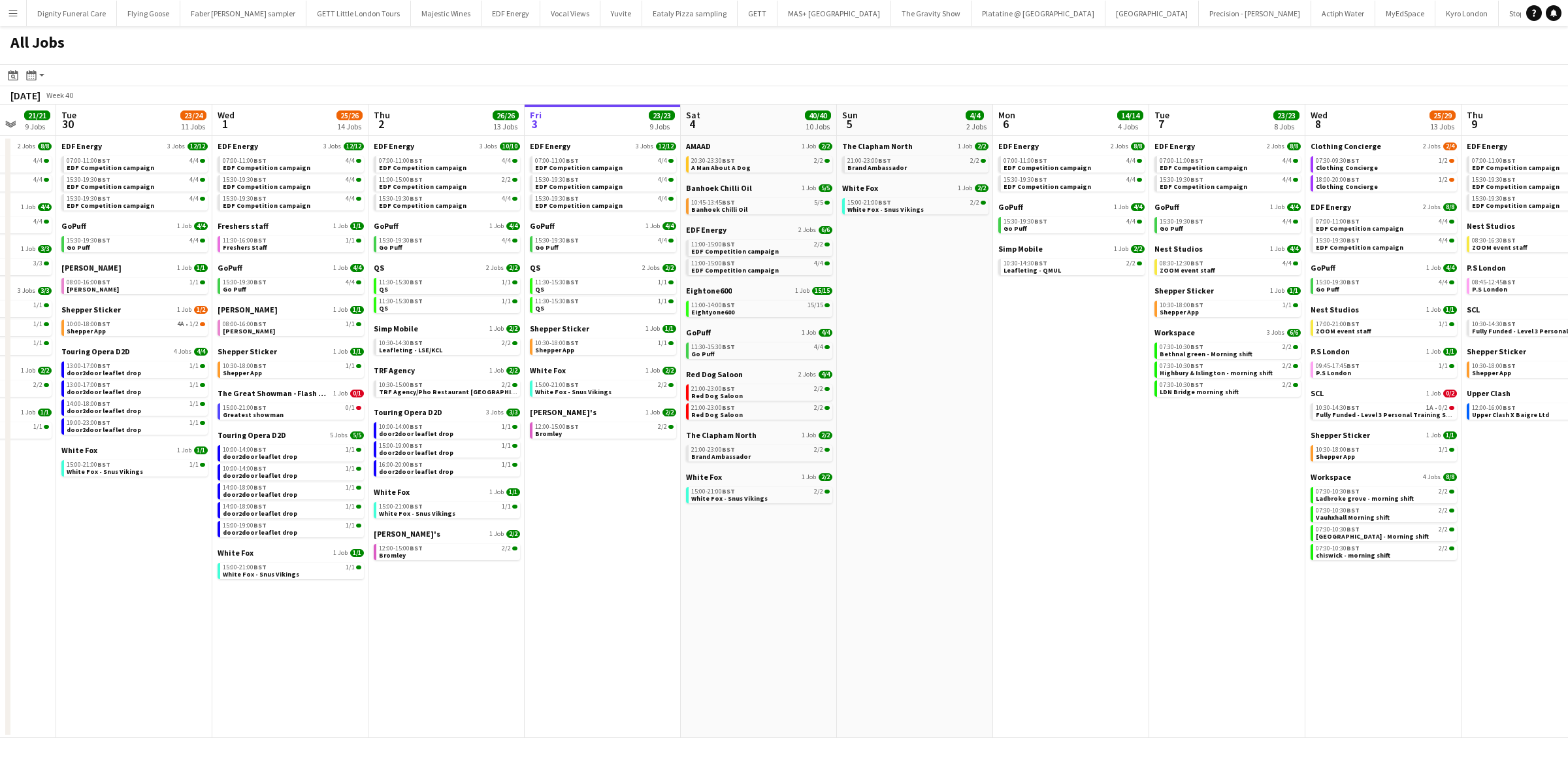
scroll to position [0, 410]
drag, startPoint x: 466, startPoint y: 589, endPoint x: 644, endPoint y: 584, distance: 178.1
click at [644, 584] on app-calendar-viewport "Sat 27 25/29 9 Jobs Sun 28 11/12 4 Jobs Mon 29 21/21 9 Jobs Tue 30 23/24 11 Job…" at bounding box center [784, 421] width 1568 height 633
click at [699, 146] on span "AMAAD" at bounding box center [701, 146] width 25 height 10
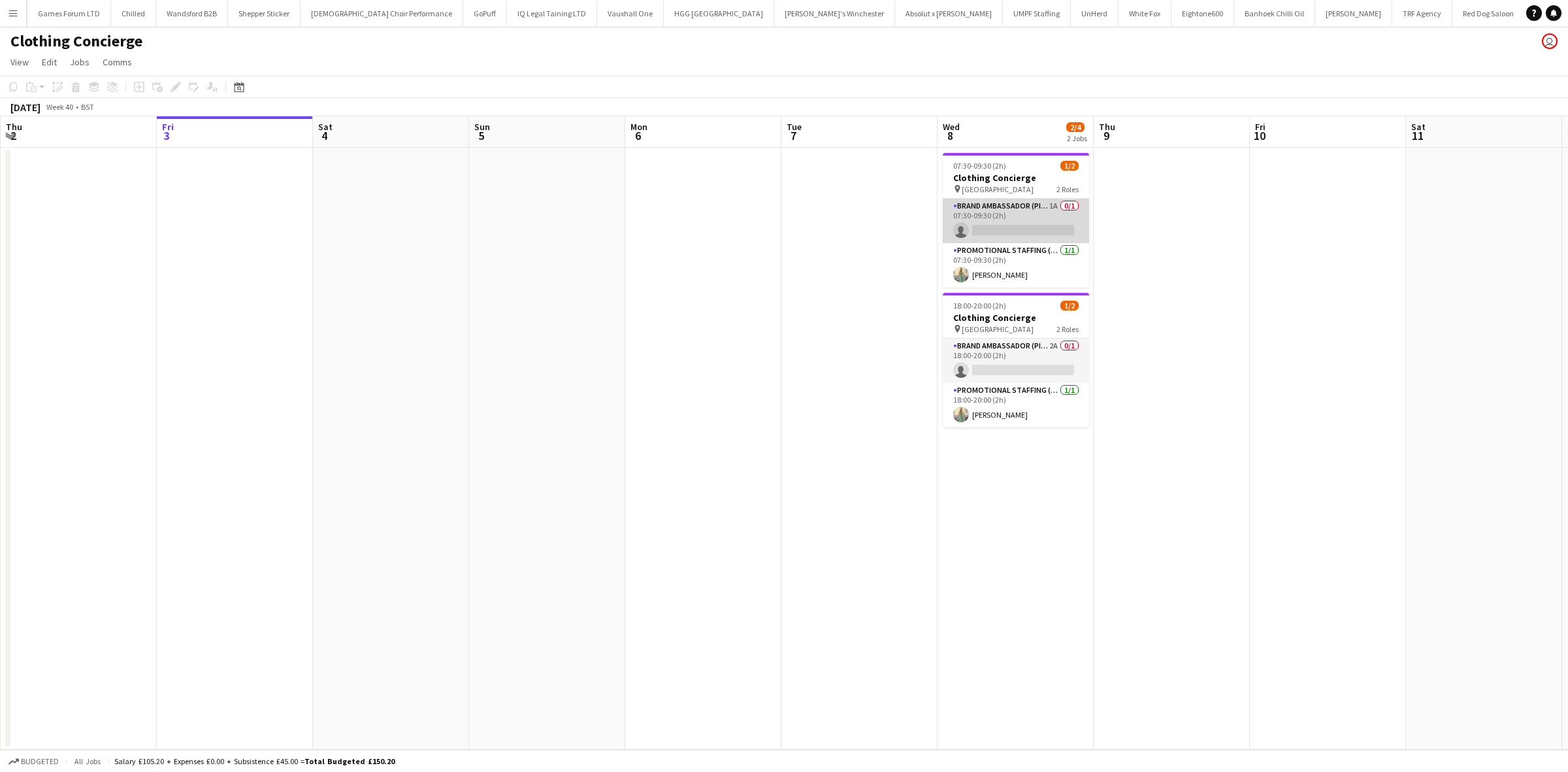
click at [1007, 228] on app-card-role "Brand Ambassador (Pick up) 1A 0/1 07:30-09:30 (2h) single-neutral-actions" at bounding box center [1016, 221] width 147 height 45
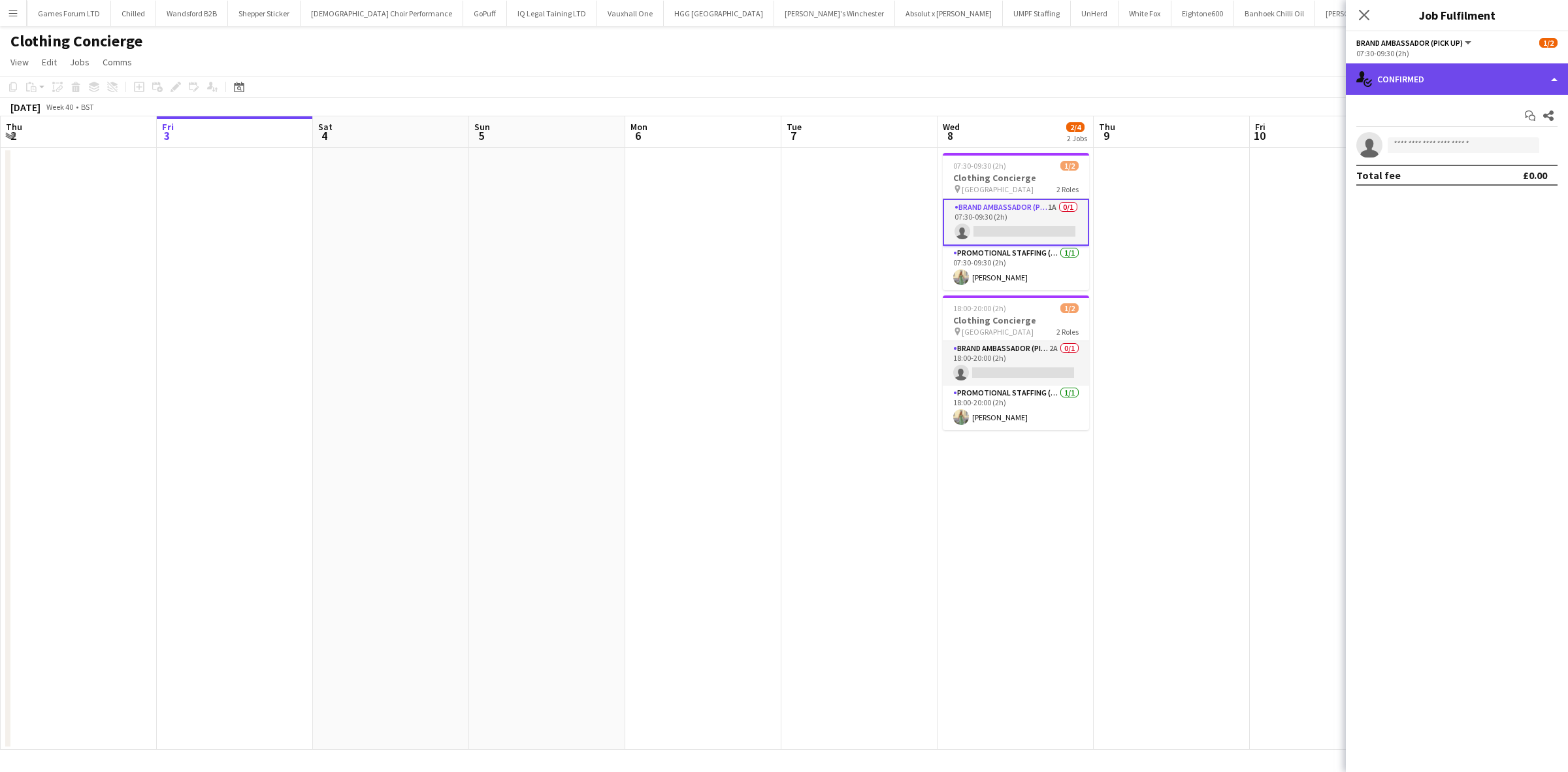
click at [1436, 74] on div "single-neutral-actions-check-2 Confirmed" at bounding box center [1457, 79] width 222 height 31
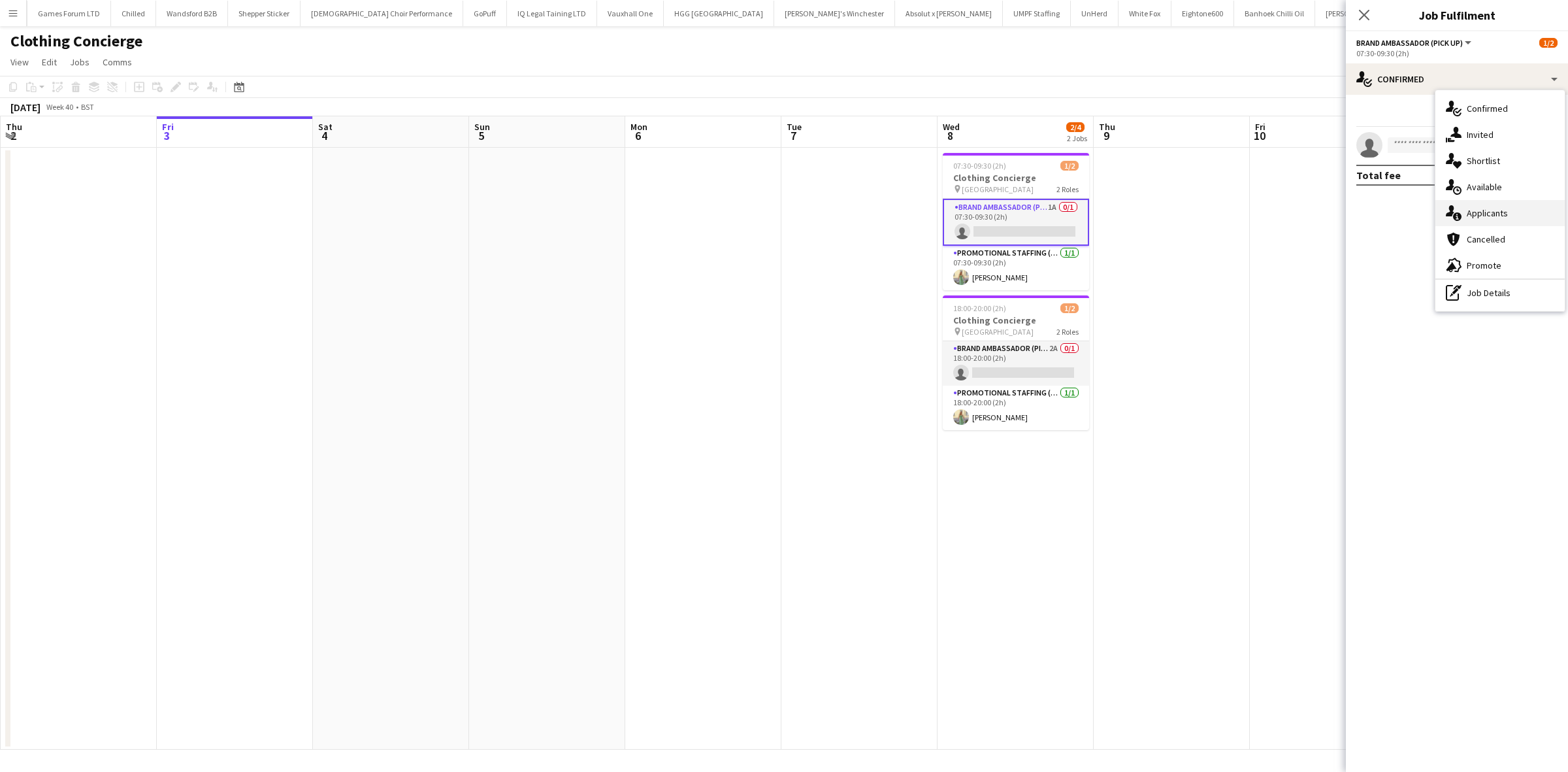
click at [1493, 202] on div "single-neutral-actions-information Applicants" at bounding box center [1500, 213] width 129 height 26
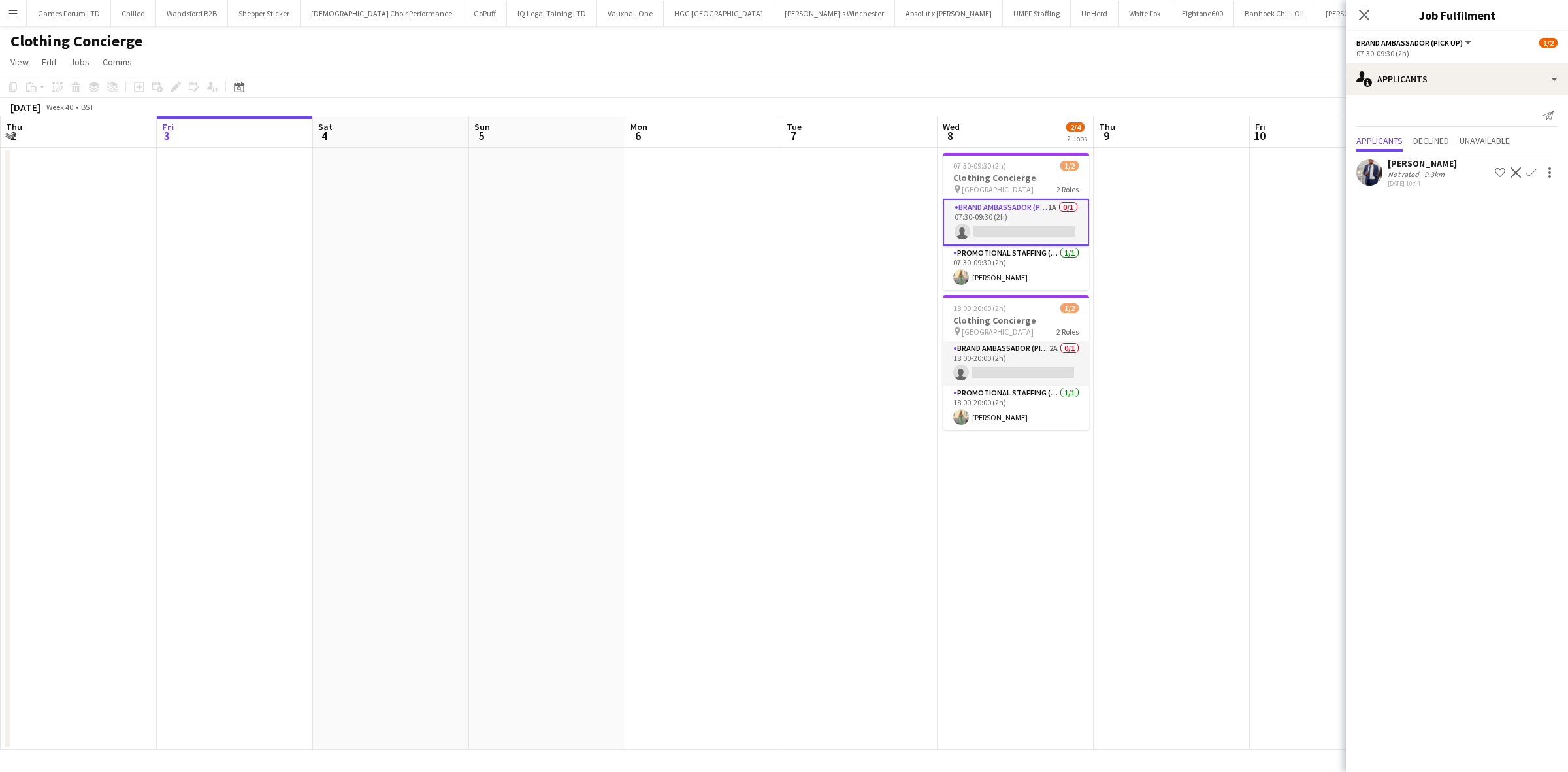
click at [1430, 158] on div "Jose Sebastian" at bounding box center [1422, 164] width 69 height 12
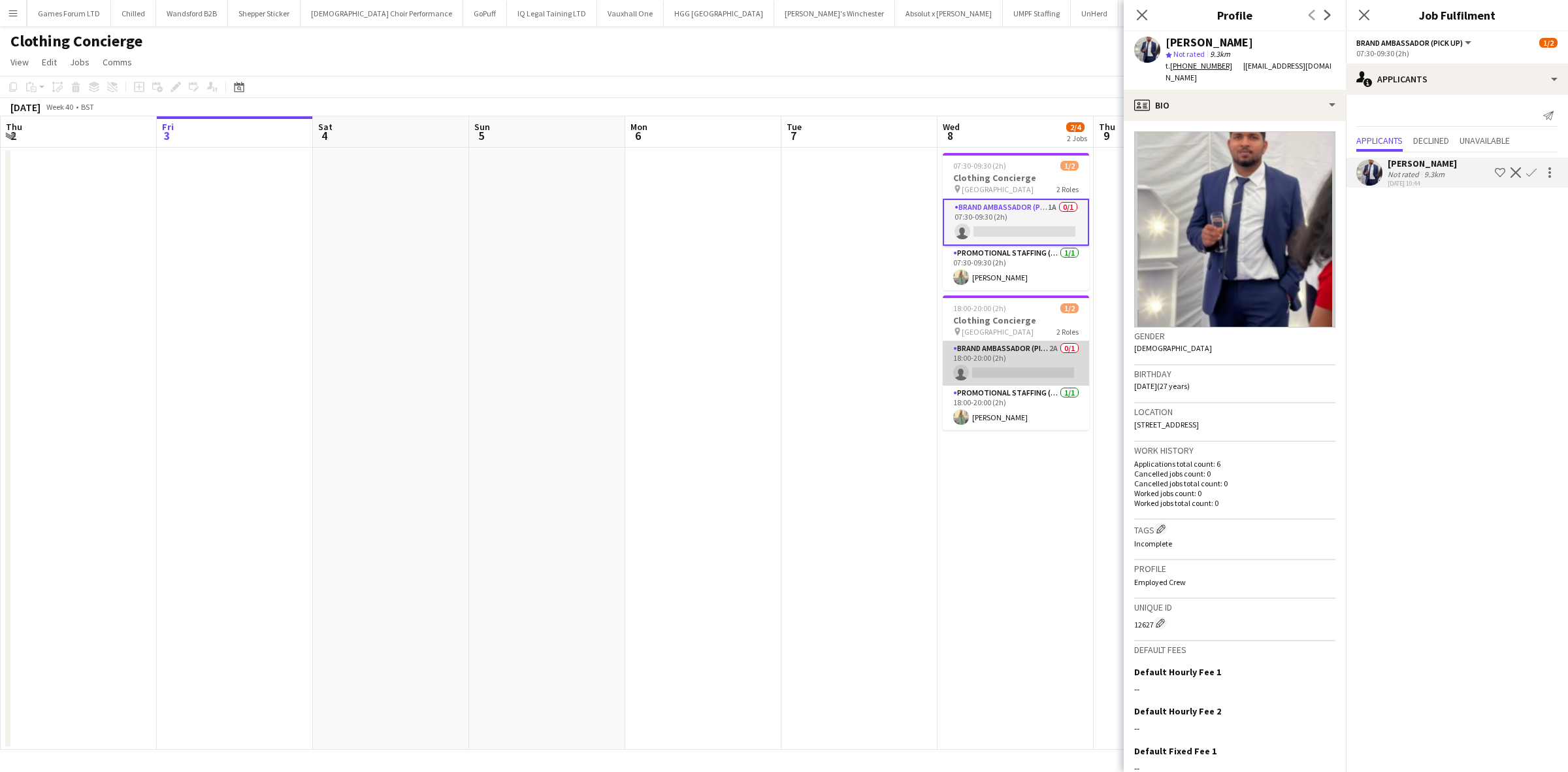
click at [1038, 371] on app-card-role "Brand Ambassador (Pick up) 2A 0/1 18:00-20:00 (2h) single-neutral-actions" at bounding box center [1016, 364] width 147 height 45
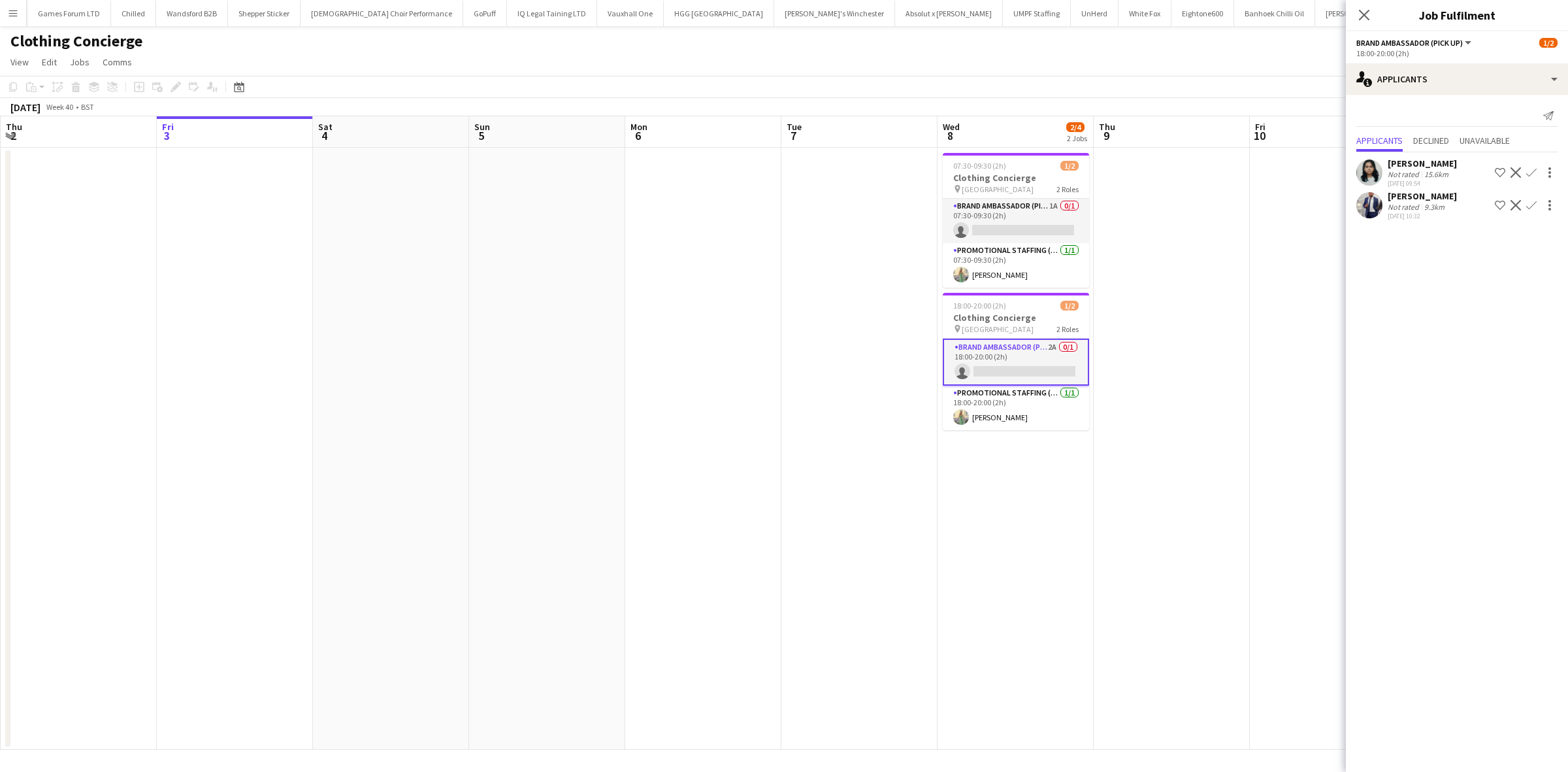
click at [939, 577] on app-date-cell "07:30-09:30 (2h) 1/2 Clothing Concierge pin Surbiton Station 2 Roles Brand Amba…" at bounding box center [1016, 448] width 156 height 602
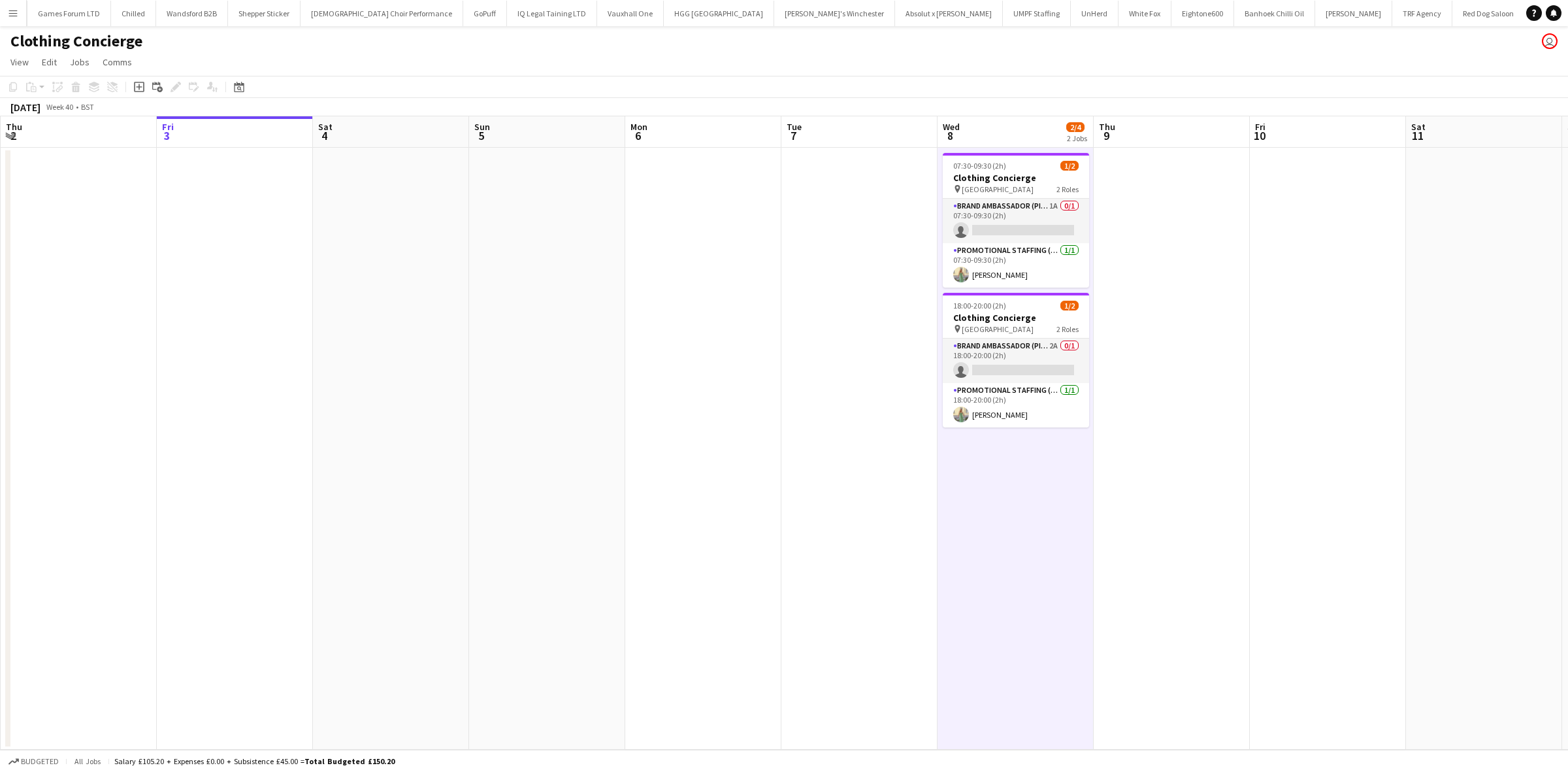
scroll to position [0, 314]
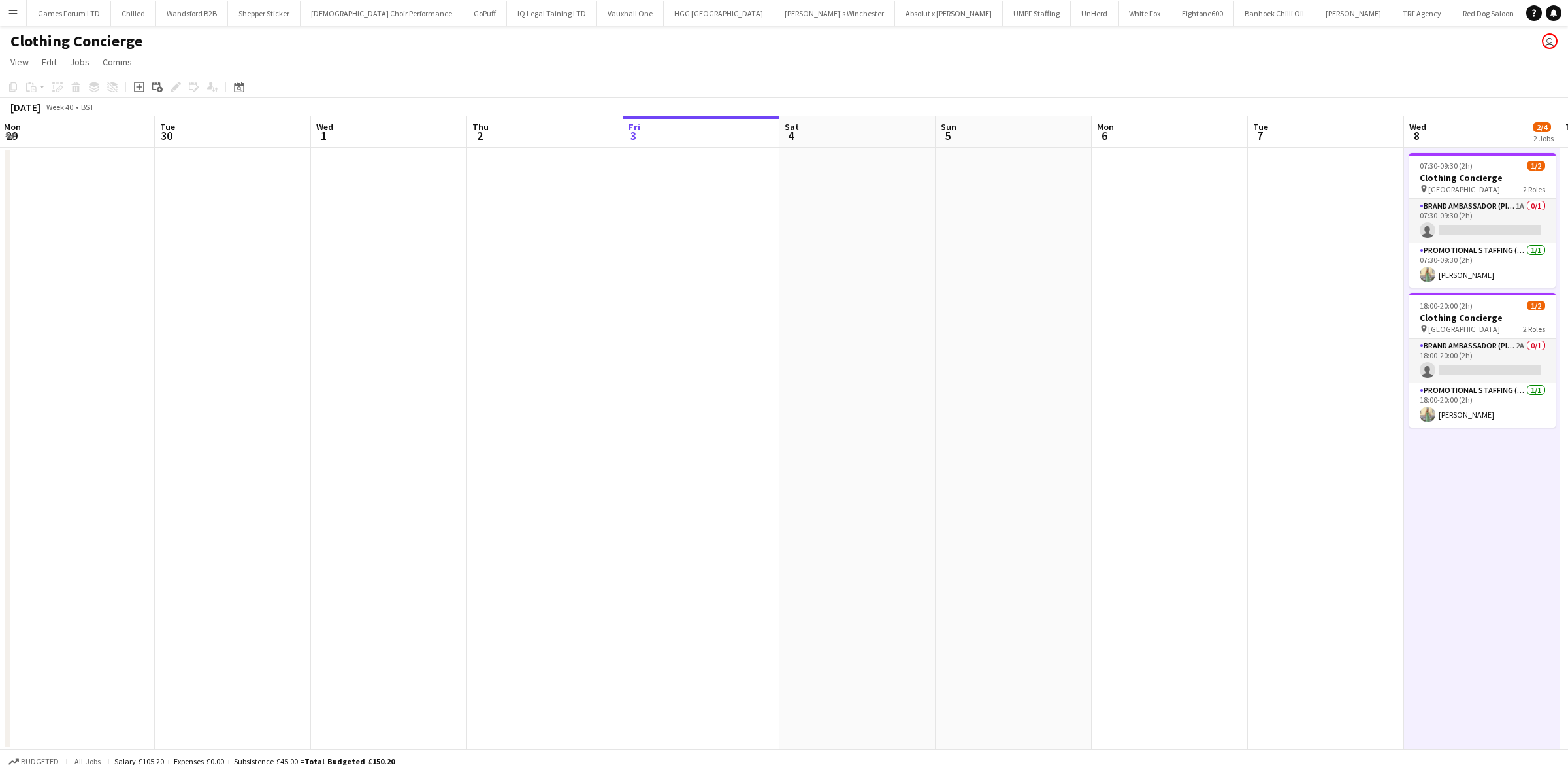
drag, startPoint x: 953, startPoint y: 310, endPoint x: 1103, endPoint y: 277, distance: 153.6
click at [1103, 277] on app-calendar-viewport "Sat 27 Sun 28 Mon 29 Tue 30 Wed 1 Thu 2 Fri 3 Sat 4 Sun 5 Mon 6 Tue 7 Wed 8 2/4…" at bounding box center [784, 432] width 1568 height 633
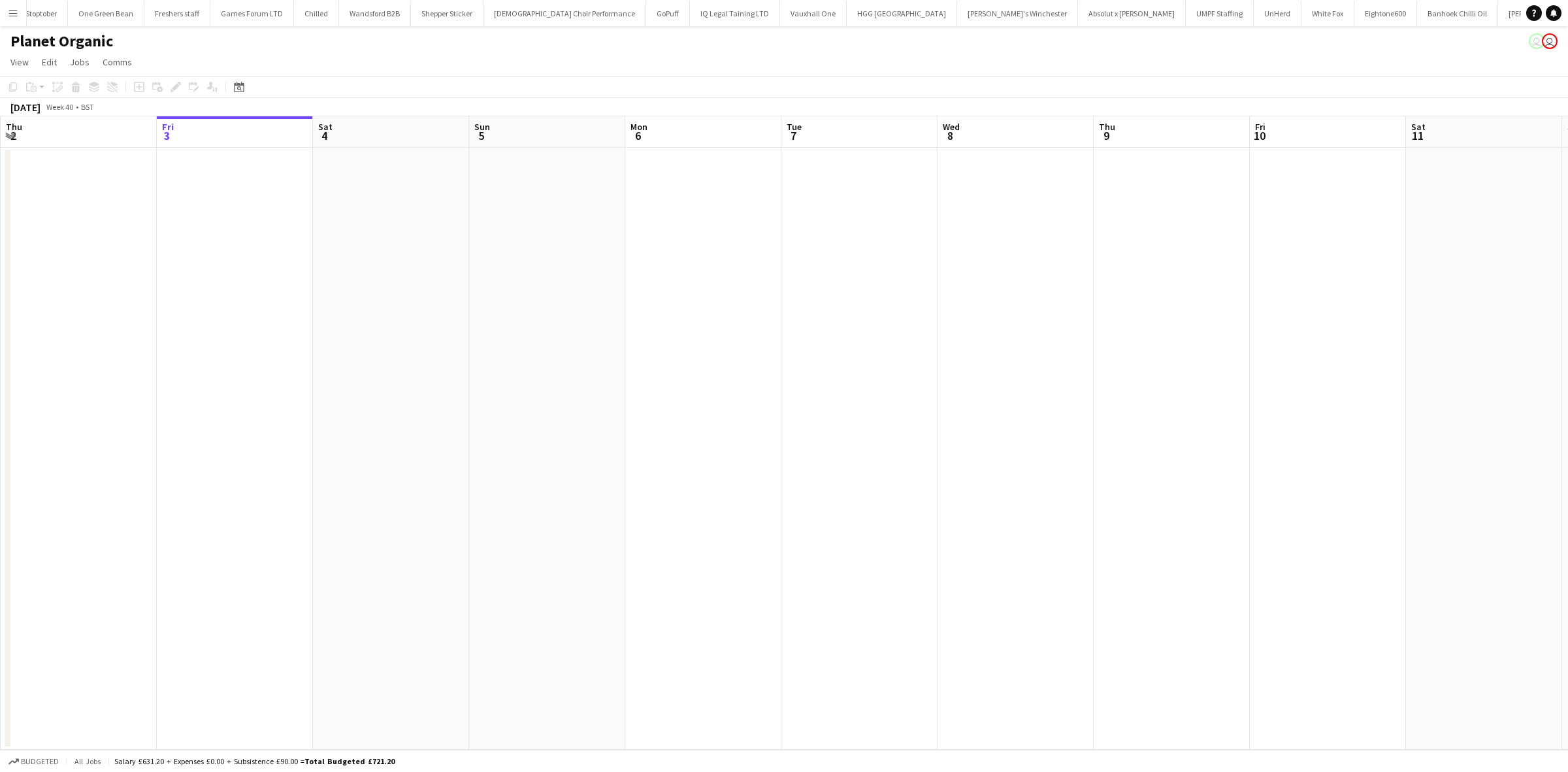
scroll to position [0, 1491]
drag, startPoint x: 858, startPoint y: 361, endPoint x: 385, endPoint y: 312, distance: 475.5
click at [385, 312] on app-calendar-viewport "Thu 2 Fri 3 Sat 4 Sun 5 Mon 6 Tue 7 Wed 8 Thu 9 Fri 10 Sat 11 Sun 12 Mon 13 Tue…" at bounding box center [784, 432] width 1568 height 633
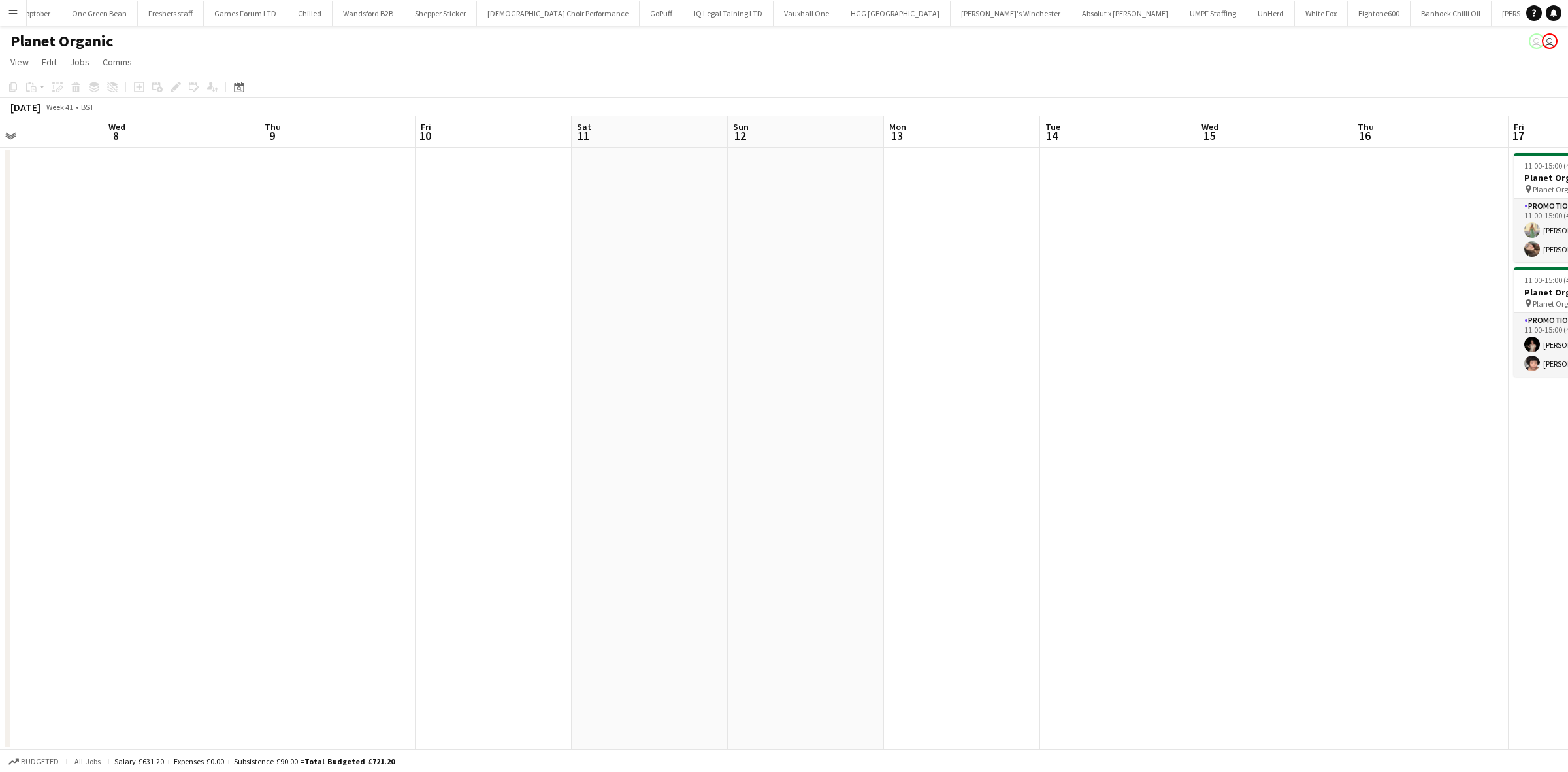
drag, startPoint x: 1200, startPoint y: 298, endPoint x: 360, endPoint y: 301, distance: 840.0
click at [360, 301] on app-calendar-viewport "Sat 4 Sun 5 Mon 6 Tue 7 Wed 8 Thu 9 Fri 10 Sat 11 Sun 12 Mon 13 Tue 14 Wed 15 T…" at bounding box center [784, 432] width 1568 height 633
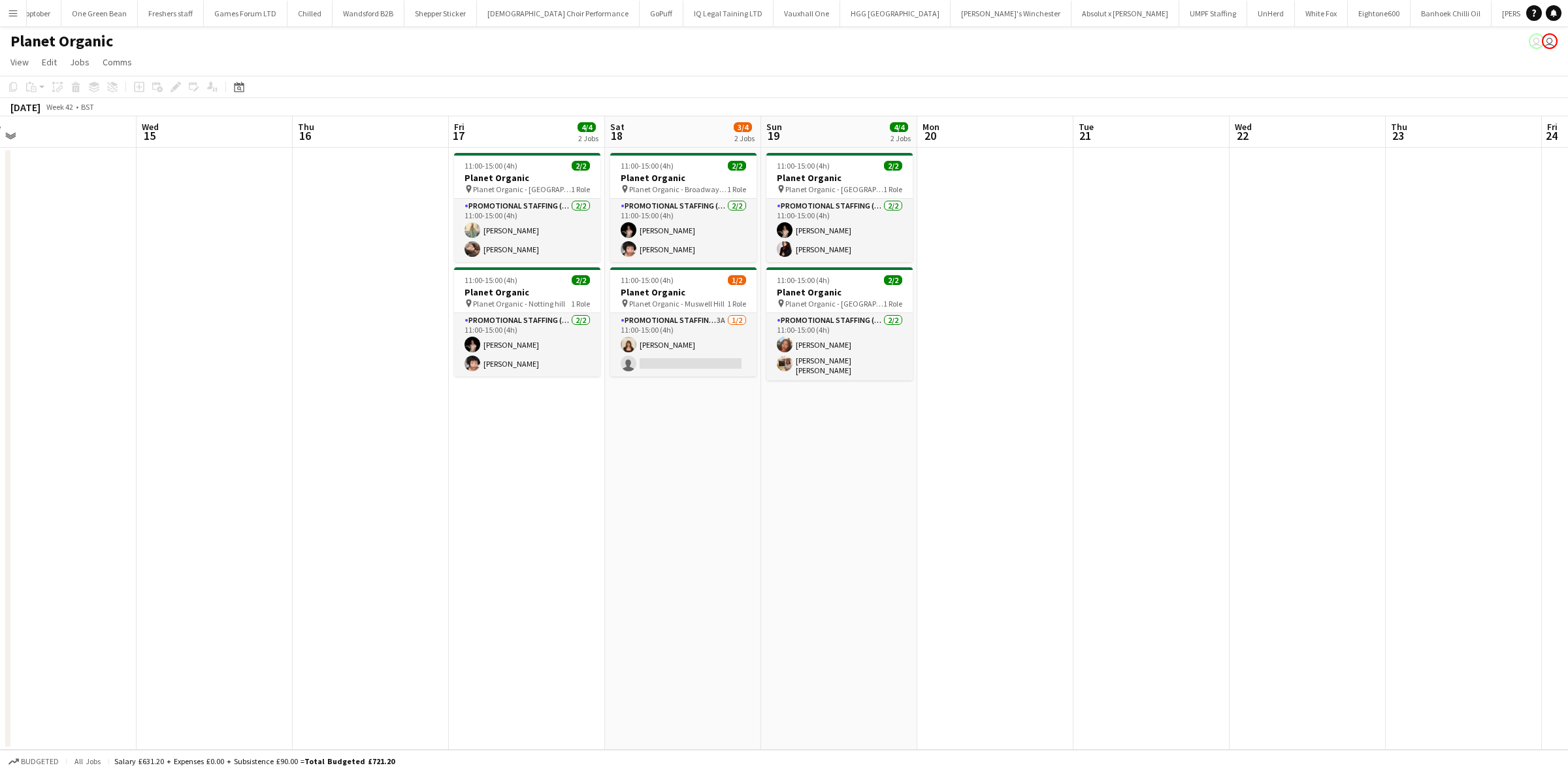
drag, startPoint x: 850, startPoint y: 405, endPoint x: 577, endPoint y: 416, distance: 273.2
click at [580, 416] on app-calendar-viewport "Sat 11 Sun 12 Mon 13 Tue 14 Wed 15 Thu 16 Fri 17 4/4 2 Jobs Sat 18 3/4 2 Jobs S…" at bounding box center [784, 432] width 1568 height 633
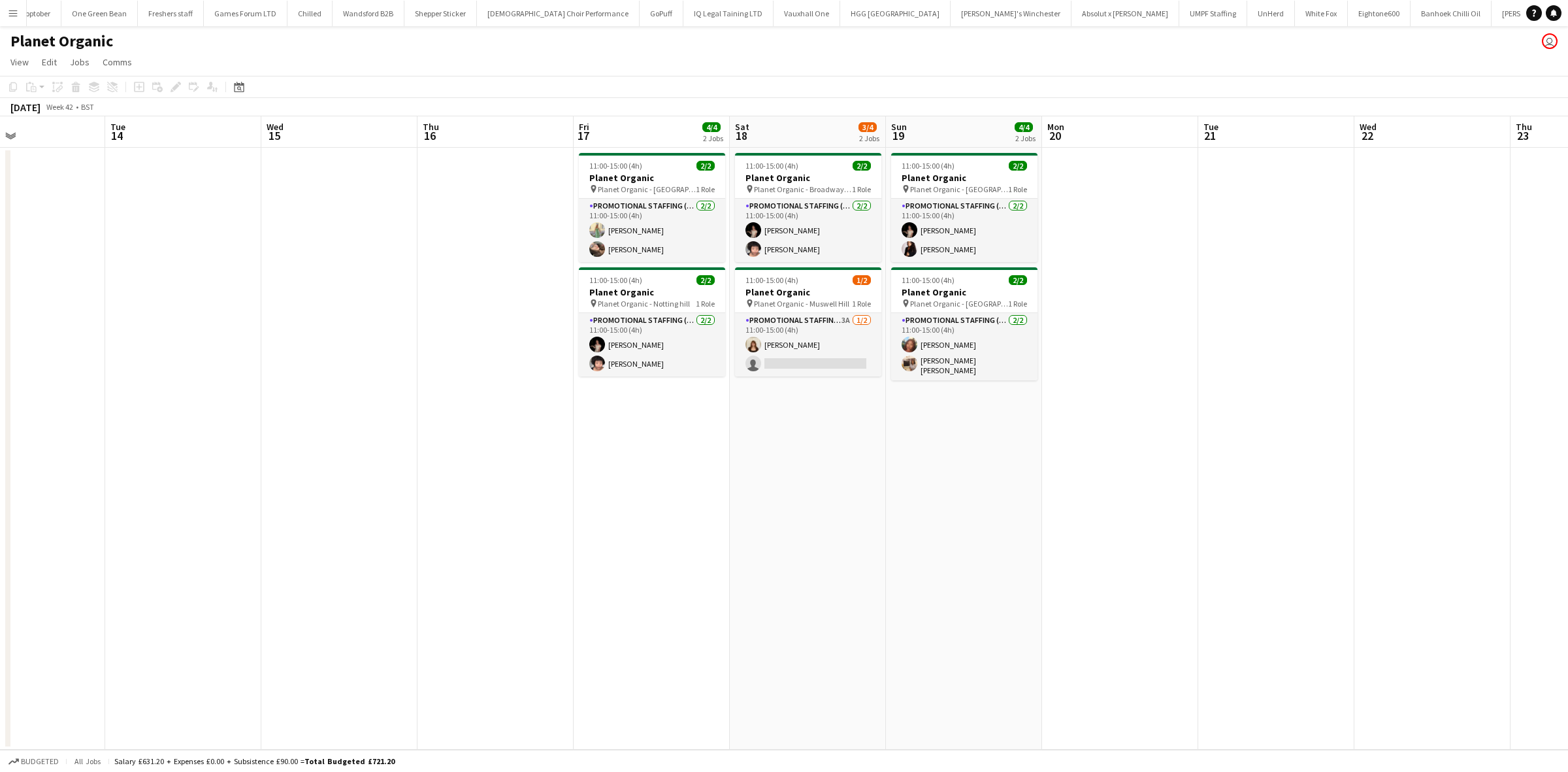
drag, startPoint x: 603, startPoint y: 454, endPoint x: 788, endPoint y: 436, distance: 185.9
click at [789, 448] on app-calendar-viewport "Sat 11 Sun 12 Mon 13 Tue 14 Wed 15 Thu 16 Fri 17 4/4 2 Jobs Sat 18 3/4 2 Jobs S…" at bounding box center [784, 432] width 1568 height 633
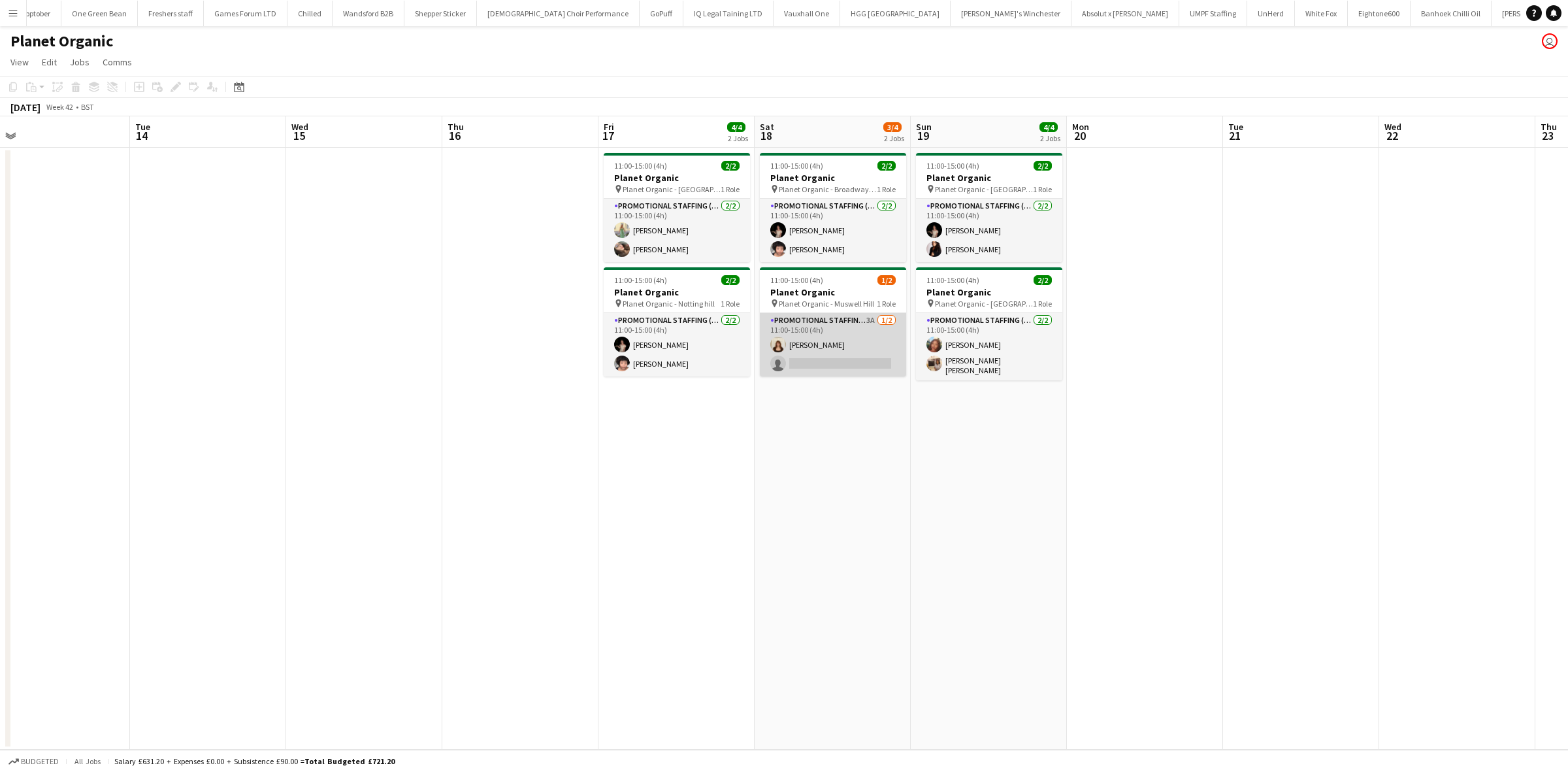
click at [855, 366] on app-card-role "Promotional Staffing (Brand Ambassadors) 3A 1/2 11:00-15:00 (4h) Amelie Forbes …" at bounding box center [833, 344] width 147 height 63
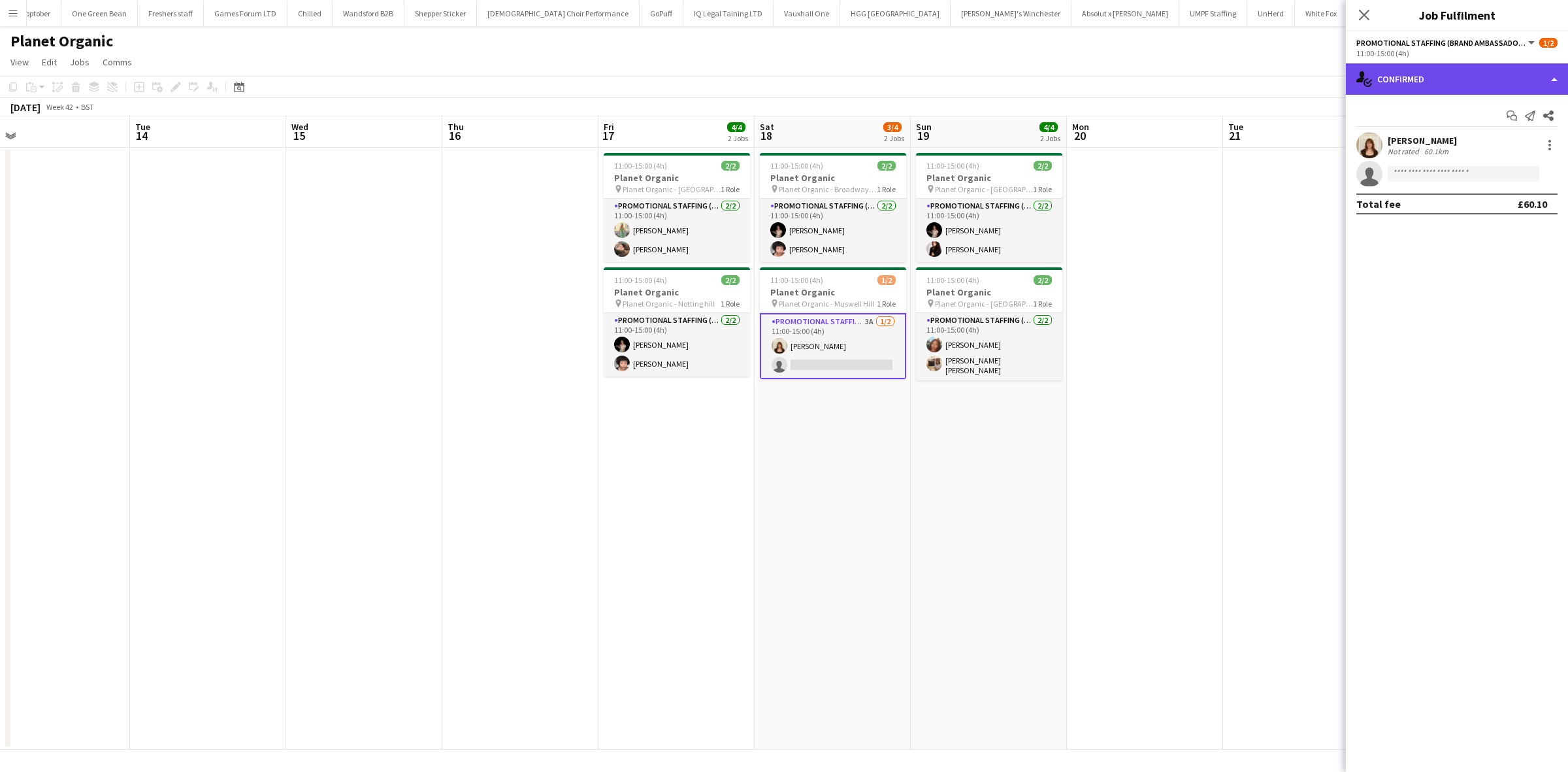
click at [1451, 69] on div "single-neutral-actions-check-2 Confirmed" at bounding box center [1457, 79] width 222 height 31
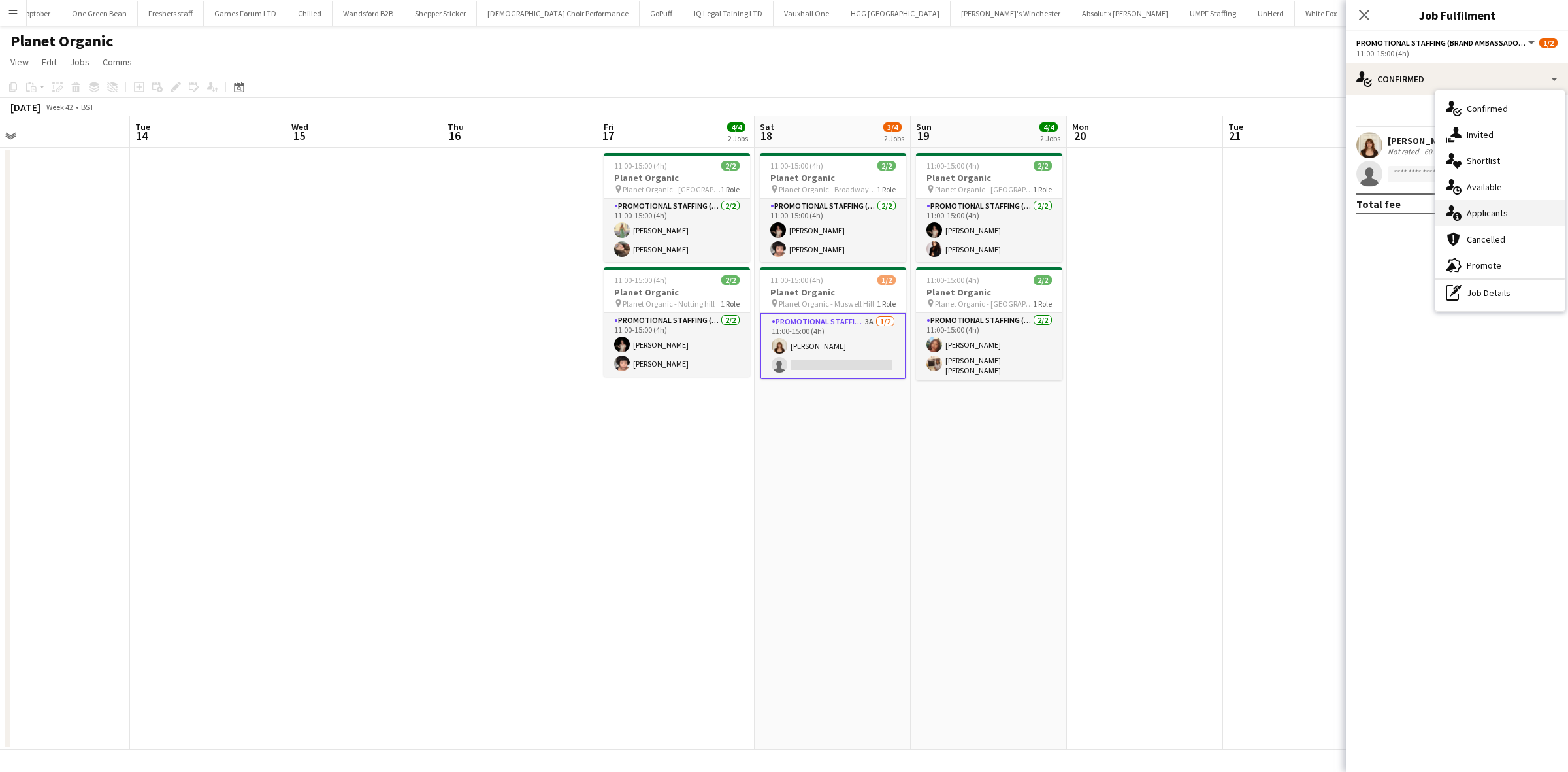
click at [1501, 218] on span "Applicants" at bounding box center [1487, 213] width 41 height 12
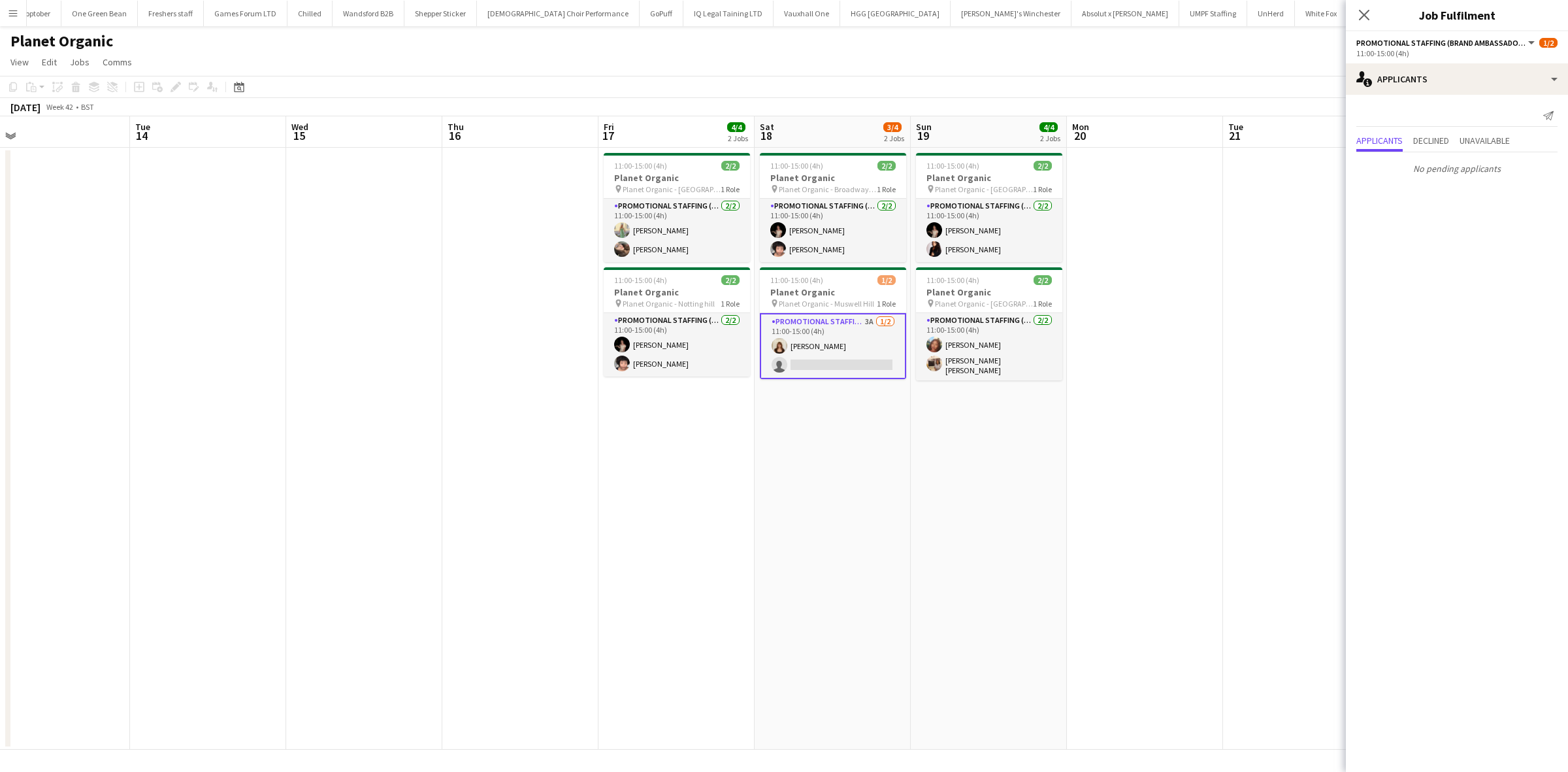
click at [737, 504] on app-date-cell "11:00-15:00 (4h) 2/2 Planet Organic pin Planet Organic - Hampstead 1 Role Promo…" at bounding box center [677, 448] width 156 height 602
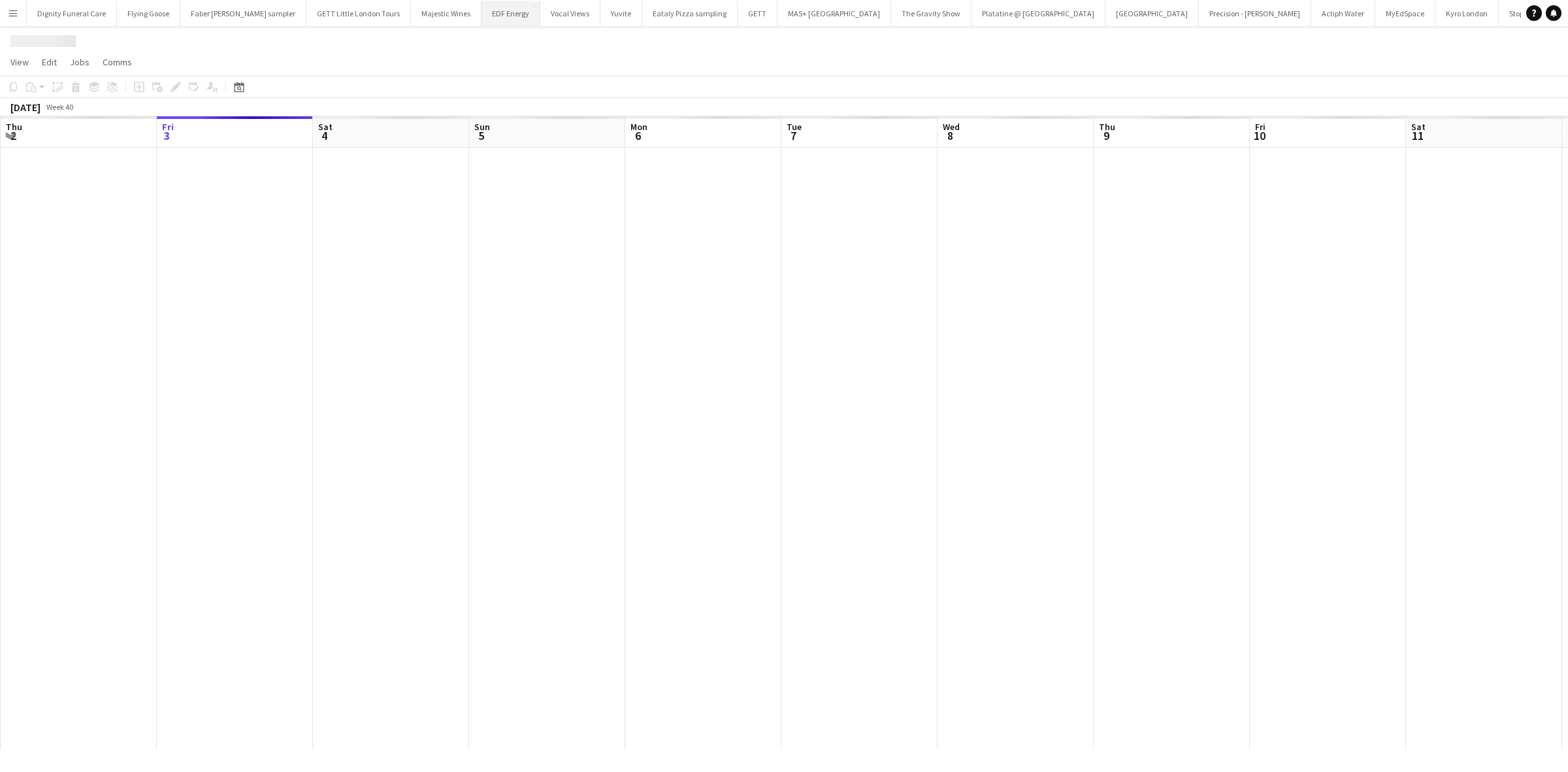
scroll to position [0, 1726]
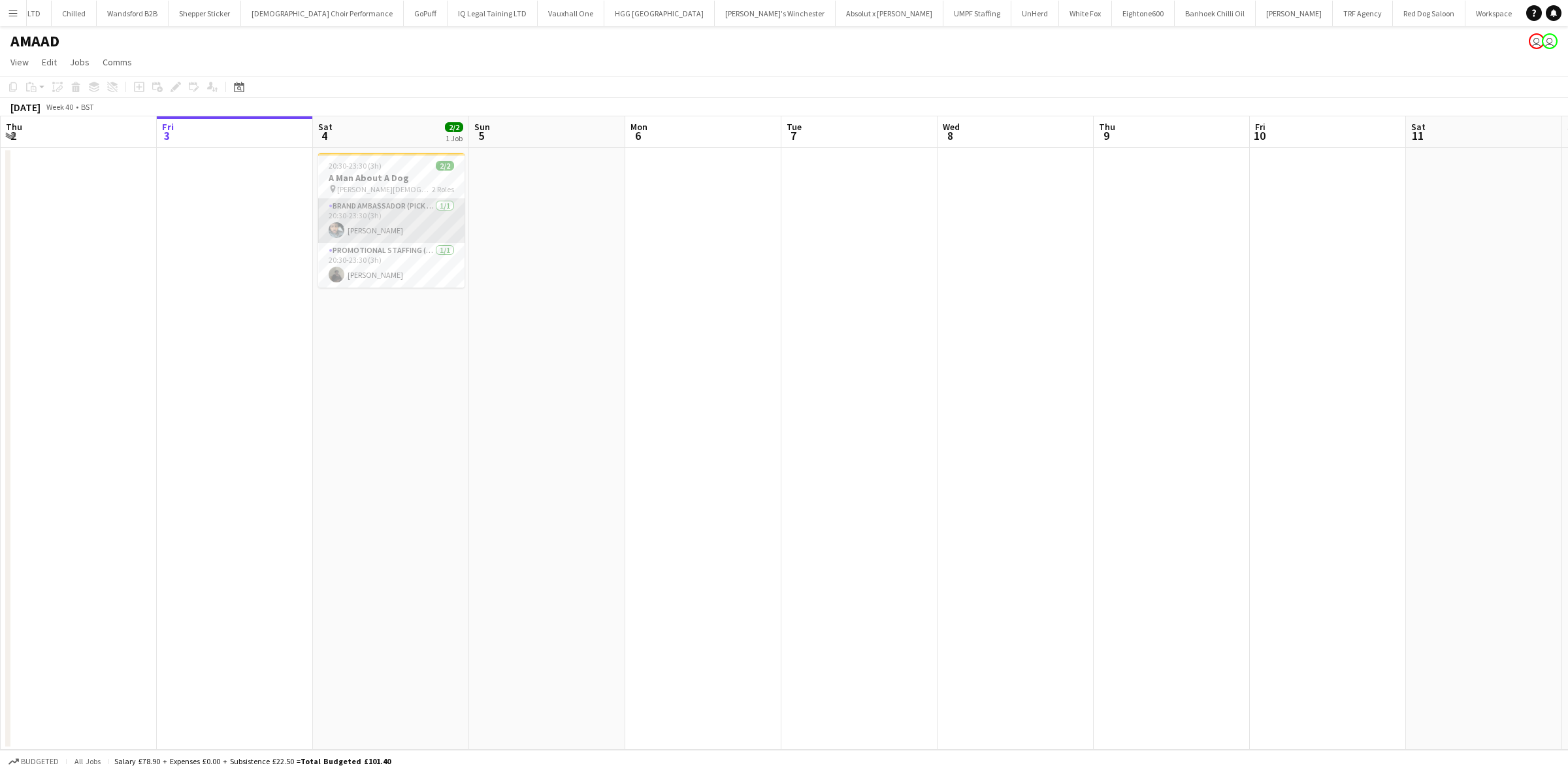
click at [391, 229] on app-card-role "Brand Ambassador (Pick up) 1/1 20:30-23:30 (3h) Abdul Wahhab Ahmad" at bounding box center [391, 221] width 147 height 45
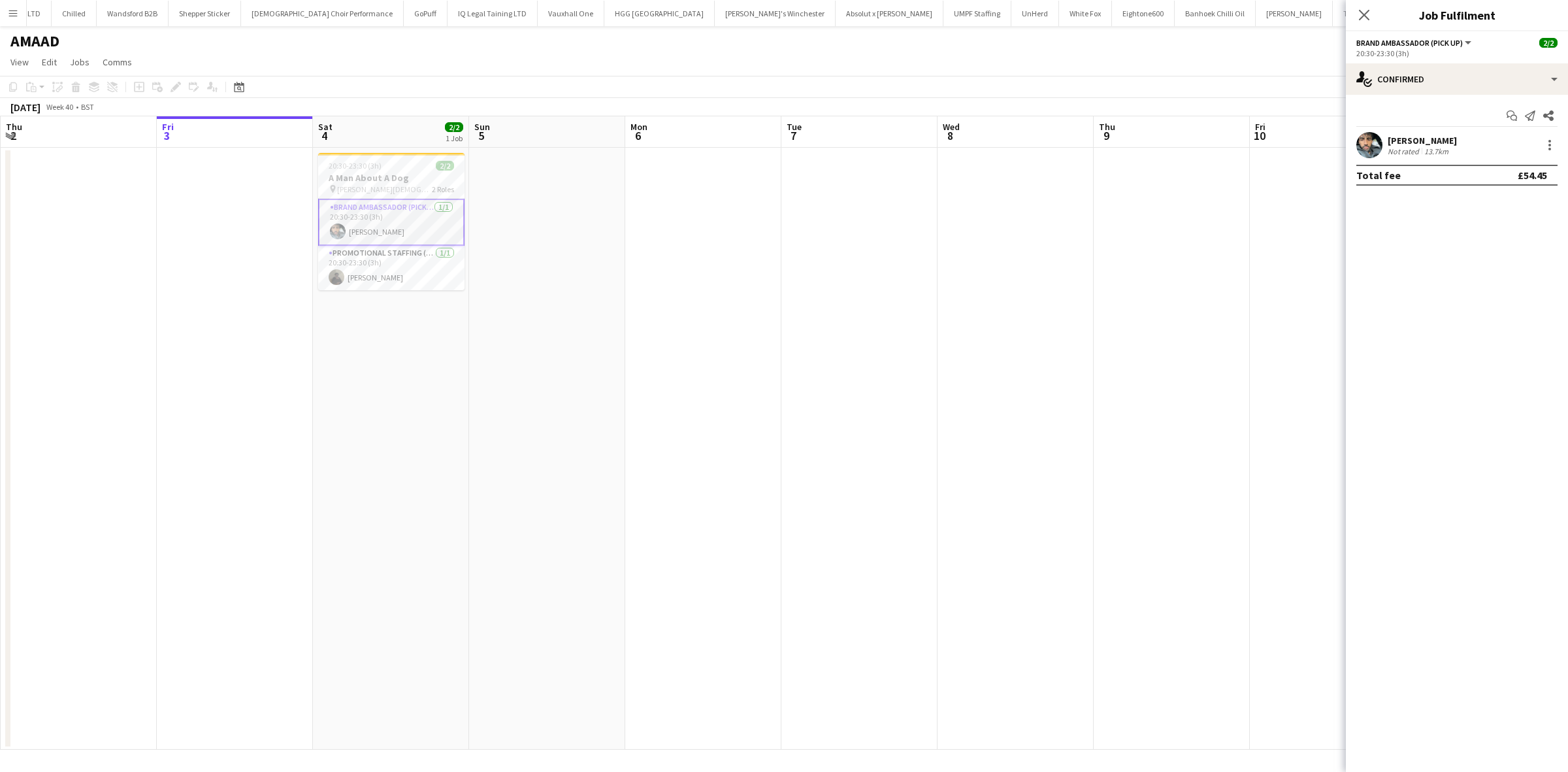
click at [1441, 141] on div "Abdul Wahhab Ahmad" at bounding box center [1422, 141] width 69 height 12
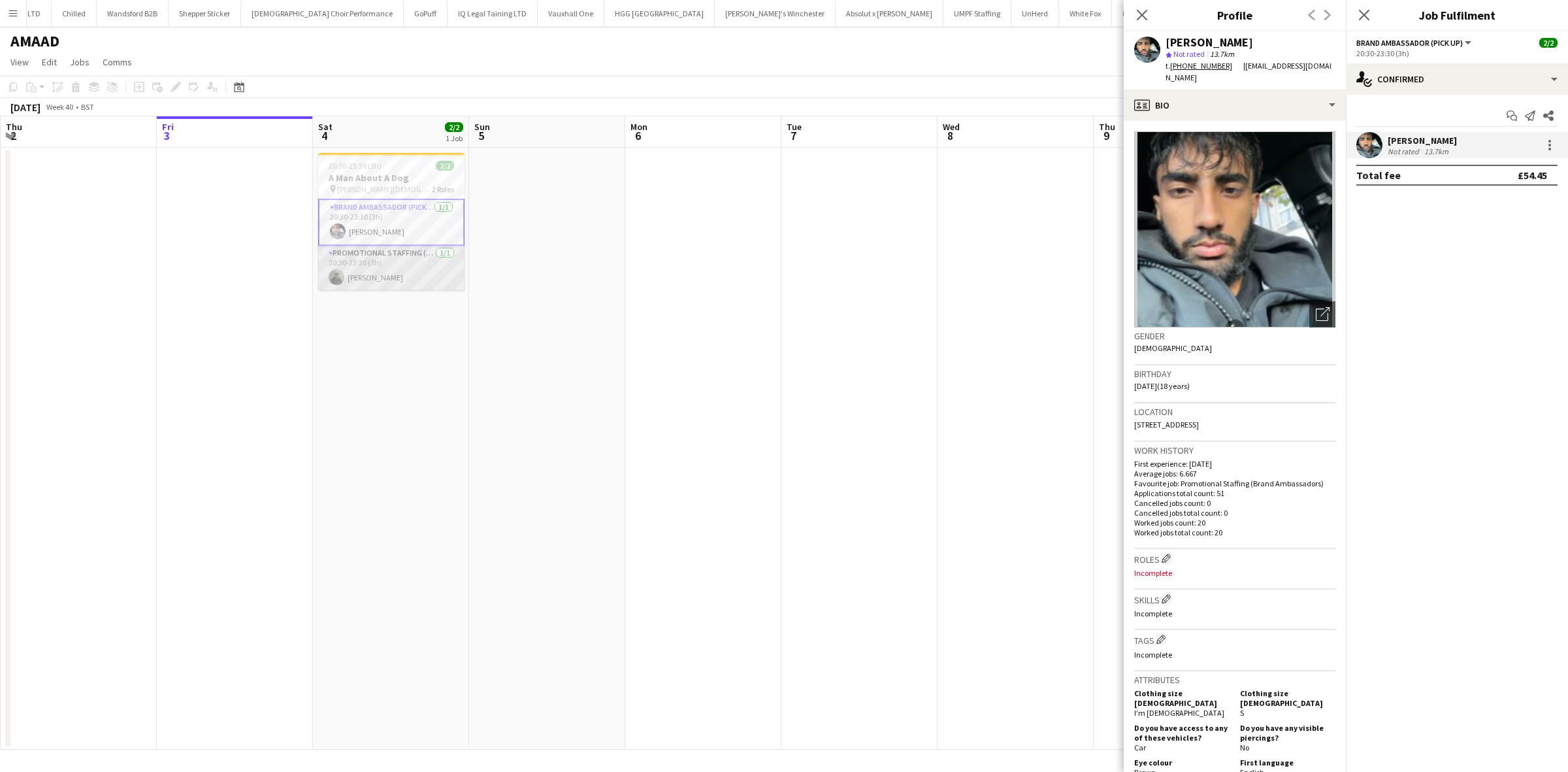
click at [388, 271] on app-card-role "Promotional Staffing (Brand Ambassadors) 1/1 20:30-23:30 (3h) Mahamedqadar Osman" at bounding box center [391, 268] width 147 height 45
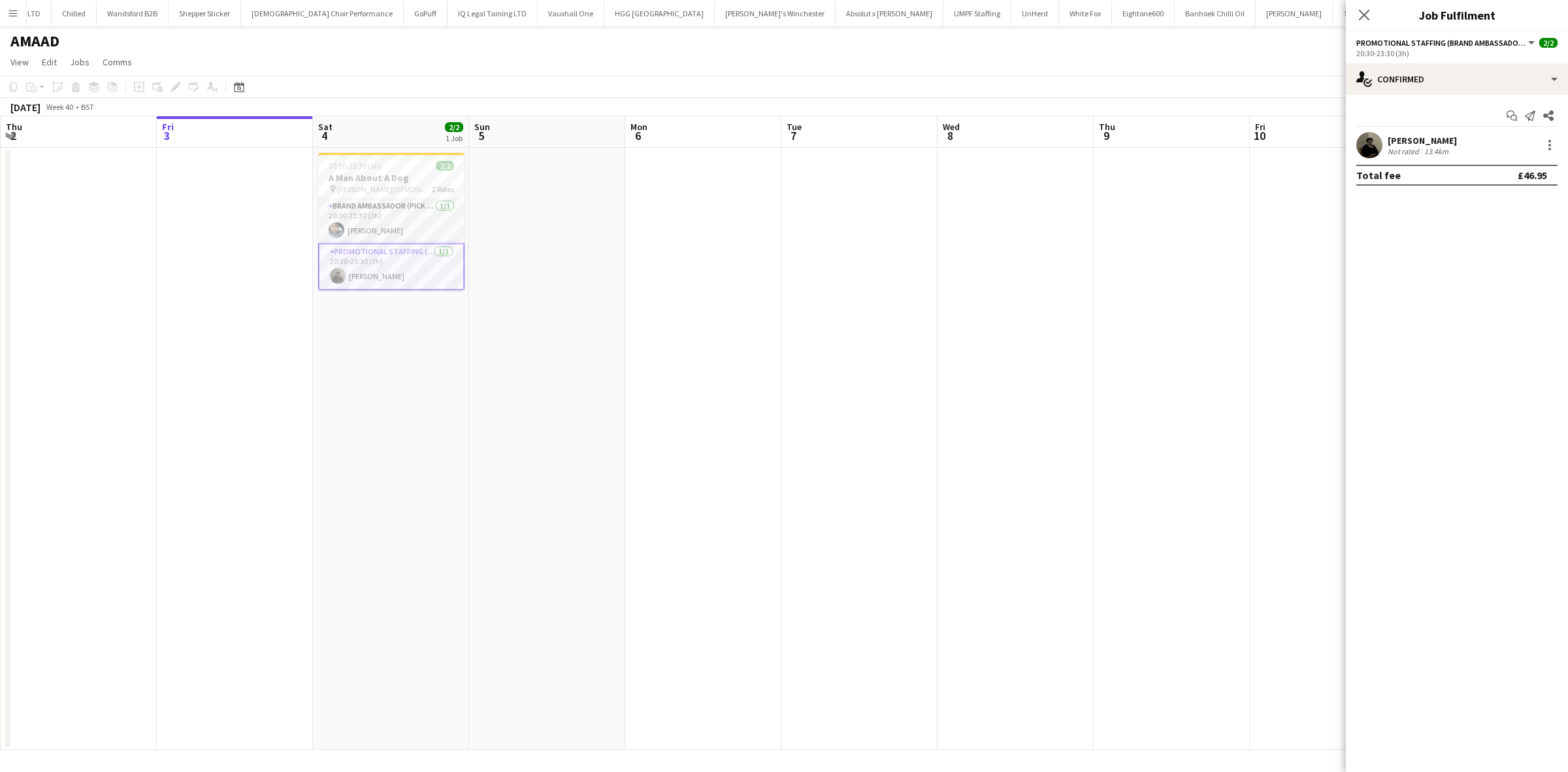
click at [1425, 138] on div "Mahamedqadar Osman" at bounding box center [1422, 141] width 69 height 12
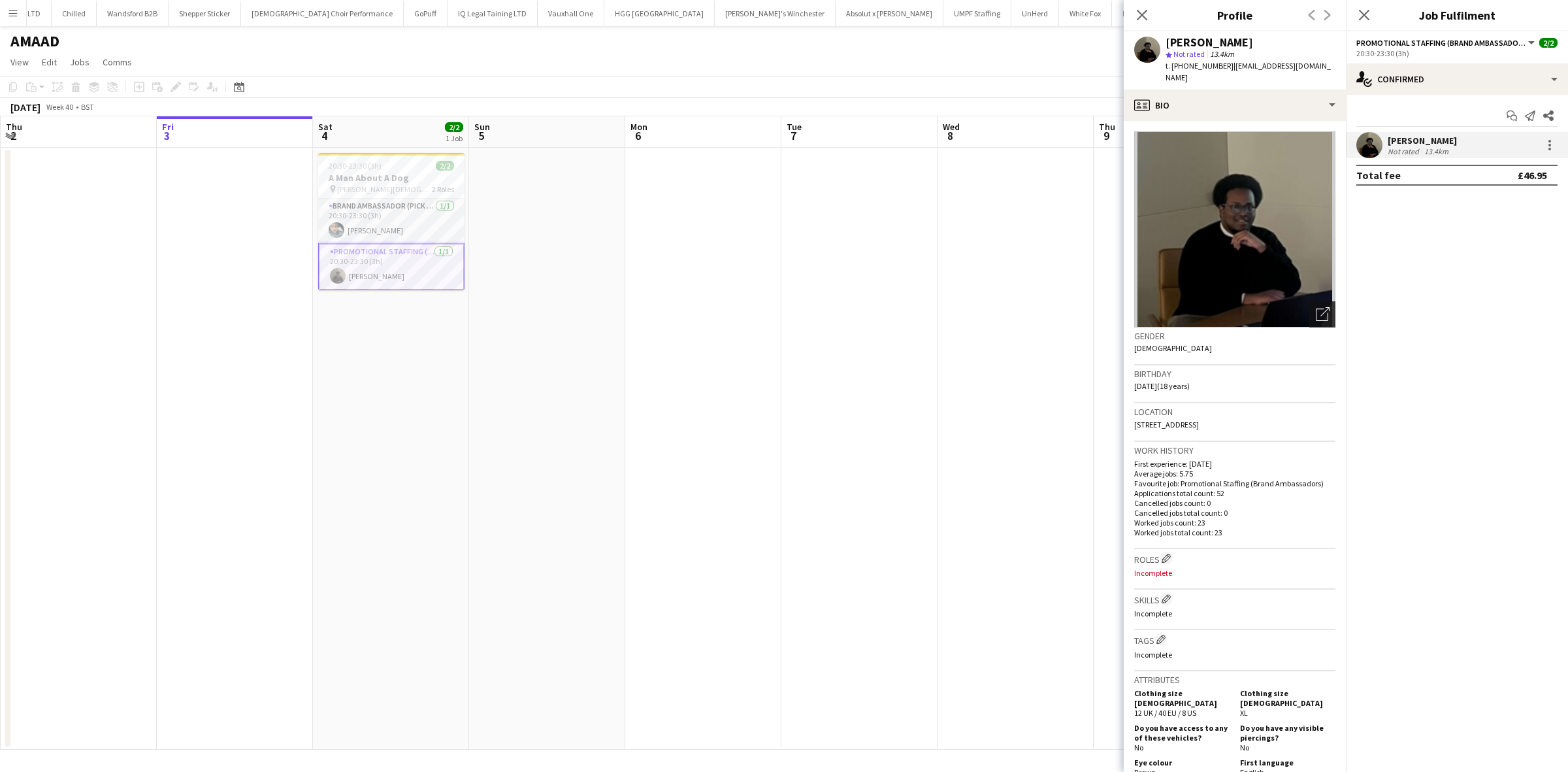
click at [1316, 307] on icon "Open photos pop-in" at bounding box center [1323, 314] width 13 height 13
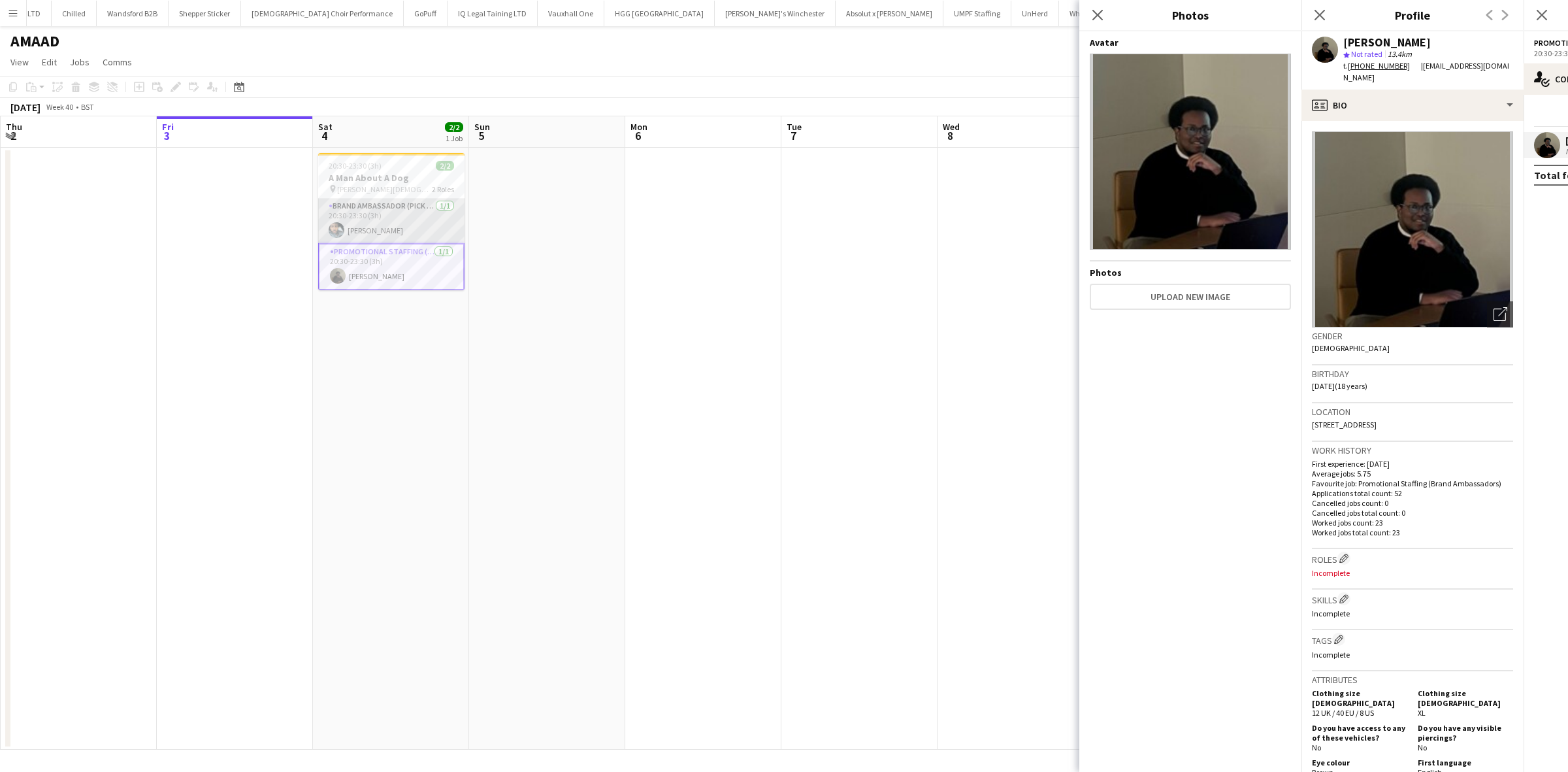
click at [396, 231] on app-card-role "Brand Ambassador (Pick up) 1/1 20:30-23:30 (3h) Abdul Wahhab Ahmad" at bounding box center [391, 221] width 147 height 45
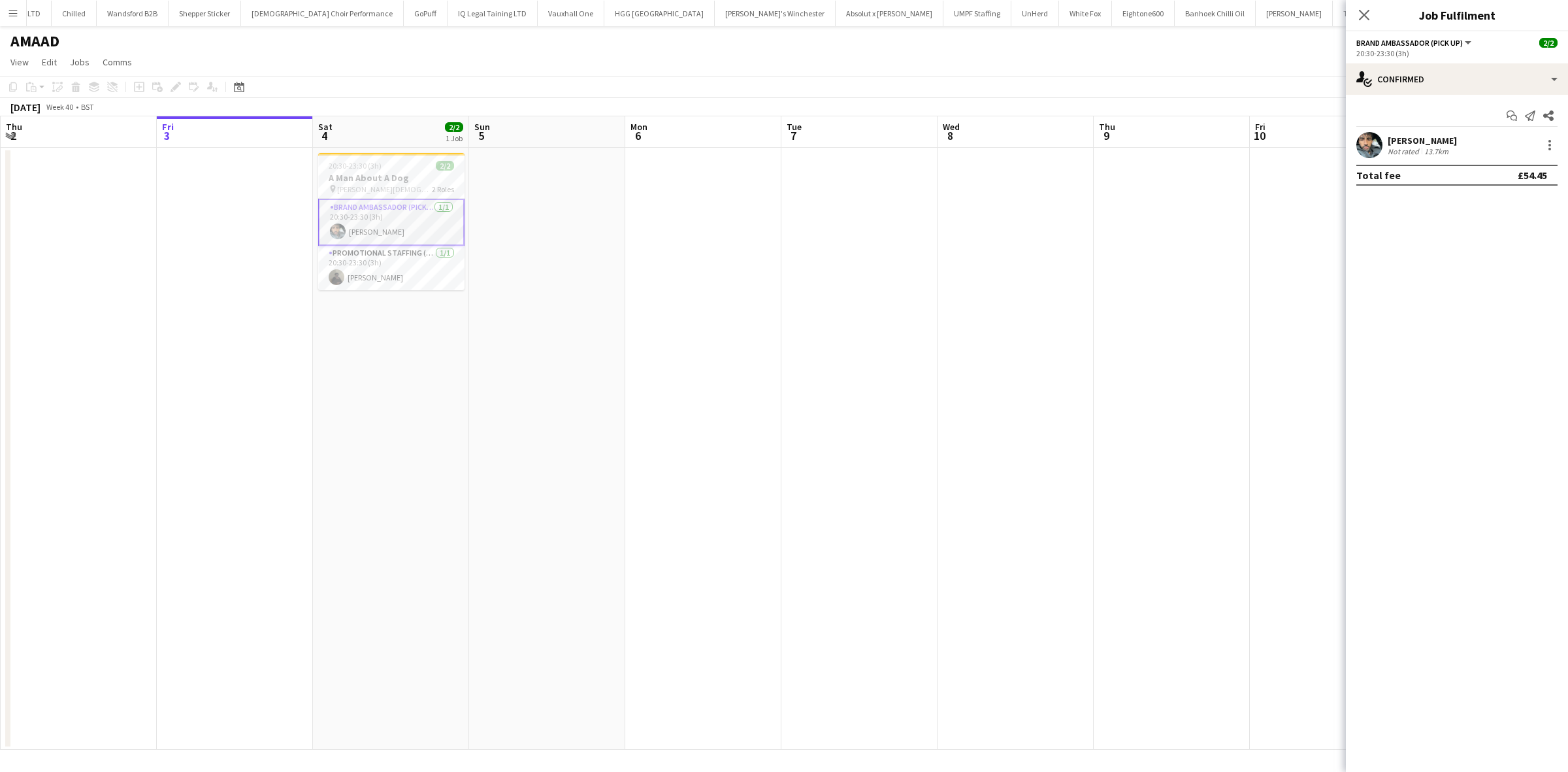
click at [1452, 146] on div "Abdul Wahhab Ahmad" at bounding box center [1422, 141] width 69 height 12
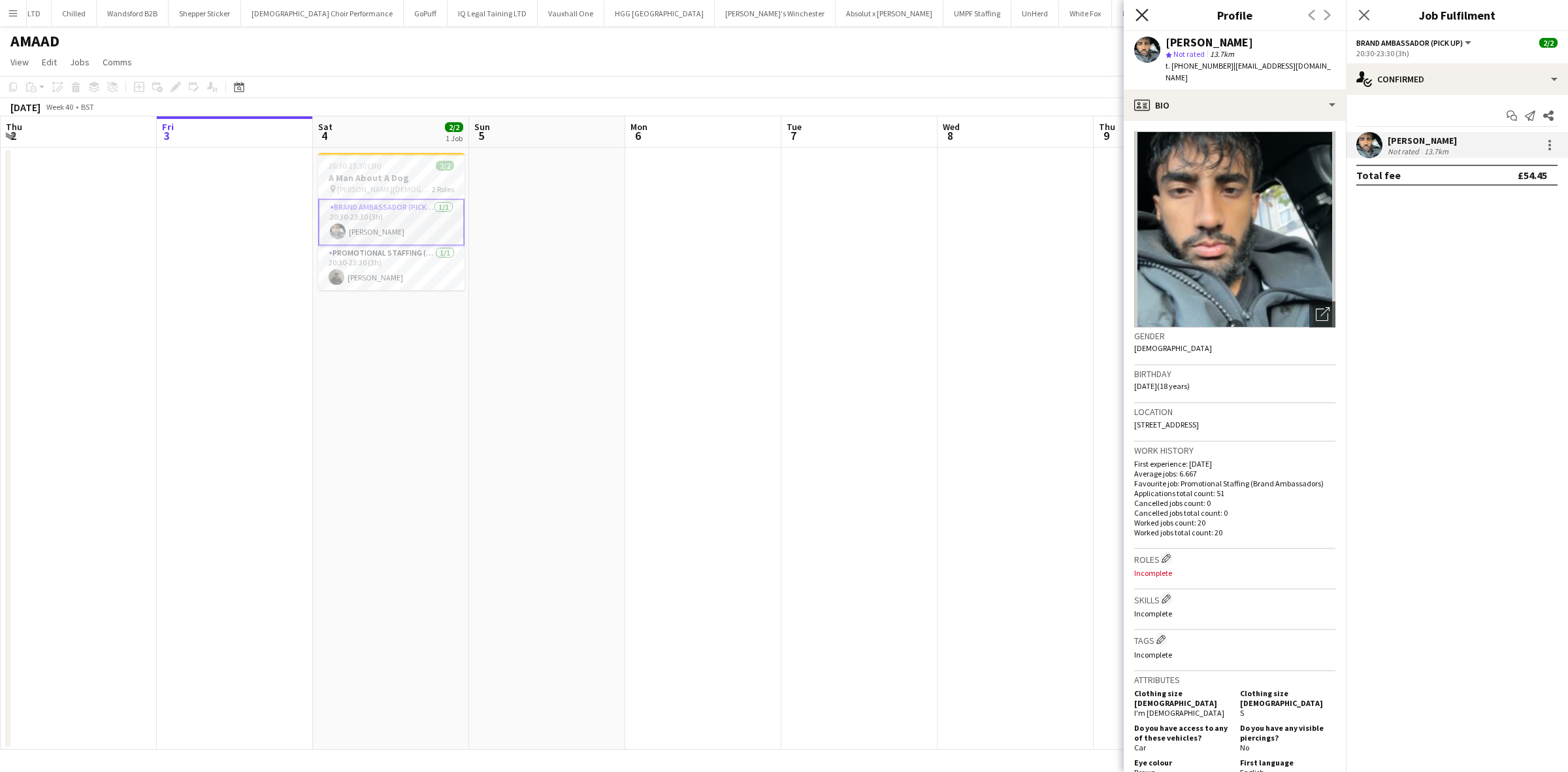
click at [1143, 8] on icon "Close pop-in" at bounding box center [1142, 14] width 13 height 13
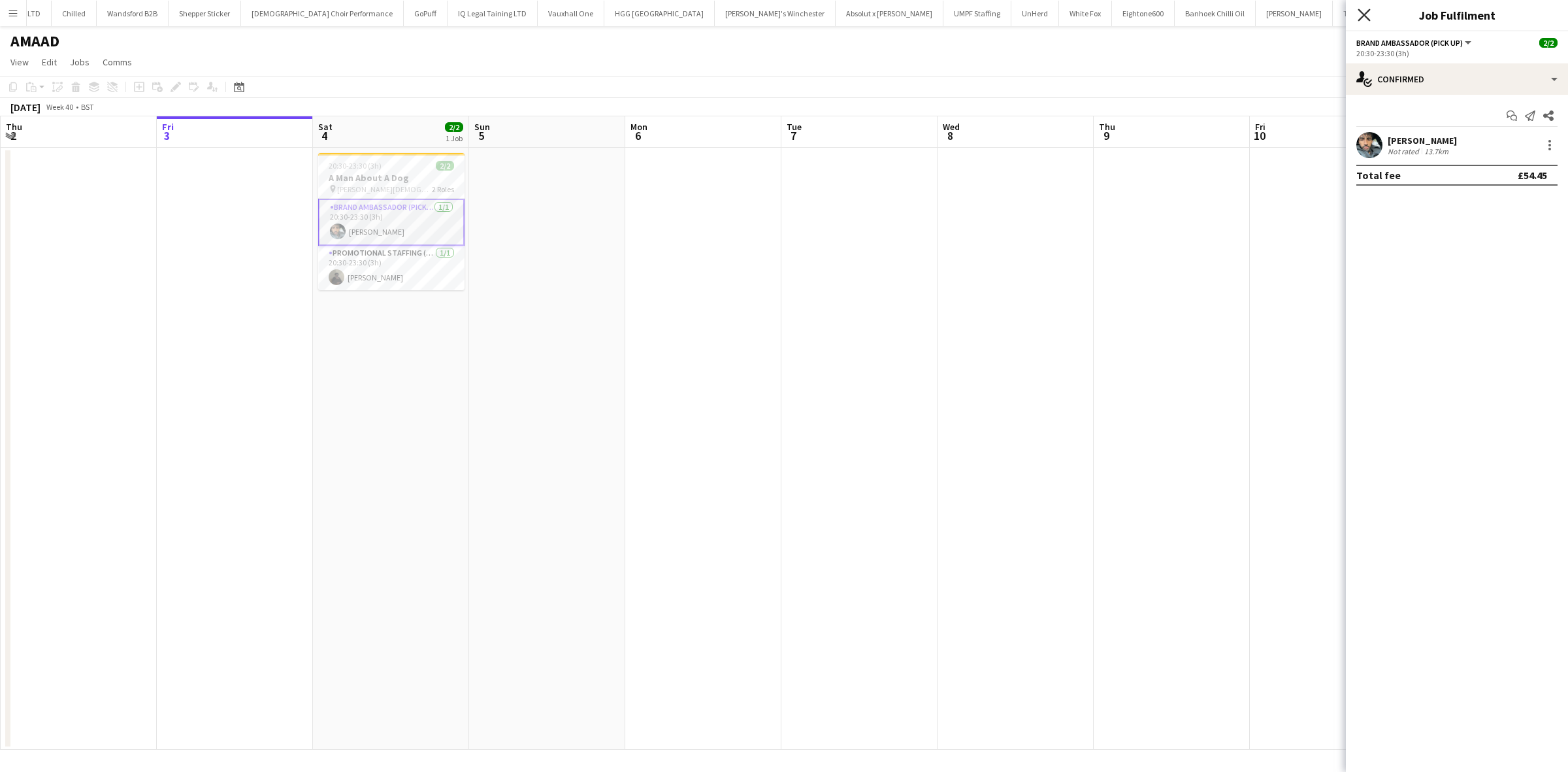
click at [1358, 20] on icon "Close pop-in" at bounding box center [1364, 14] width 13 height 13
